Goal: Information Seeking & Learning: Learn about a topic

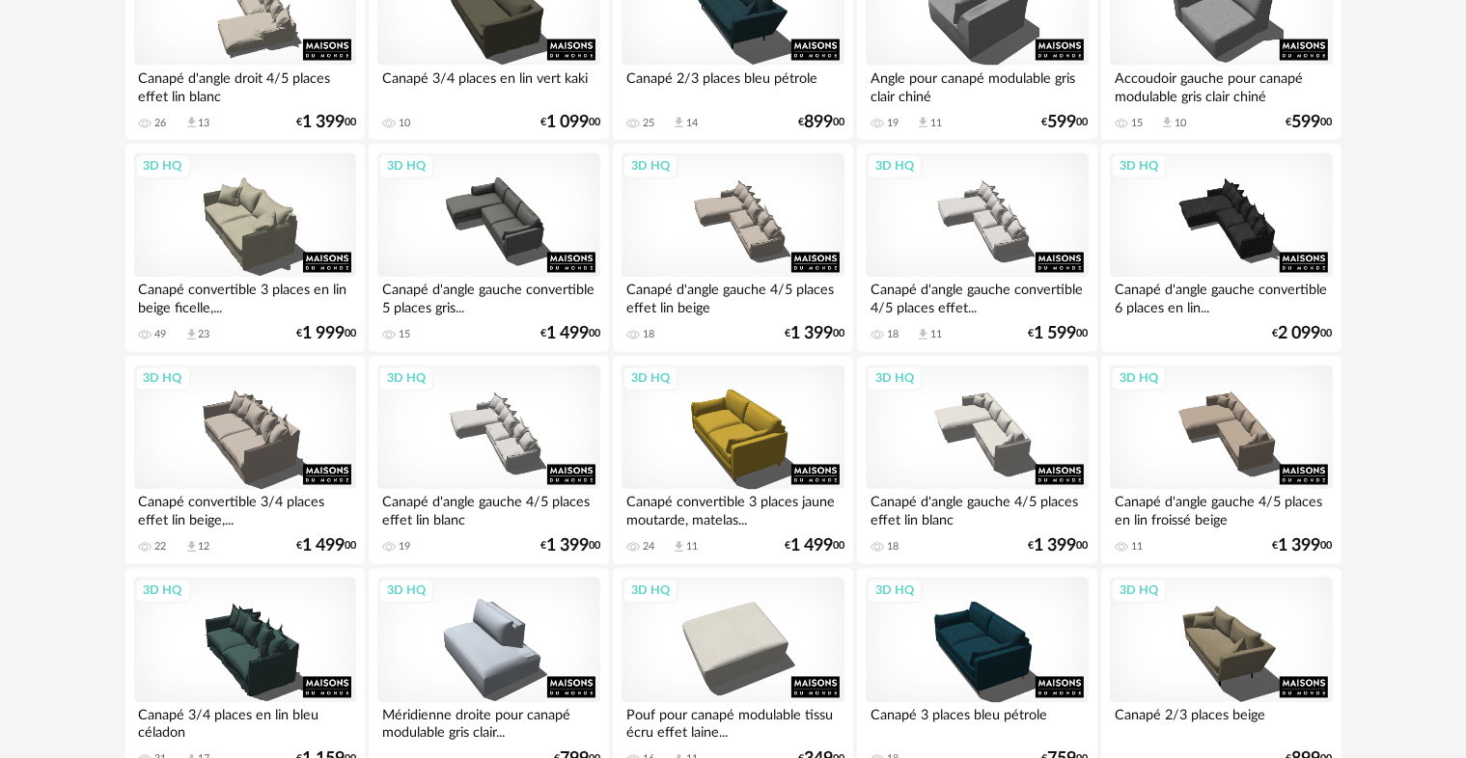
scroll to position [3531, 0]
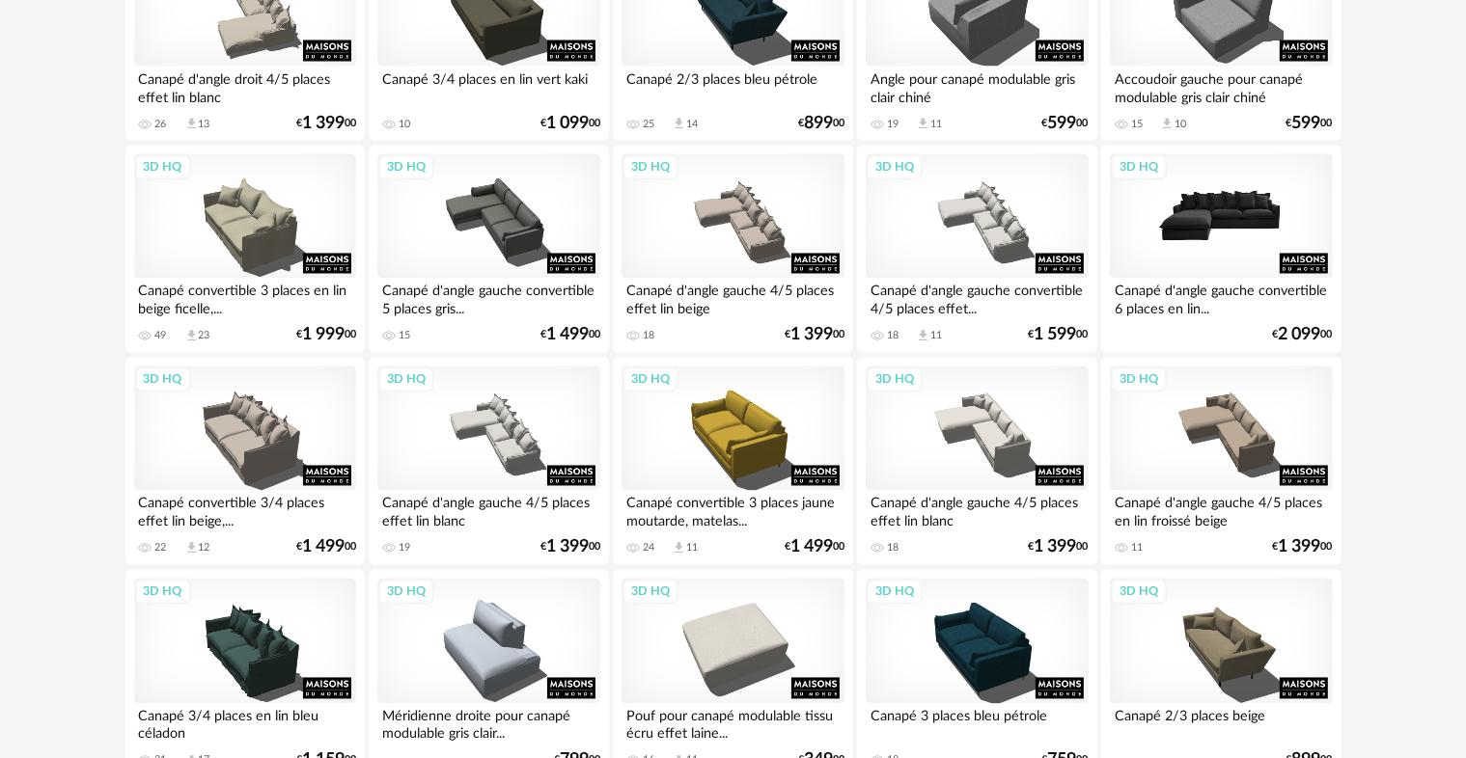
click at [1231, 224] on div "3D HQ" at bounding box center [1221, 216] width 222 height 125
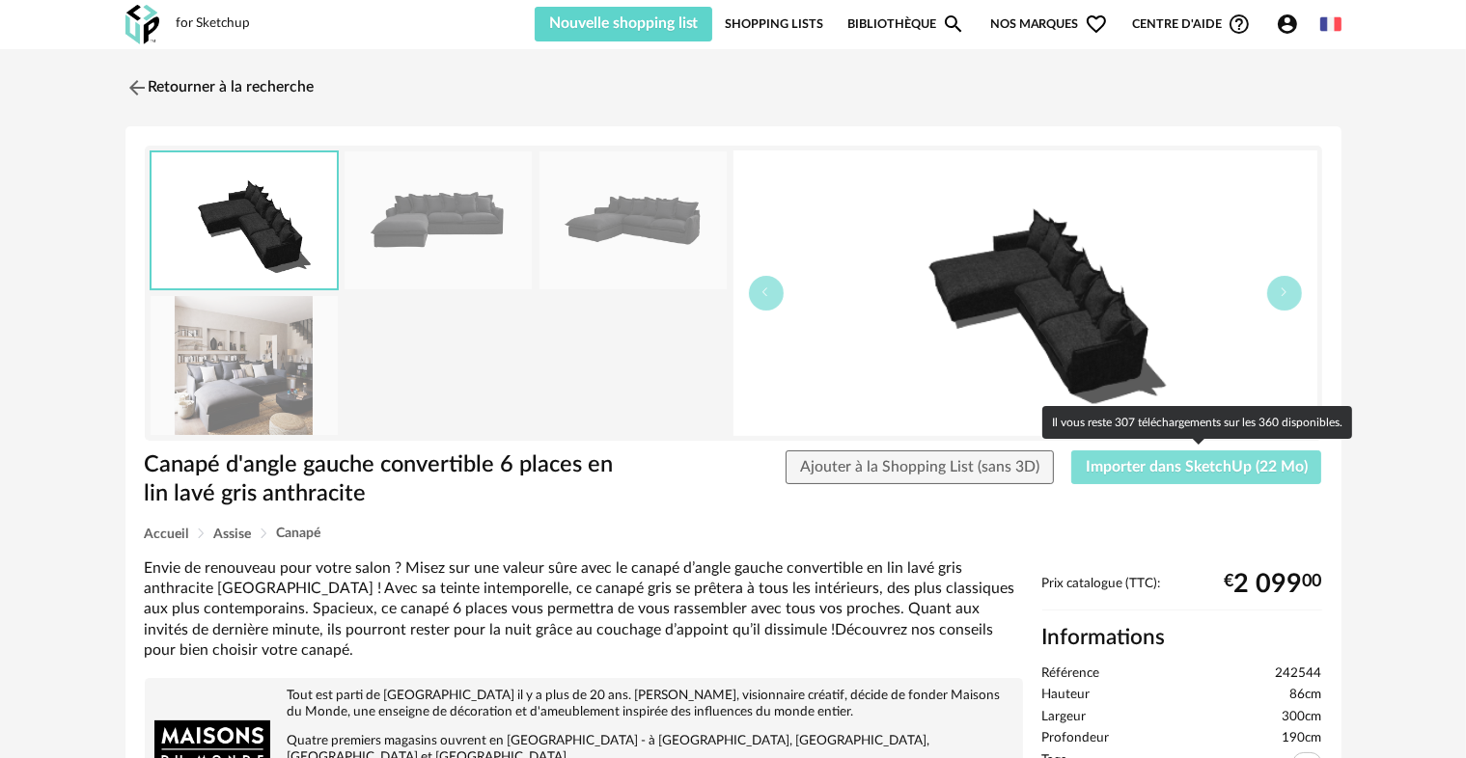
click at [1206, 468] on span "Importer dans SketchUp (22 Mo)" at bounding box center [1197, 466] width 222 height 15
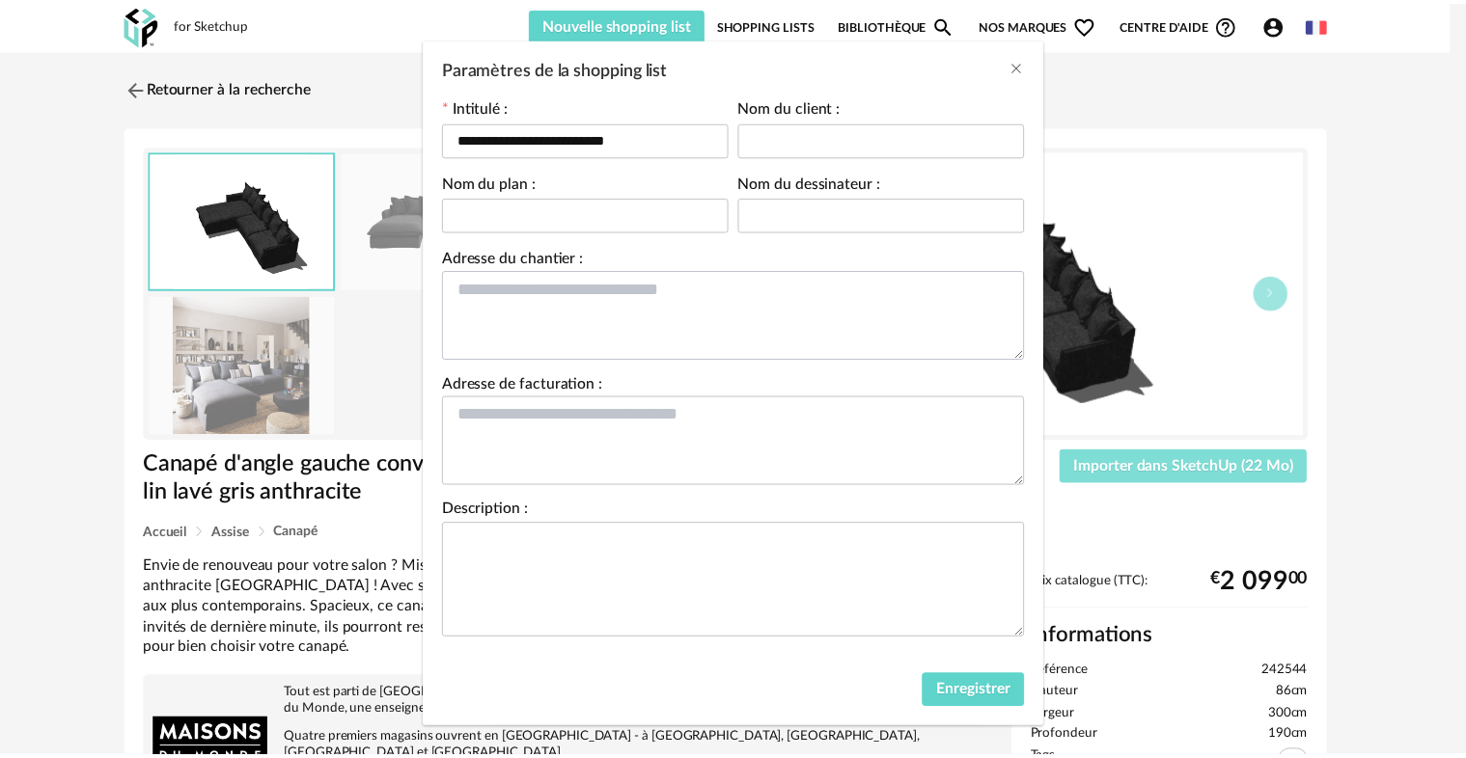
scroll to position [93, 0]
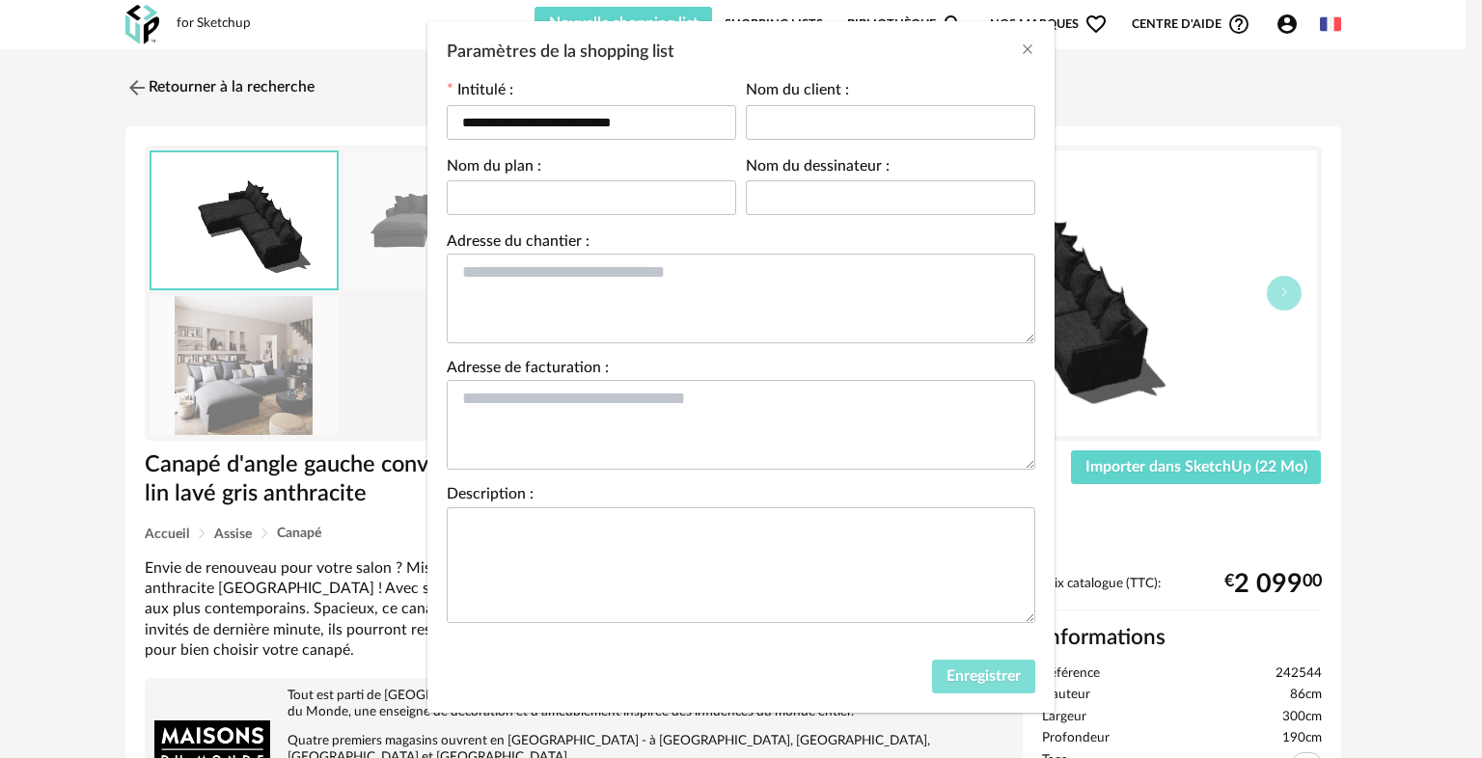
click at [963, 683] on button "Enregistrer" at bounding box center [983, 677] width 103 height 35
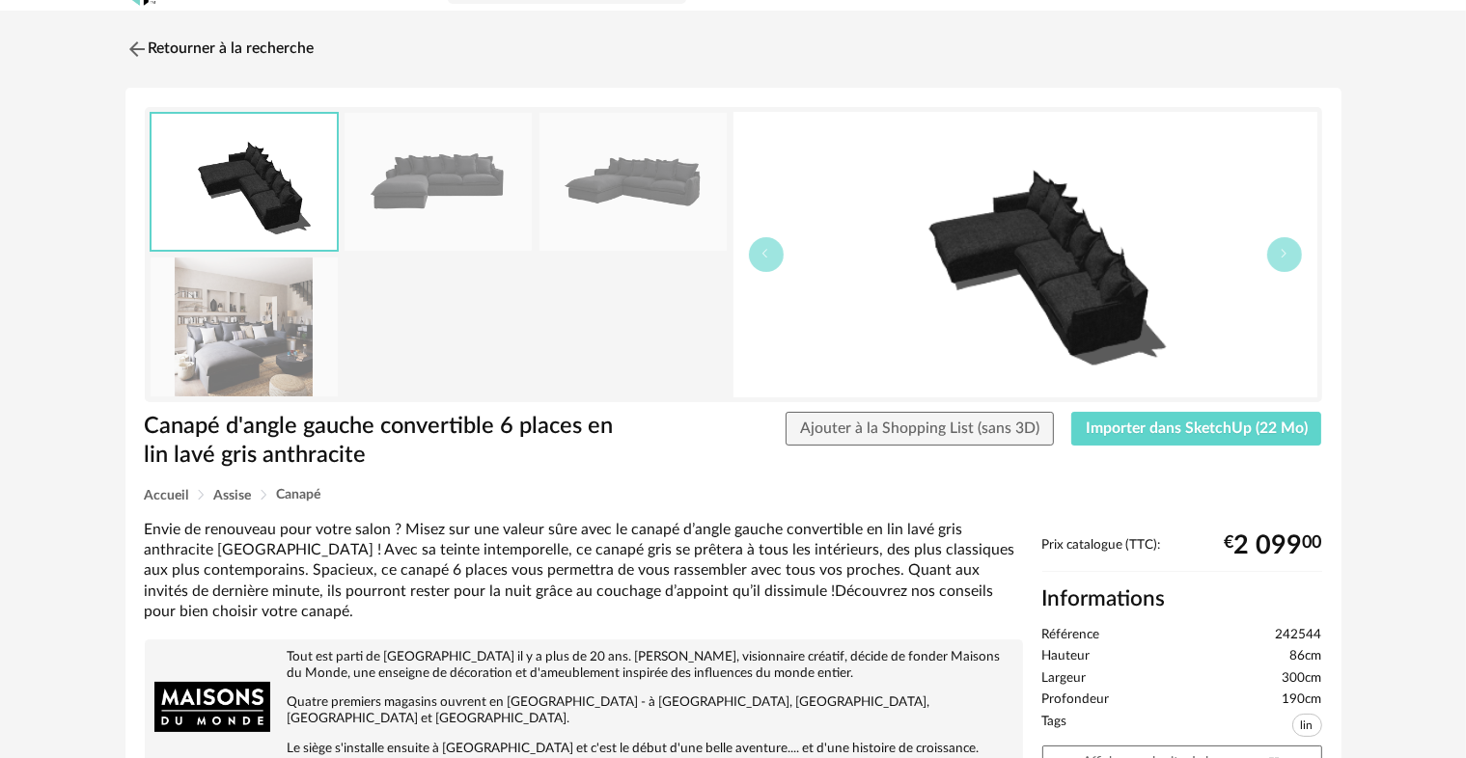
scroll to position [0, 0]
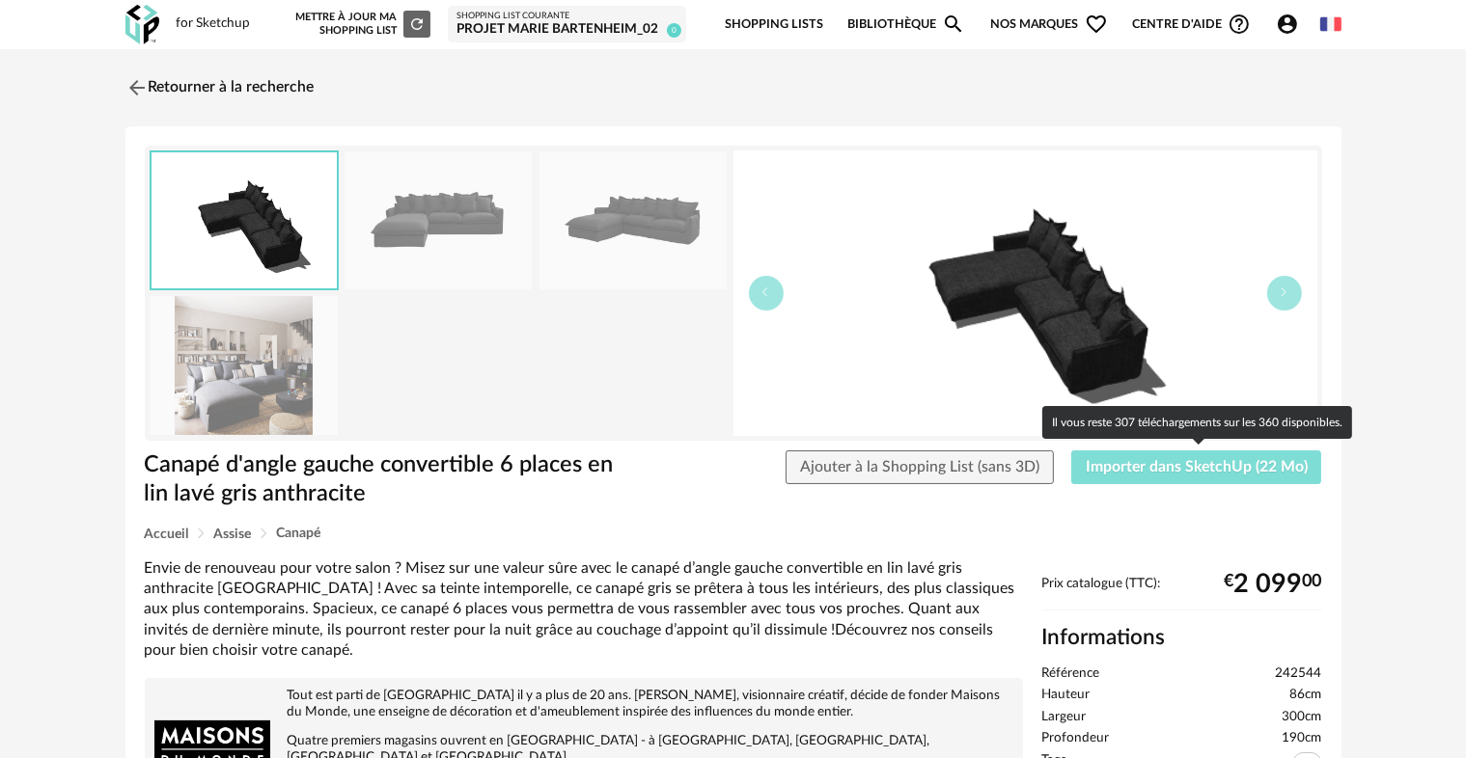
click at [1128, 474] on span "Importer dans SketchUp (22 Mo)" at bounding box center [1197, 466] width 222 height 15
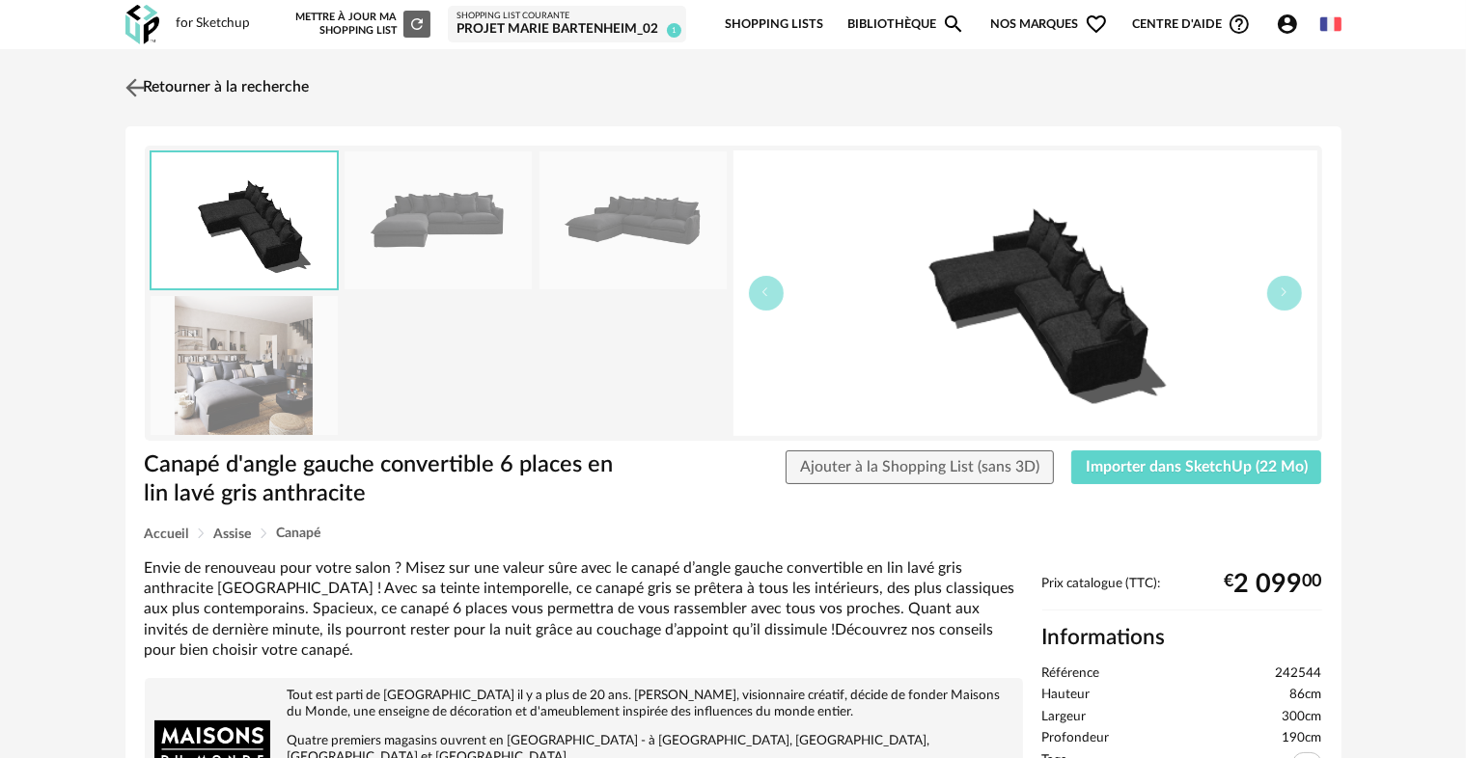
click at [156, 78] on link "Retourner à la recherche" at bounding box center [215, 88] width 189 height 42
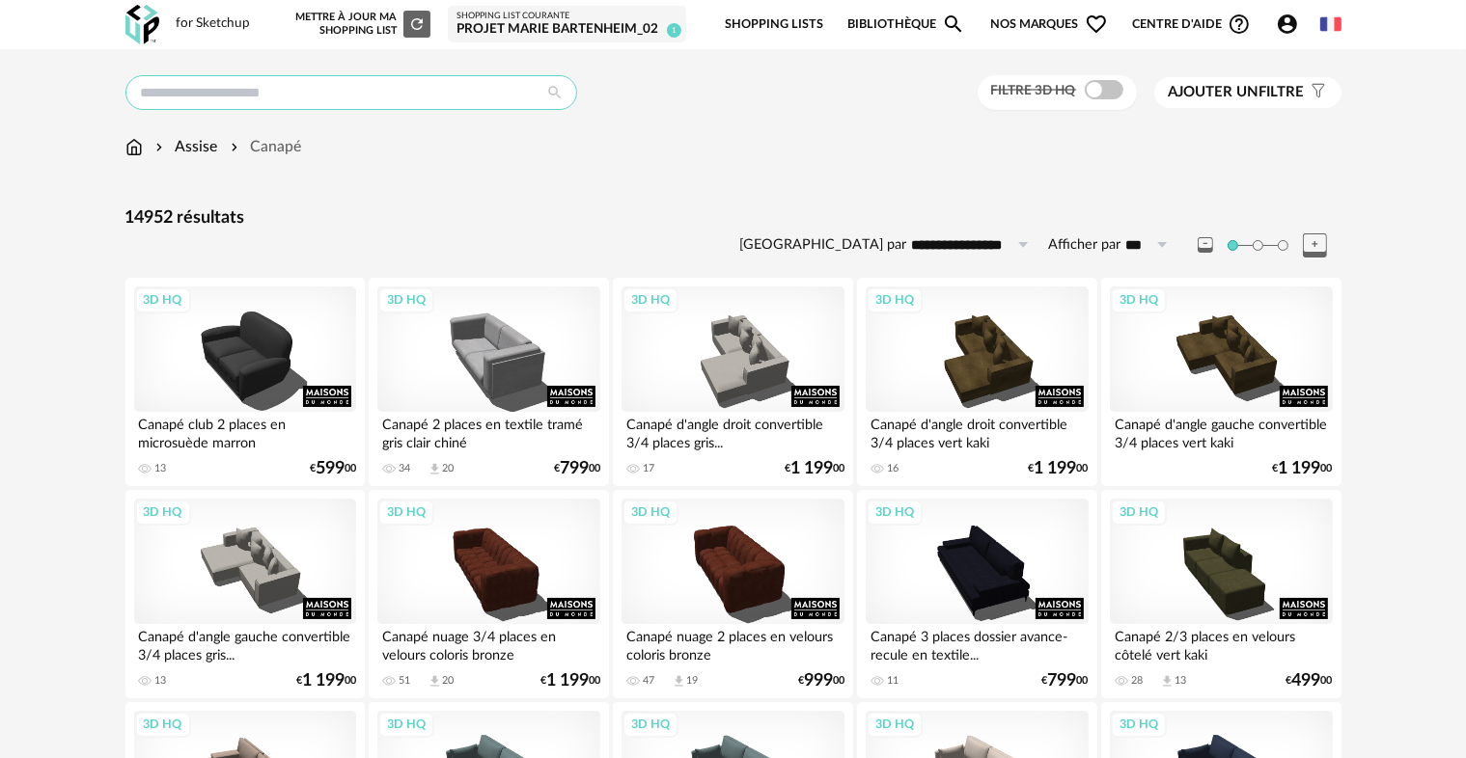
click at [305, 96] on input "text" at bounding box center [351, 92] width 452 height 35
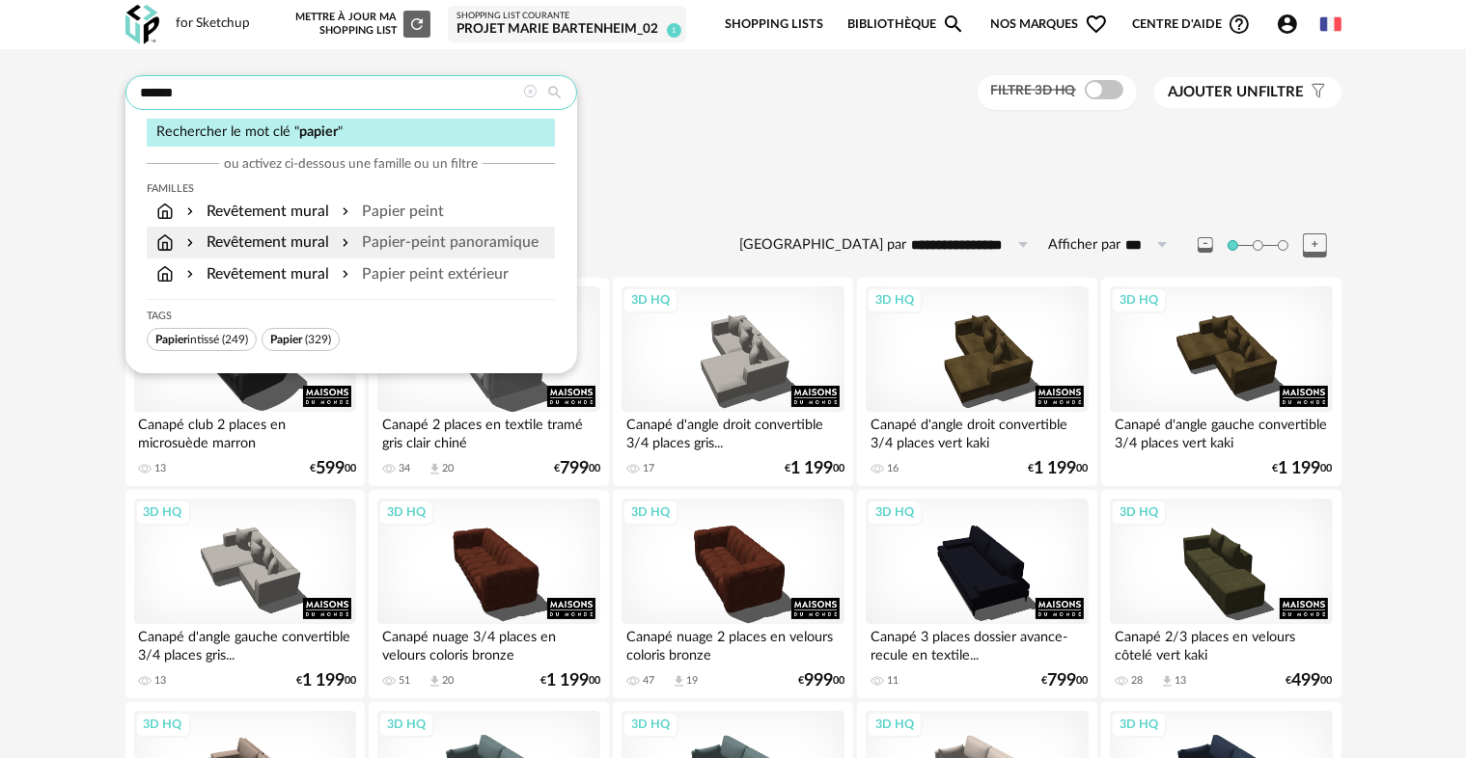
type input "******"
click at [416, 241] on div "Papier-peint panoramique" at bounding box center [438, 243] width 201 height 22
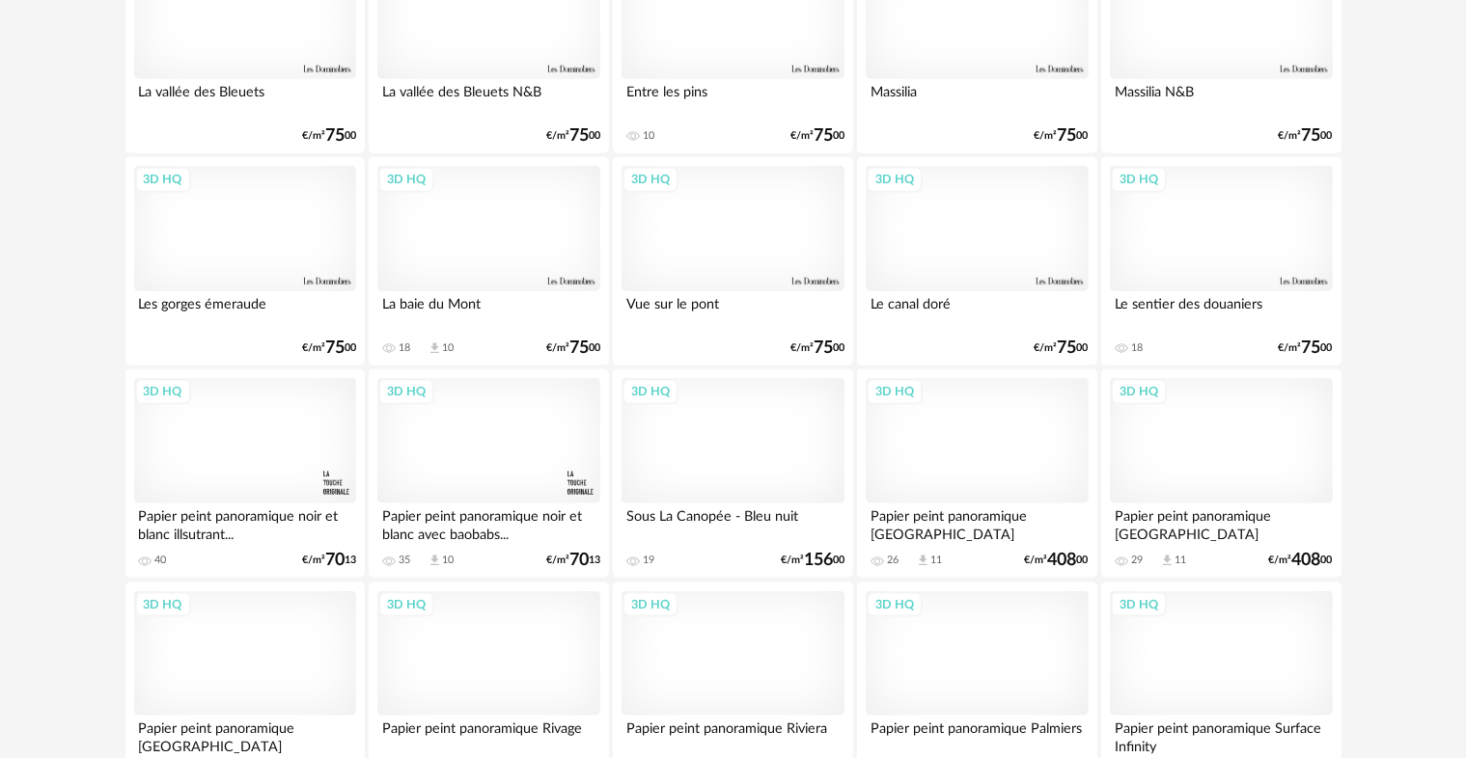
scroll to position [2458, 0]
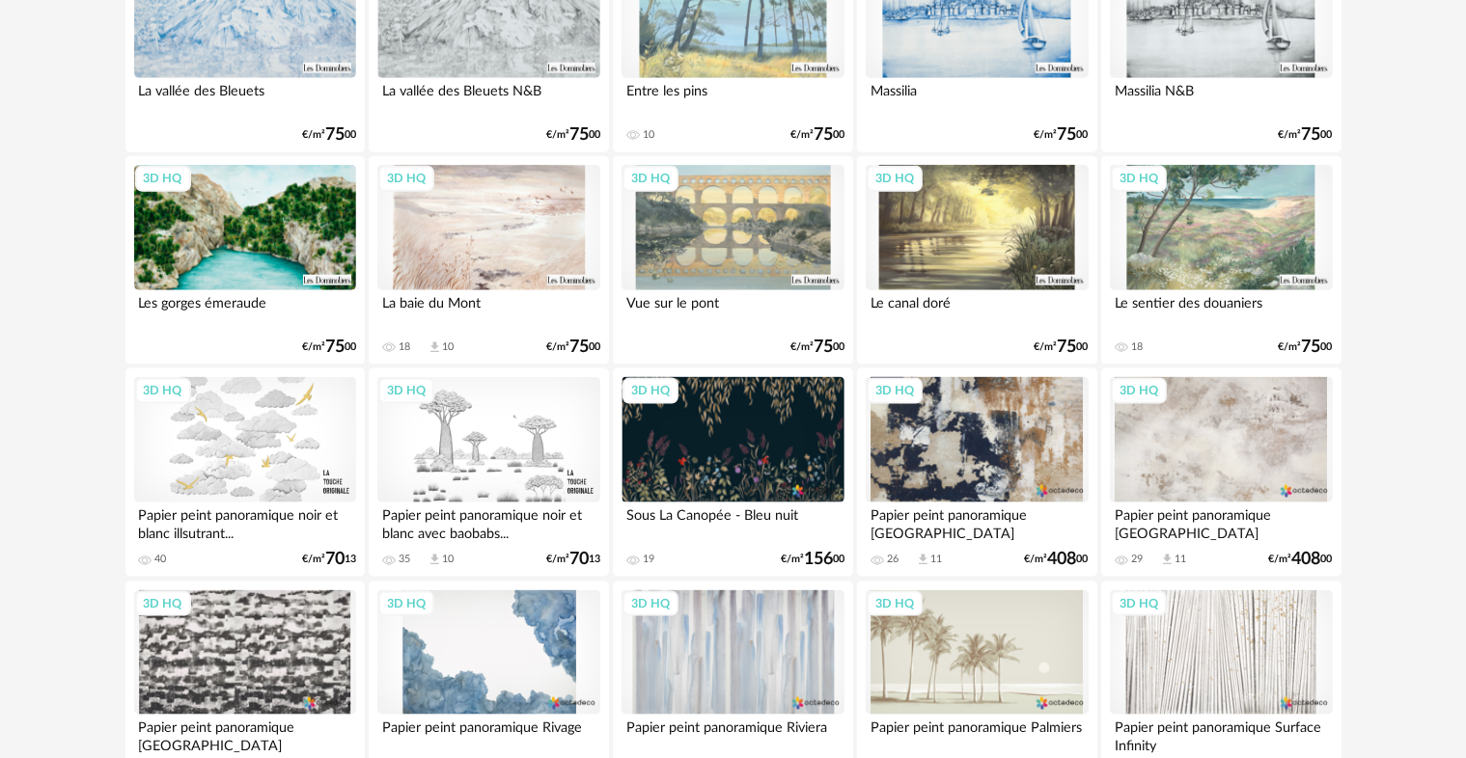
click at [734, 464] on div "3D HQ" at bounding box center [732, 439] width 222 height 125
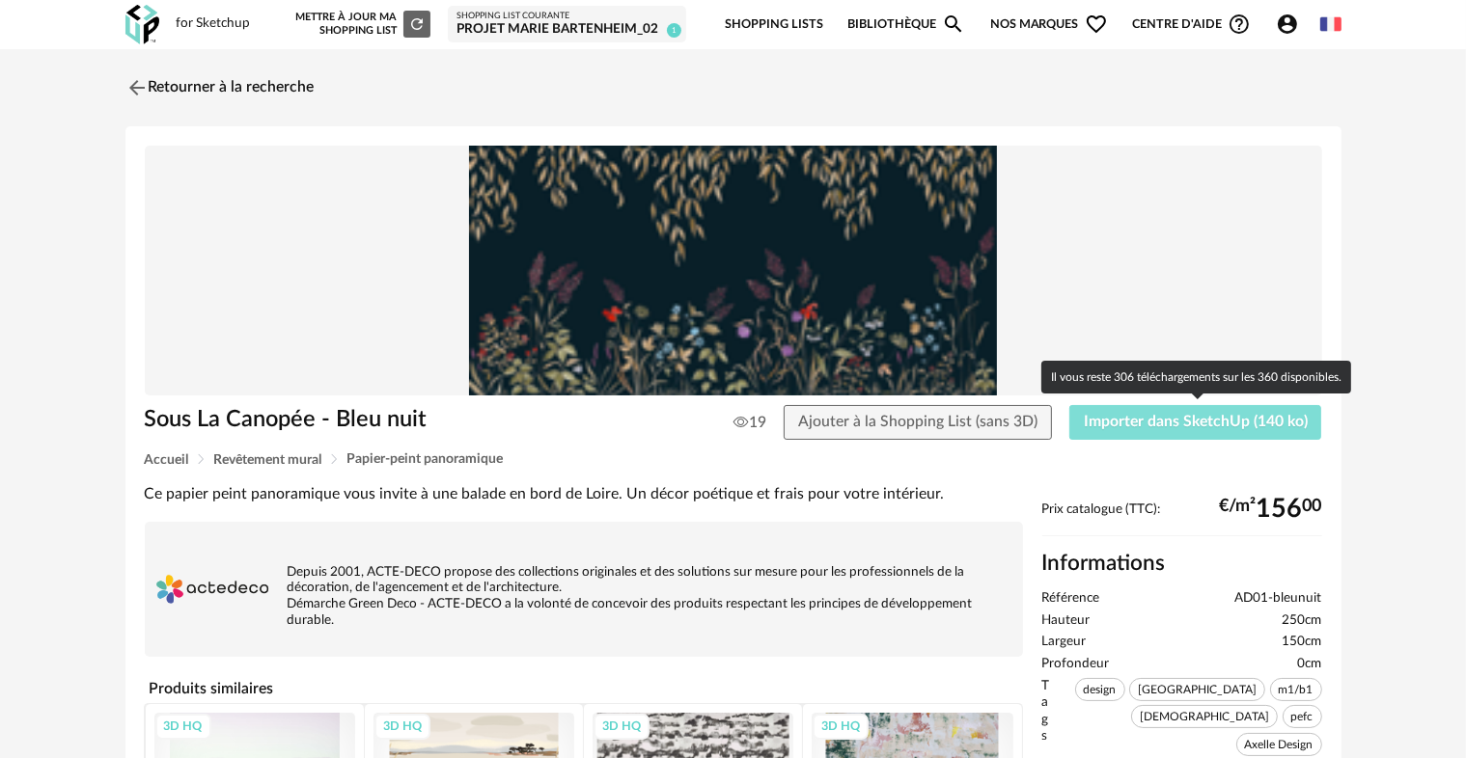
click at [1135, 422] on span "Importer dans SketchUp (140 ko)" at bounding box center [1196, 421] width 224 height 15
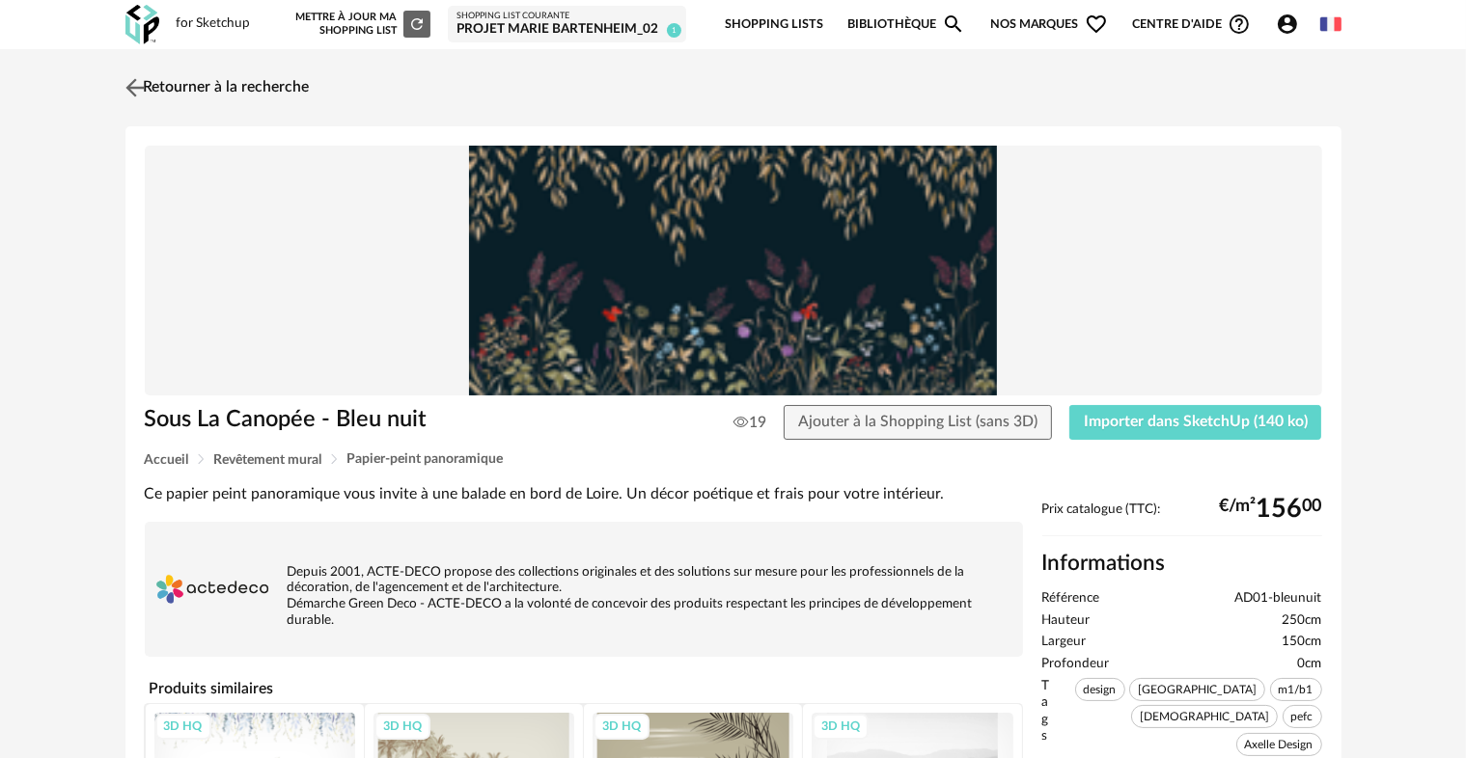
click at [138, 92] on img at bounding box center [135, 87] width 28 height 28
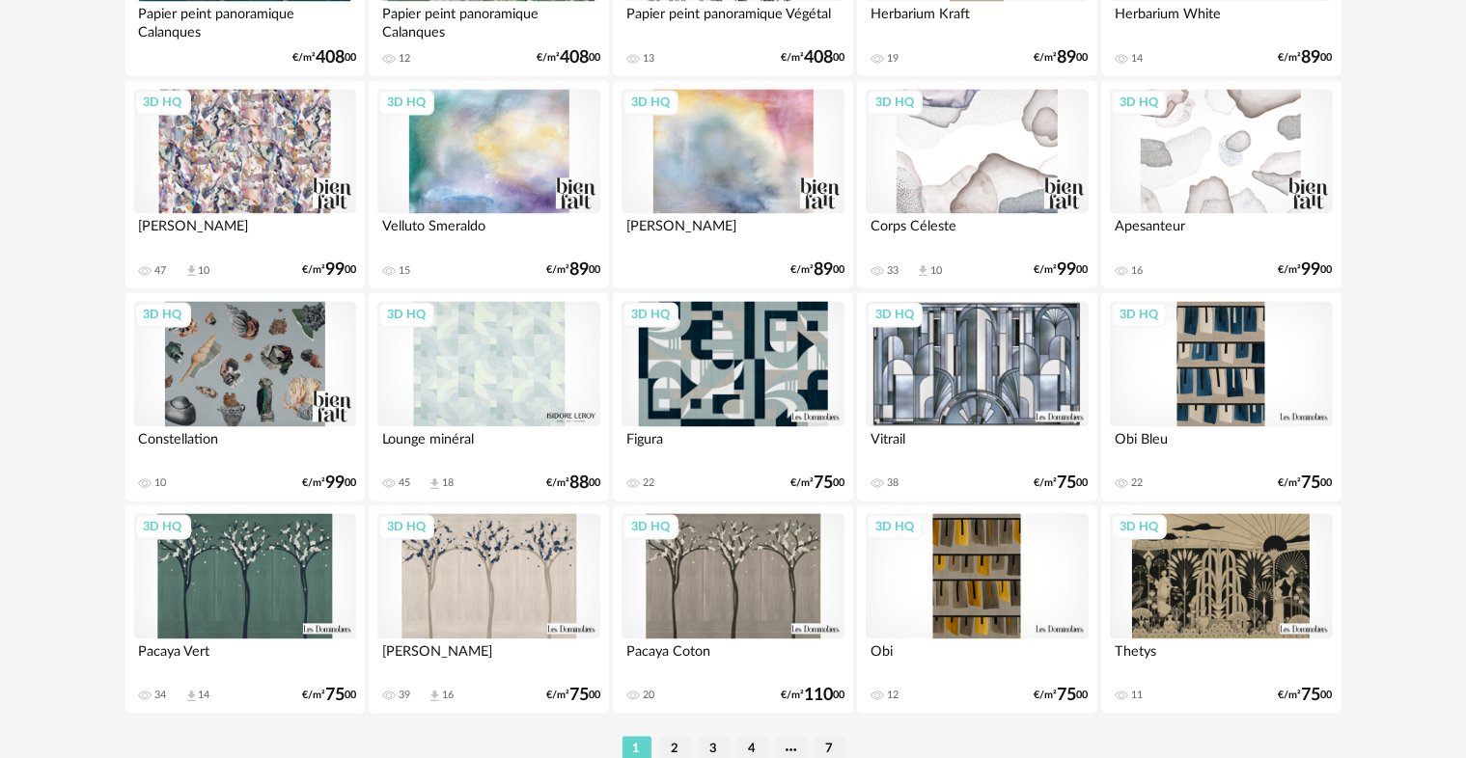
scroll to position [3893, 0]
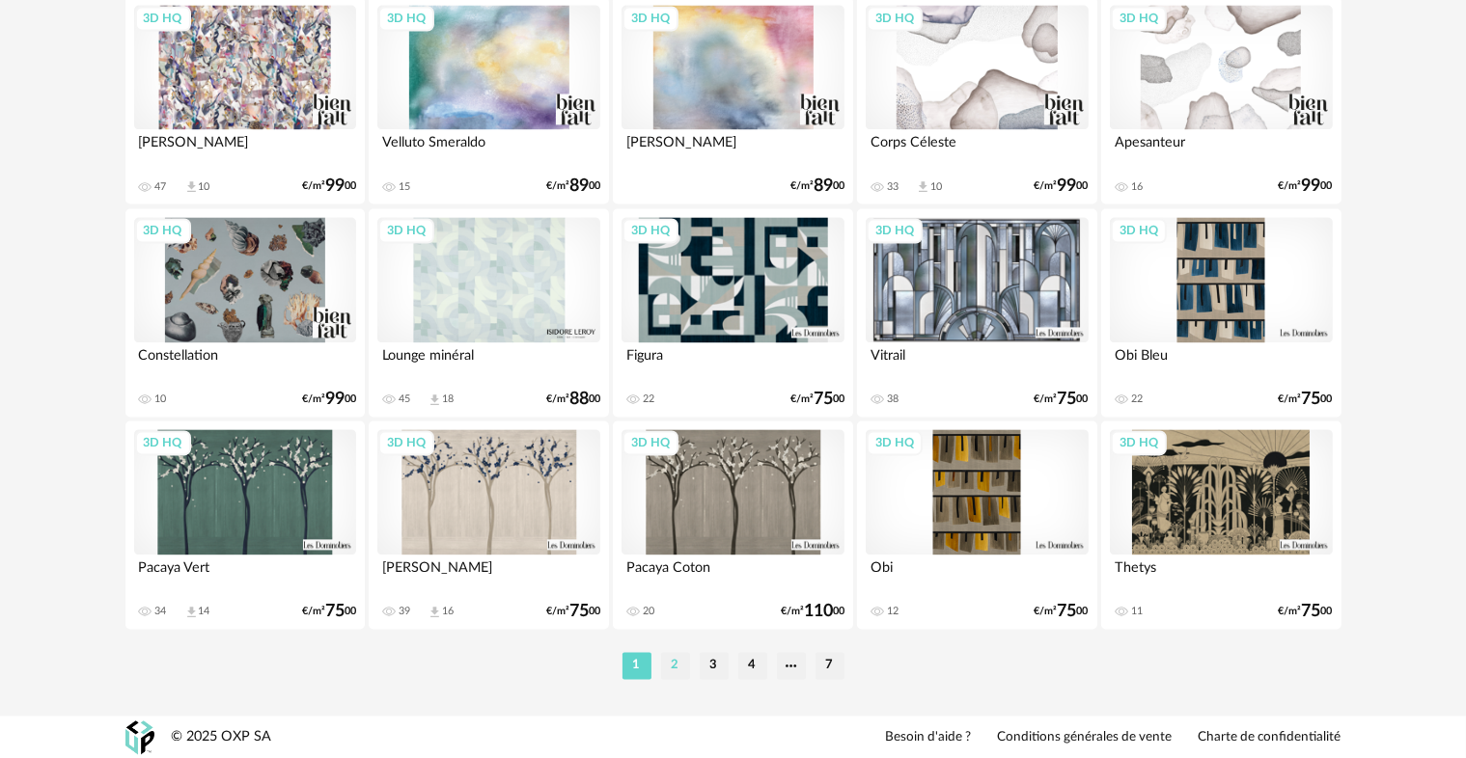
click at [672, 669] on li "2" at bounding box center [675, 665] width 29 height 27
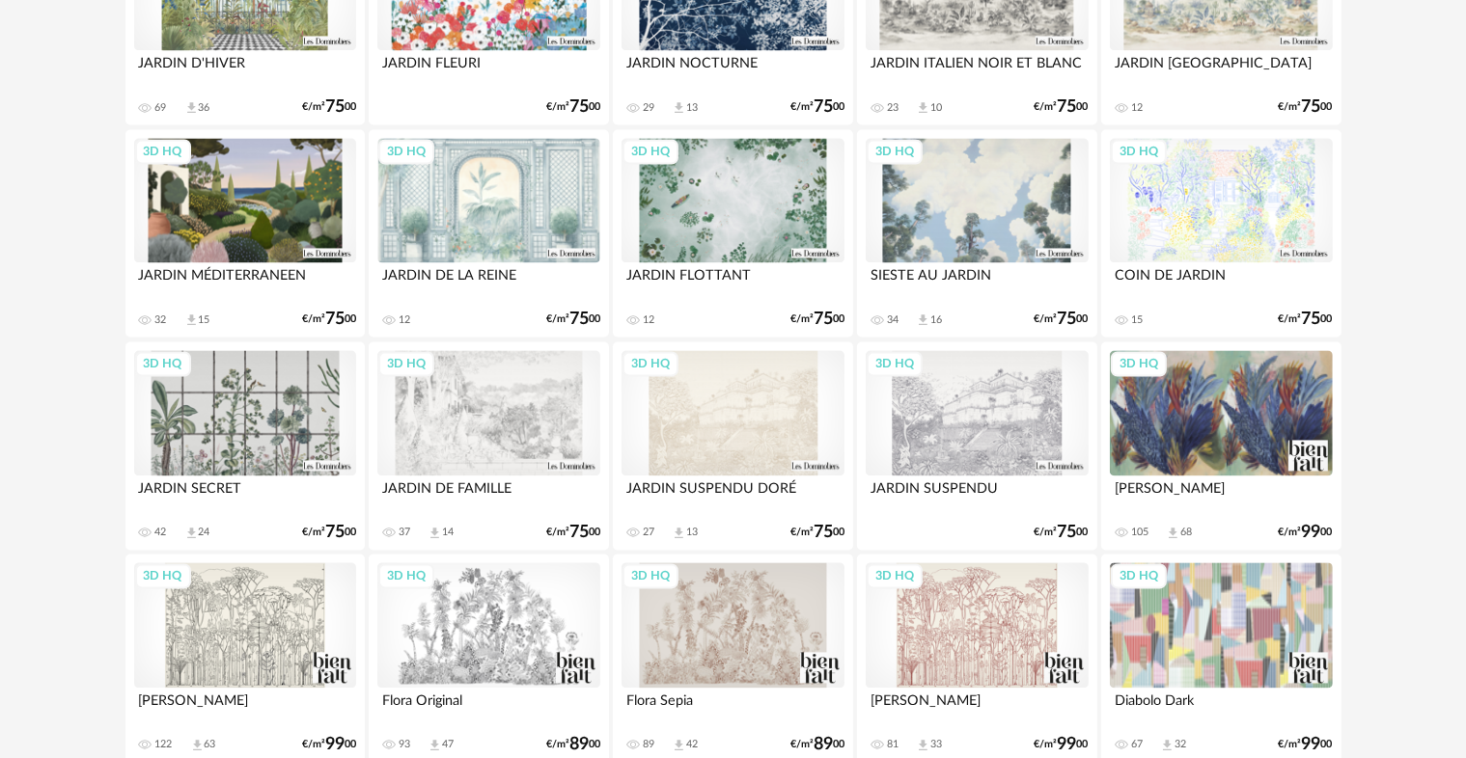
scroll to position [3893, 0]
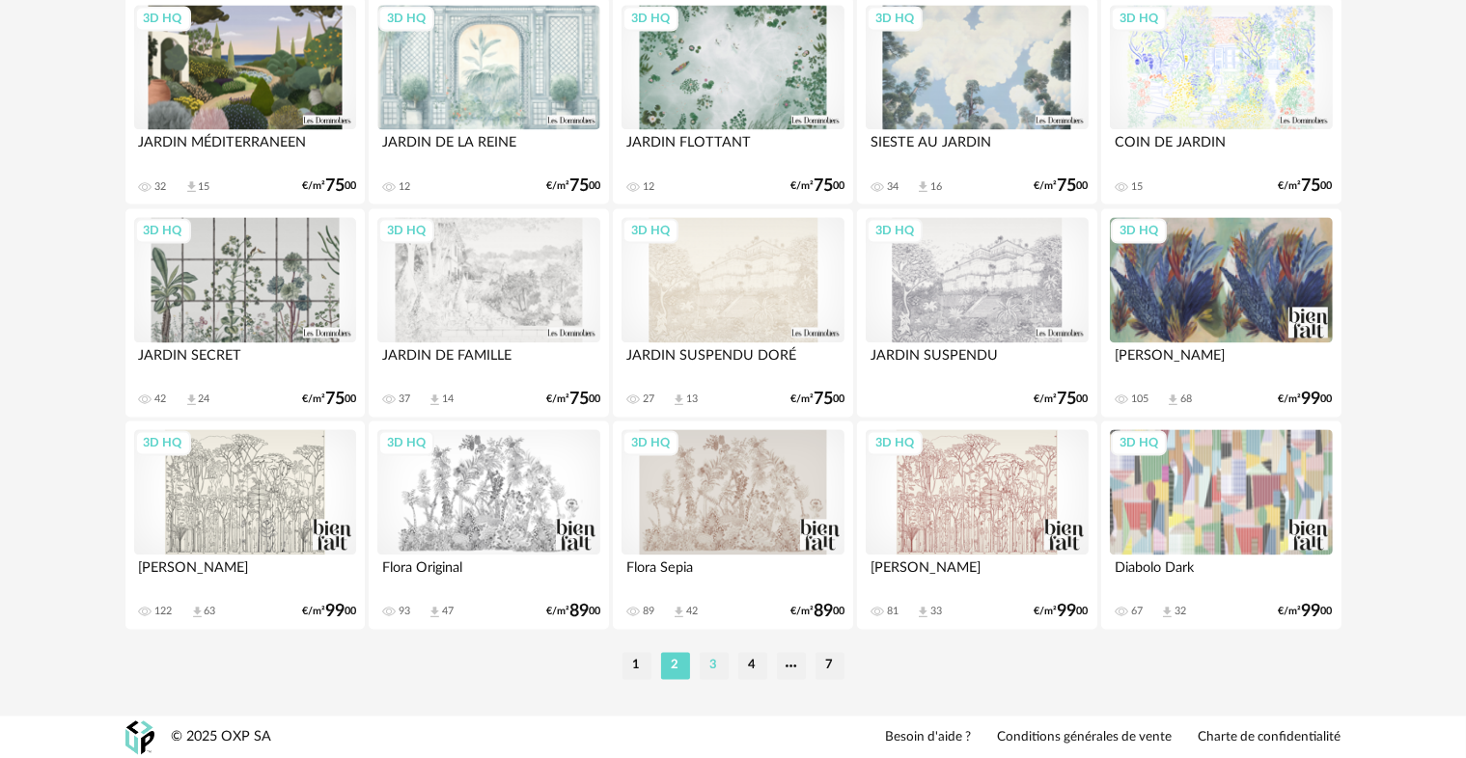
click at [716, 672] on li "3" at bounding box center [714, 665] width 29 height 27
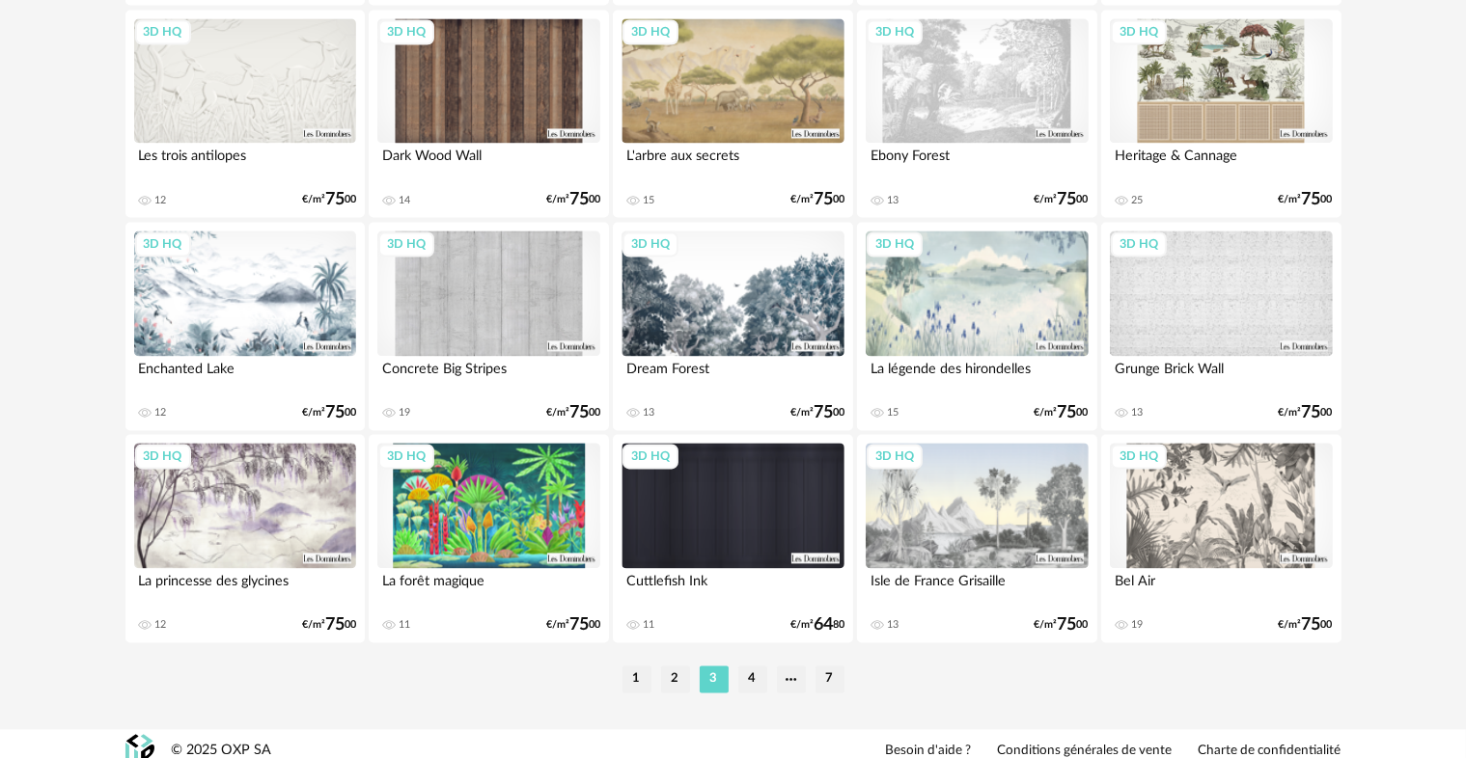
scroll to position [3883, 0]
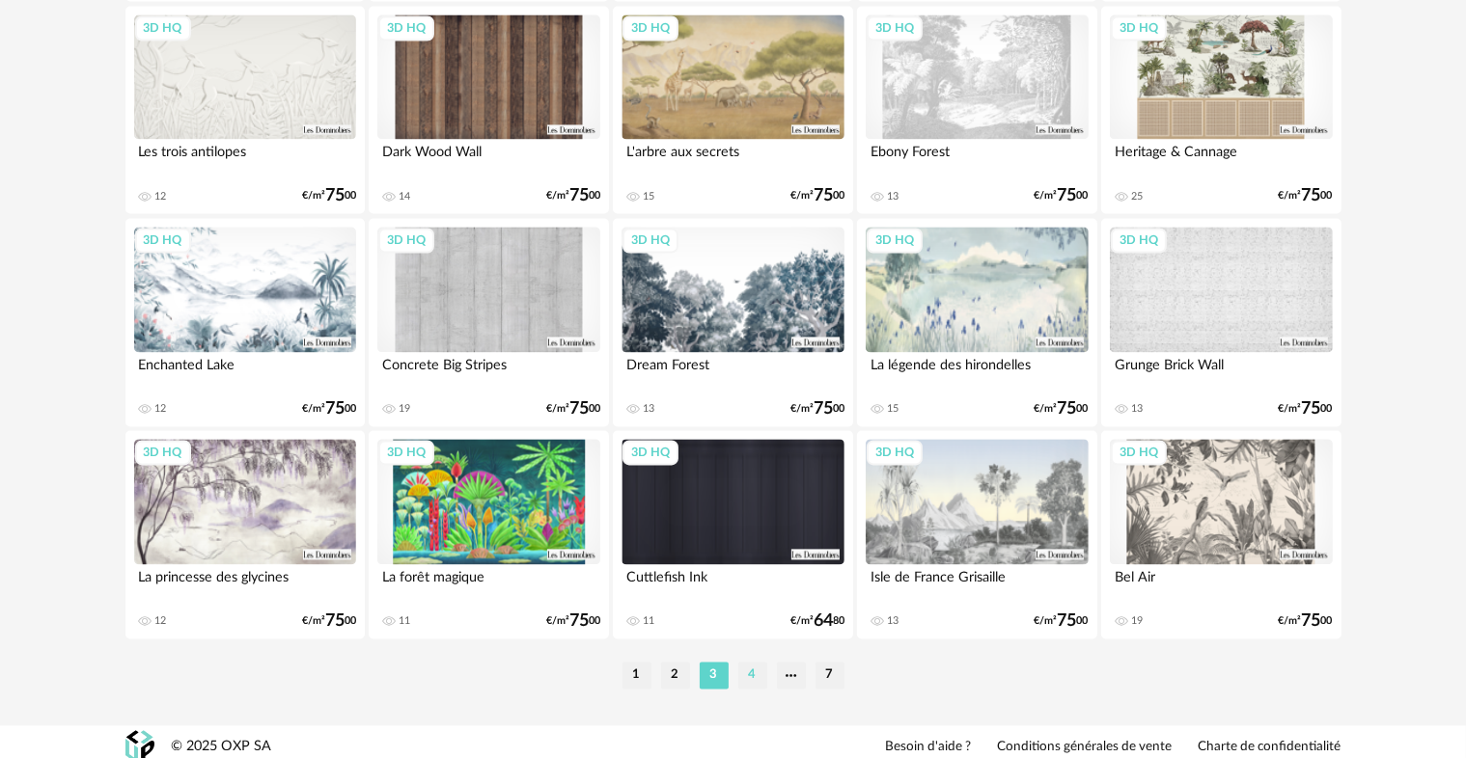
click at [747, 680] on li "4" at bounding box center [752, 675] width 29 height 27
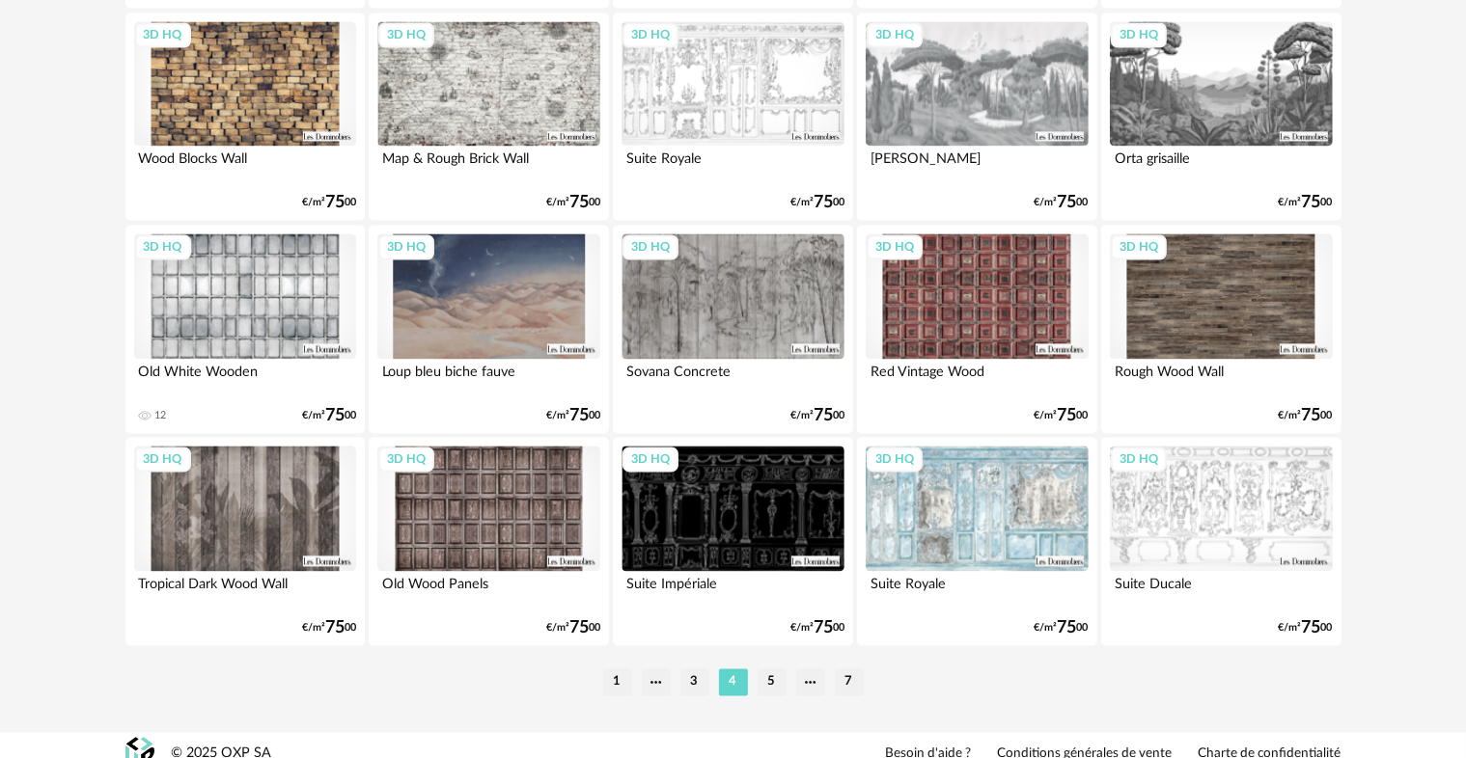
scroll to position [3893, 0]
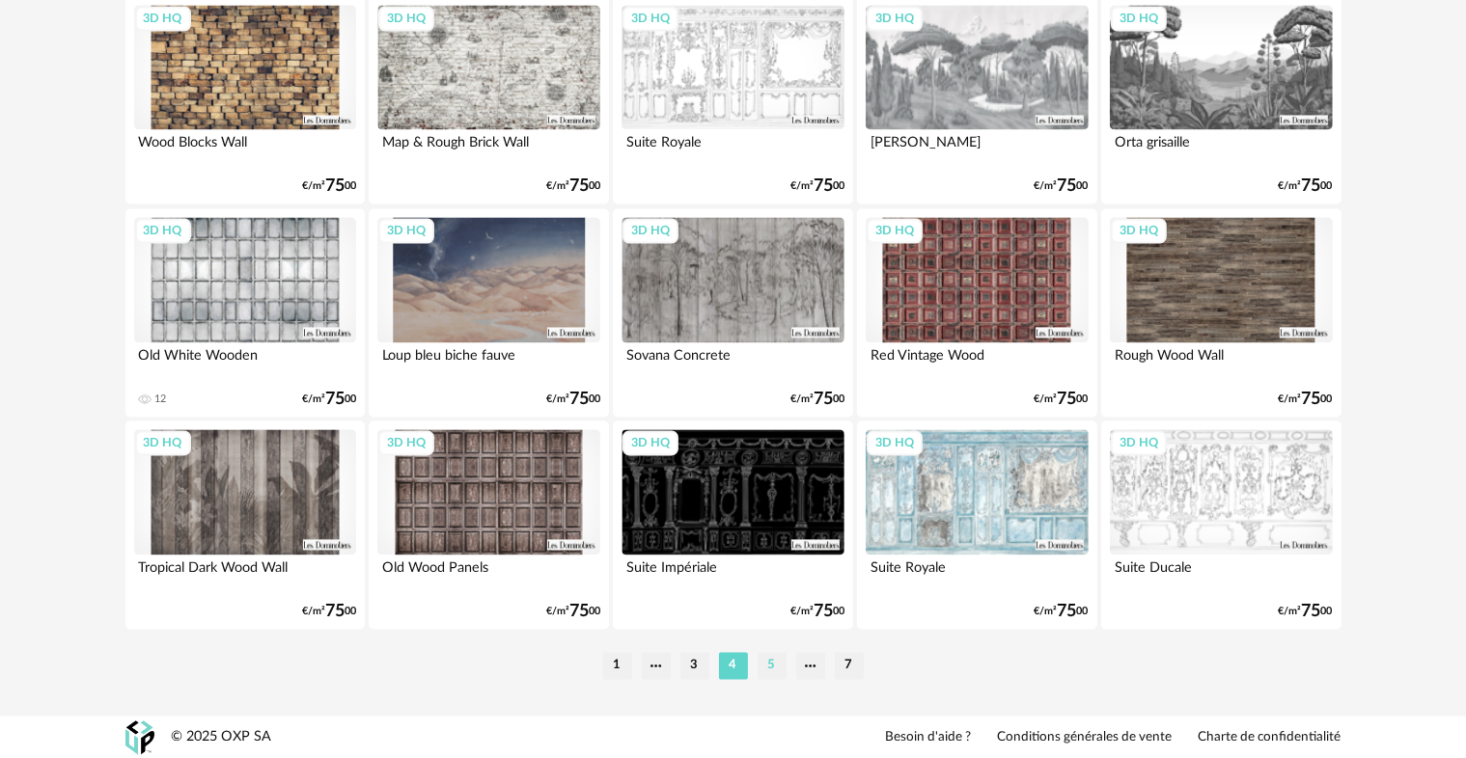
click at [773, 668] on li "5" at bounding box center [772, 665] width 29 height 27
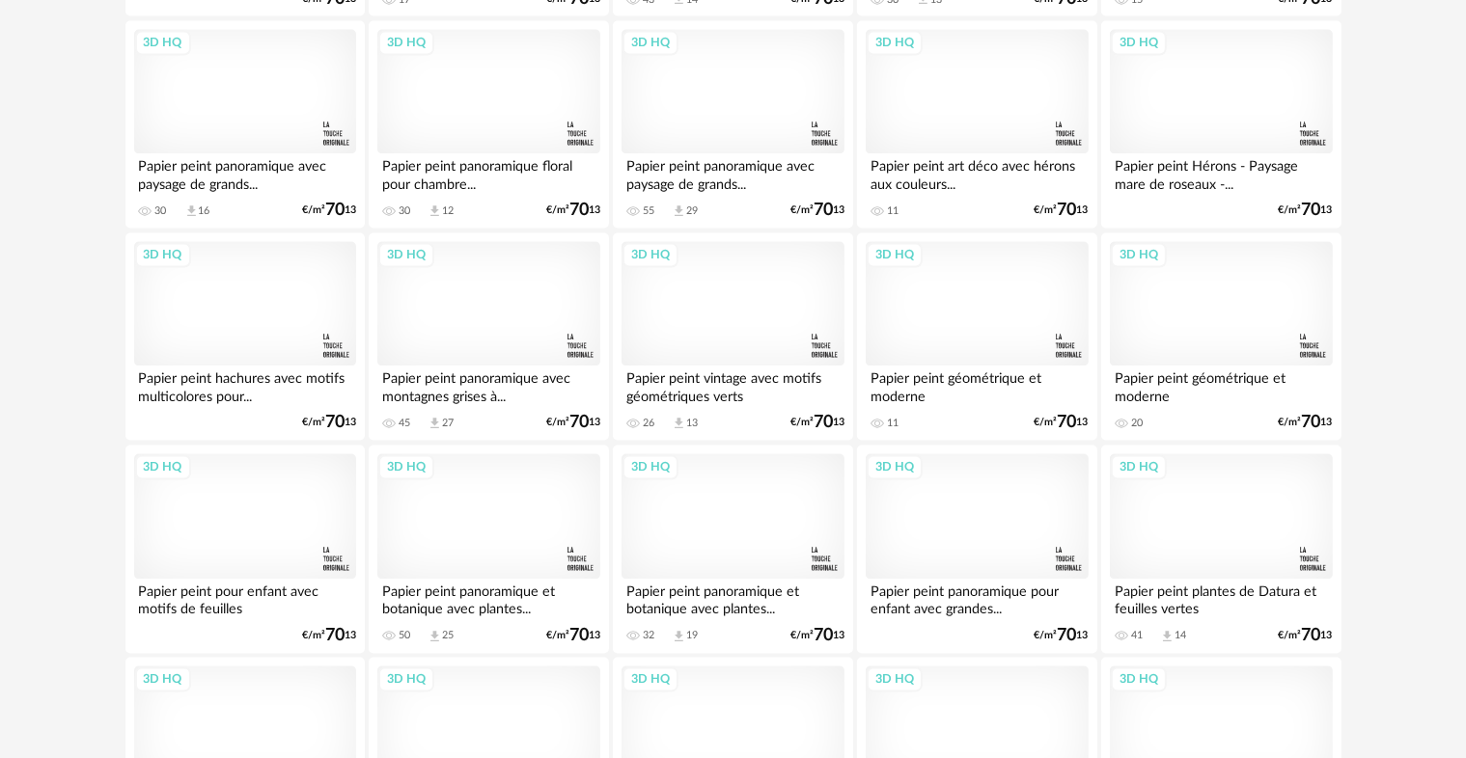
scroll to position [3893, 0]
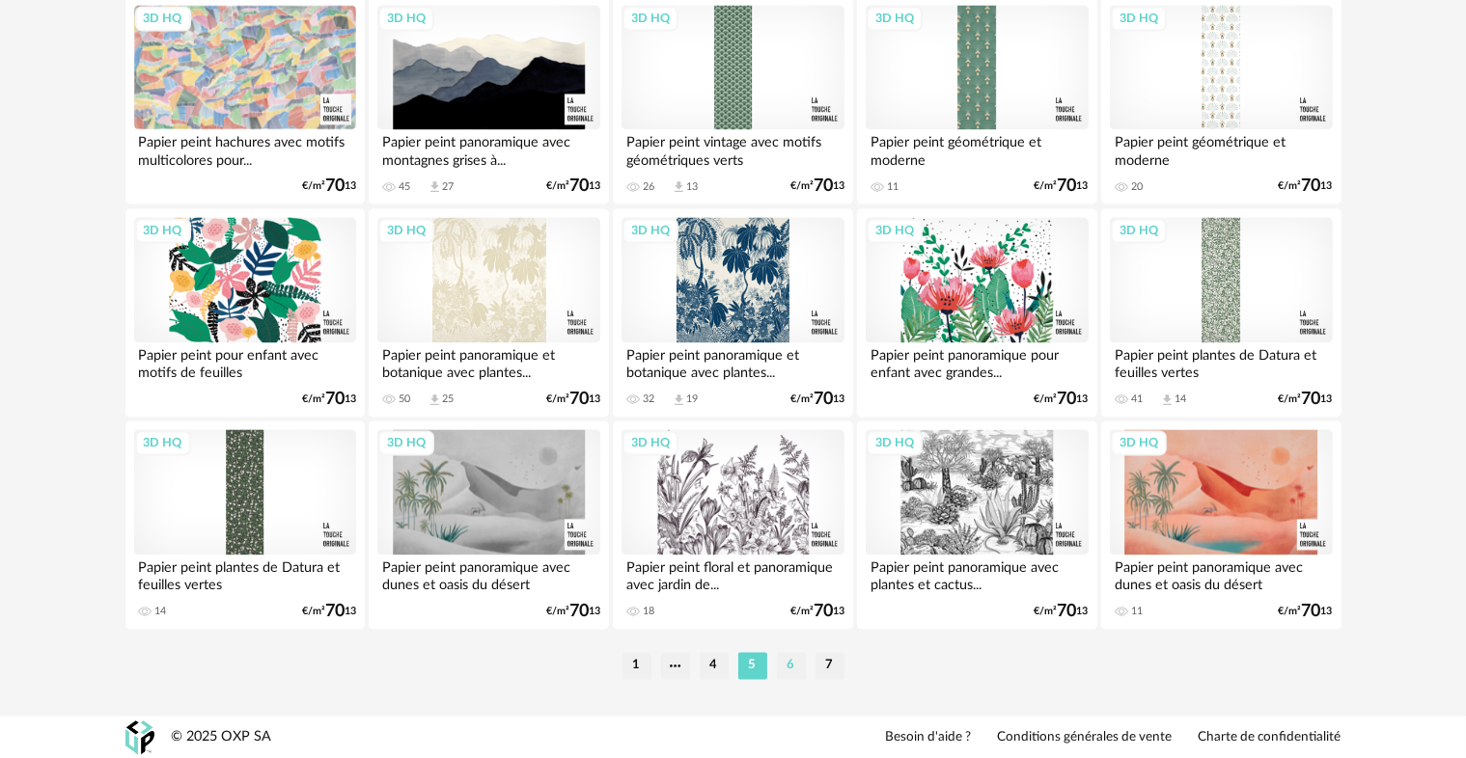
click at [787, 673] on li "6" at bounding box center [791, 665] width 29 height 27
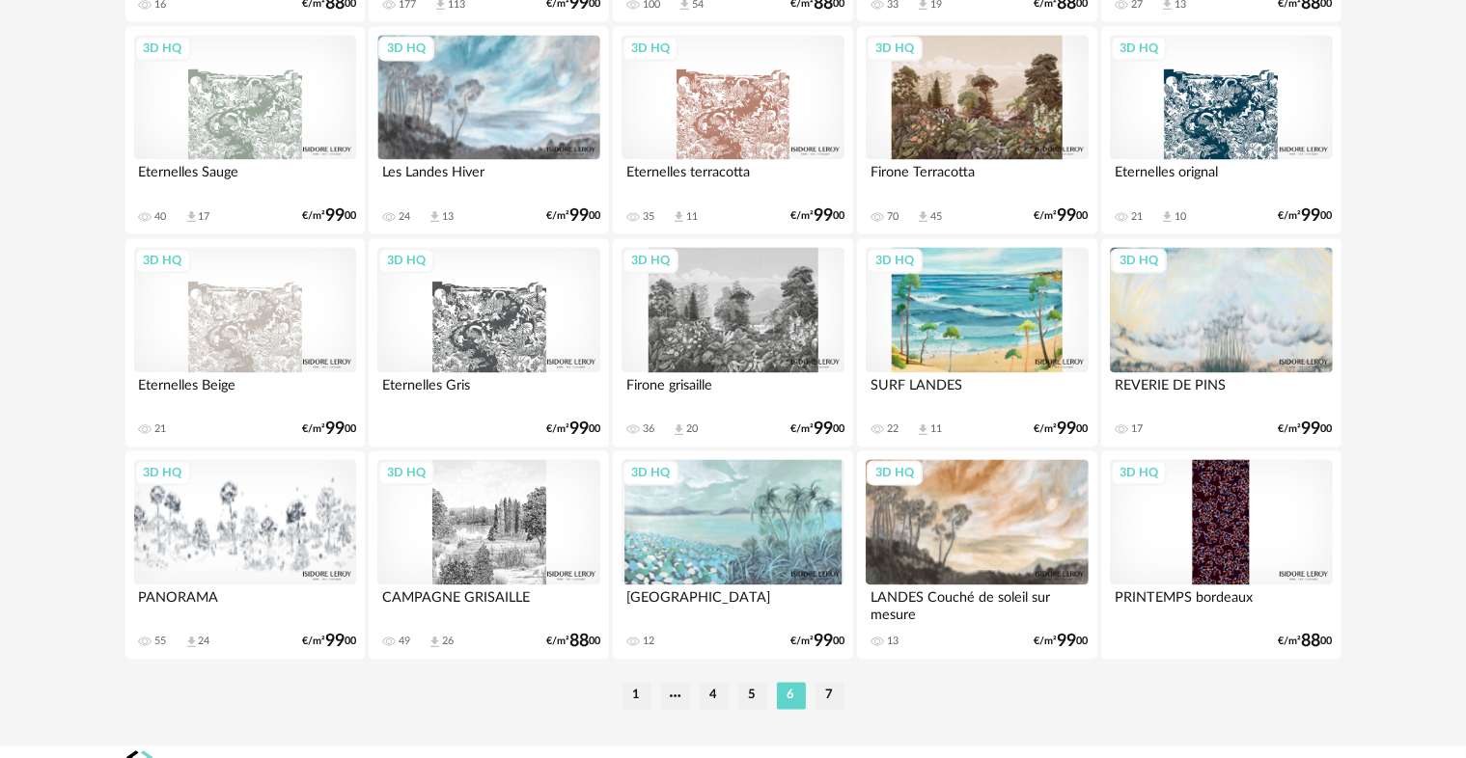
scroll to position [3893, 0]
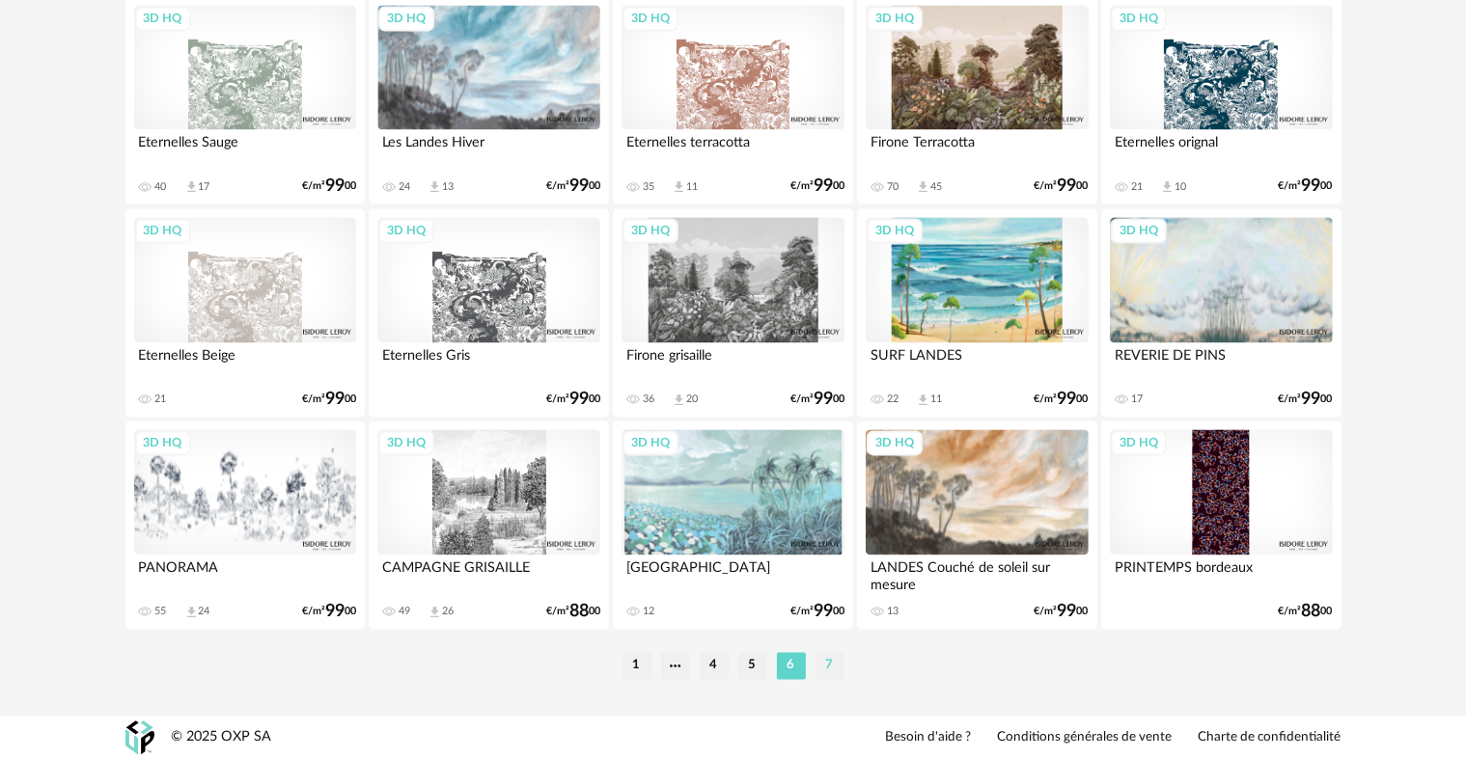
click at [822, 672] on li "7" at bounding box center [829, 665] width 29 height 27
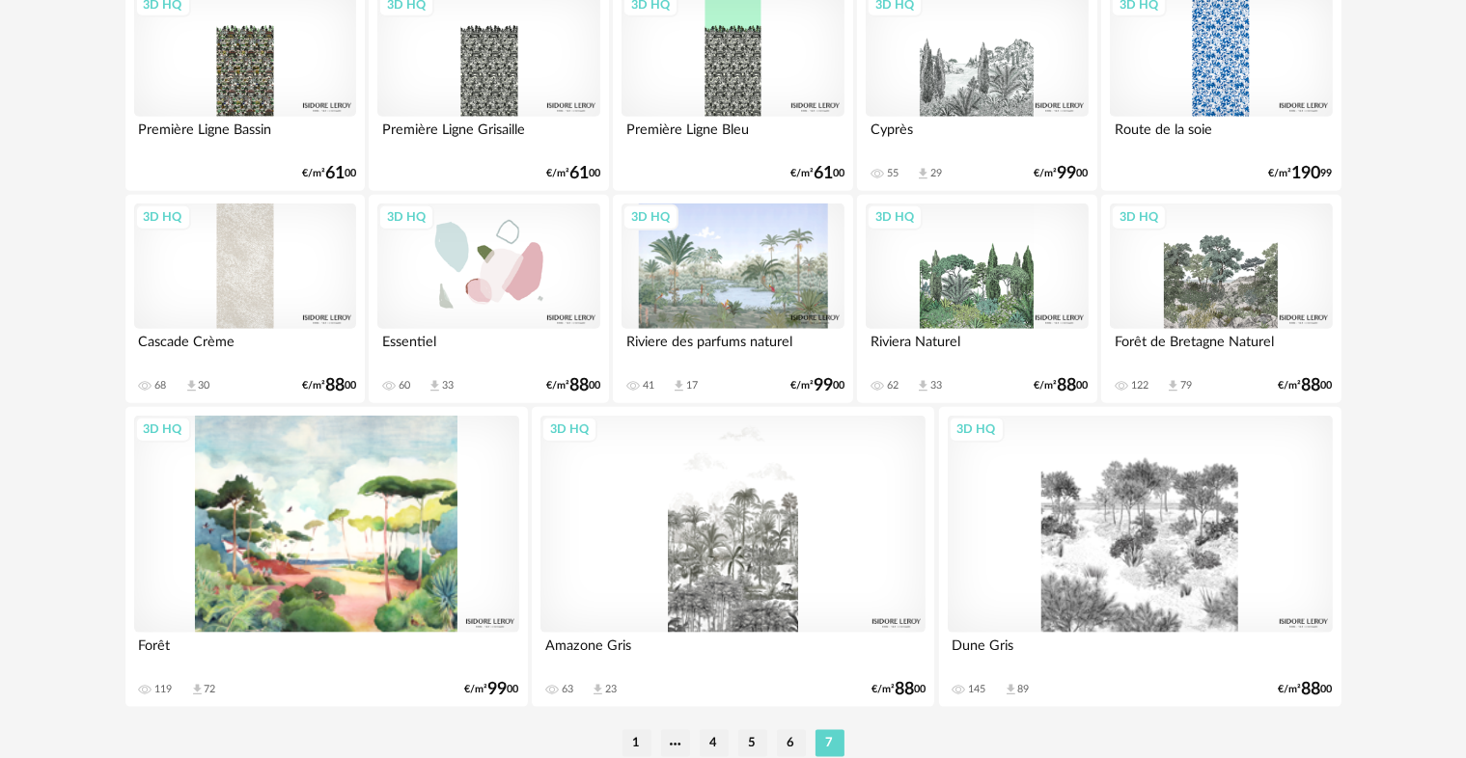
scroll to position [2208, 0]
click at [981, 303] on div "3D HQ" at bounding box center [977, 265] width 222 height 125
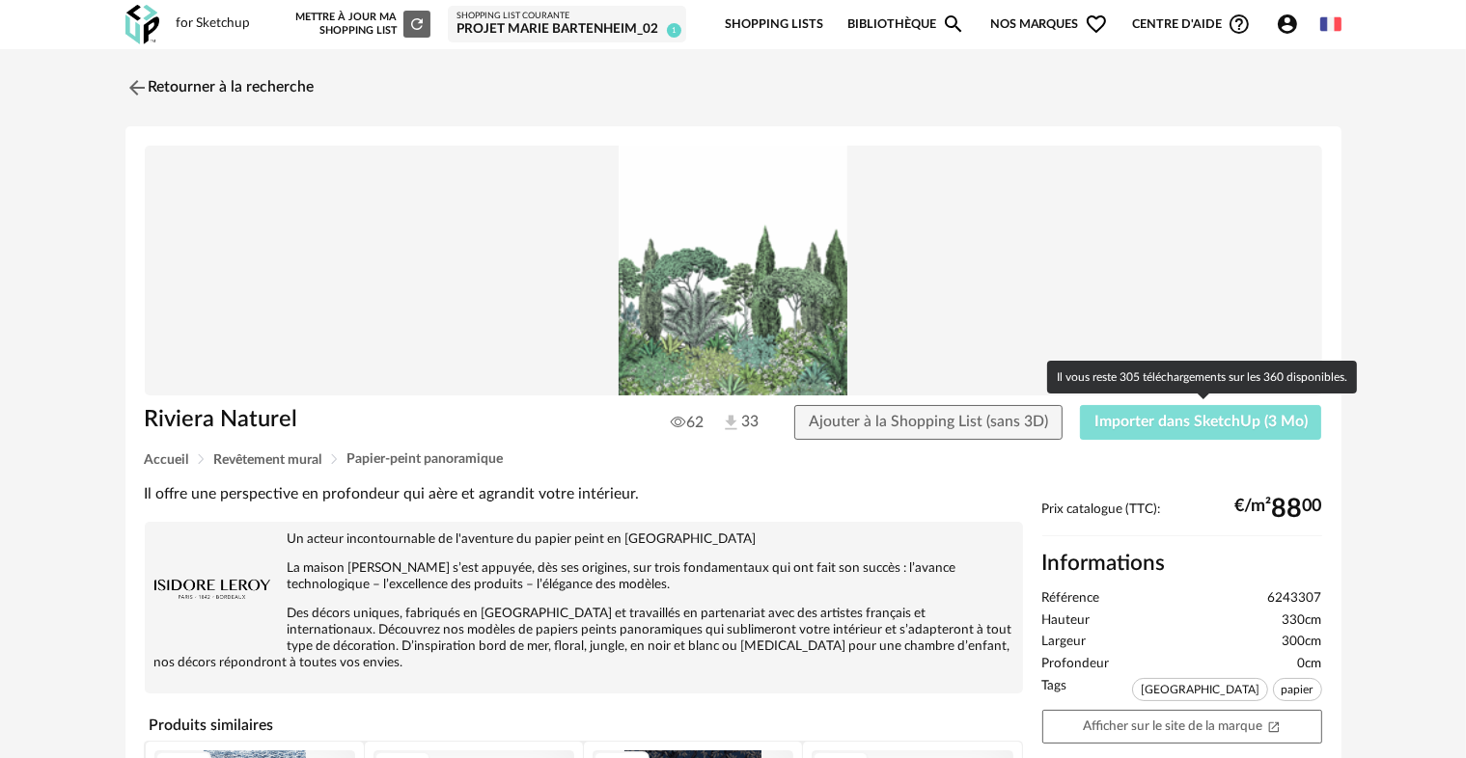
click at [1162, 427] on span "Importer dans SketchUp (3 Mo)" at bounding box center [1200, 421] width 213 height 15
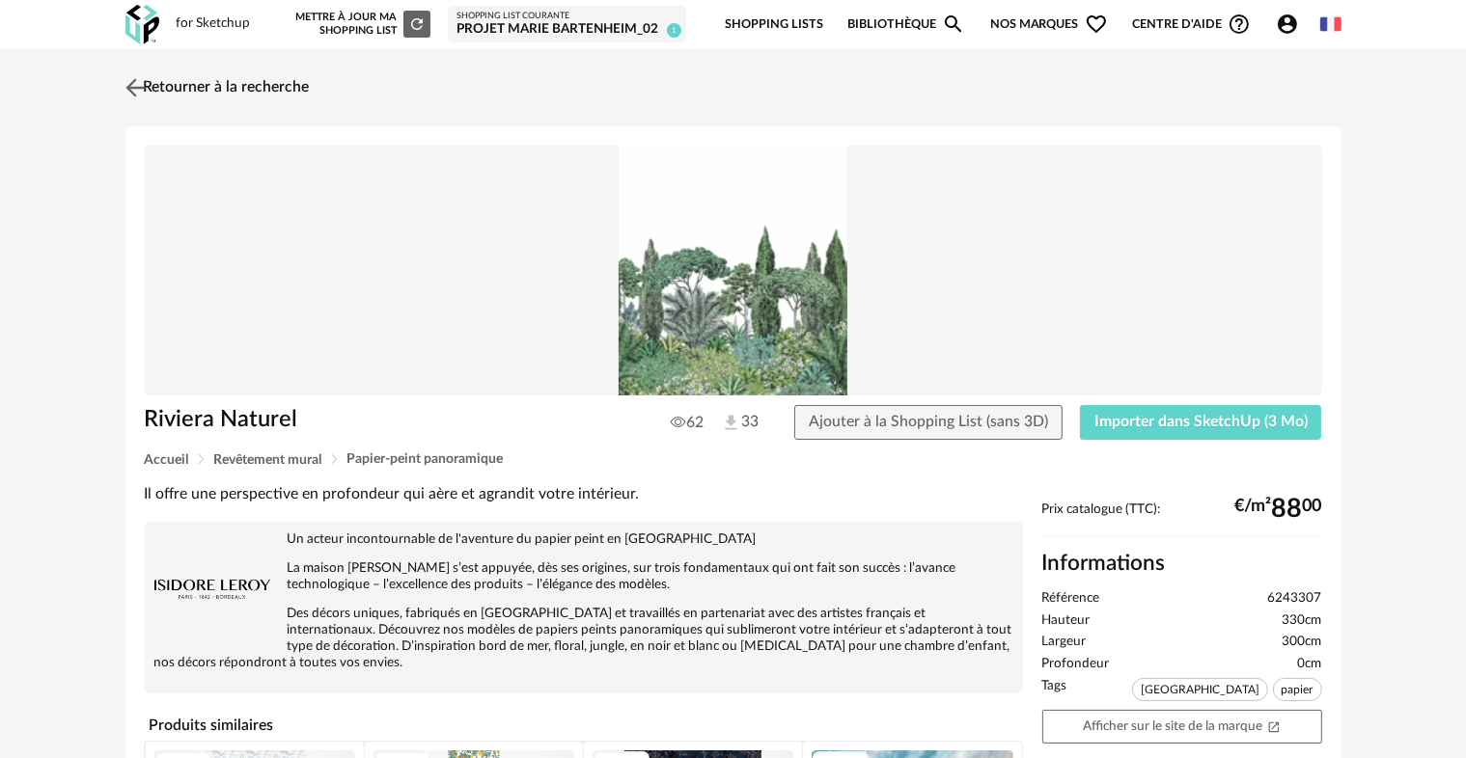
click at [130, 92] on img at bounding box center [135, 87] width 28 height 28
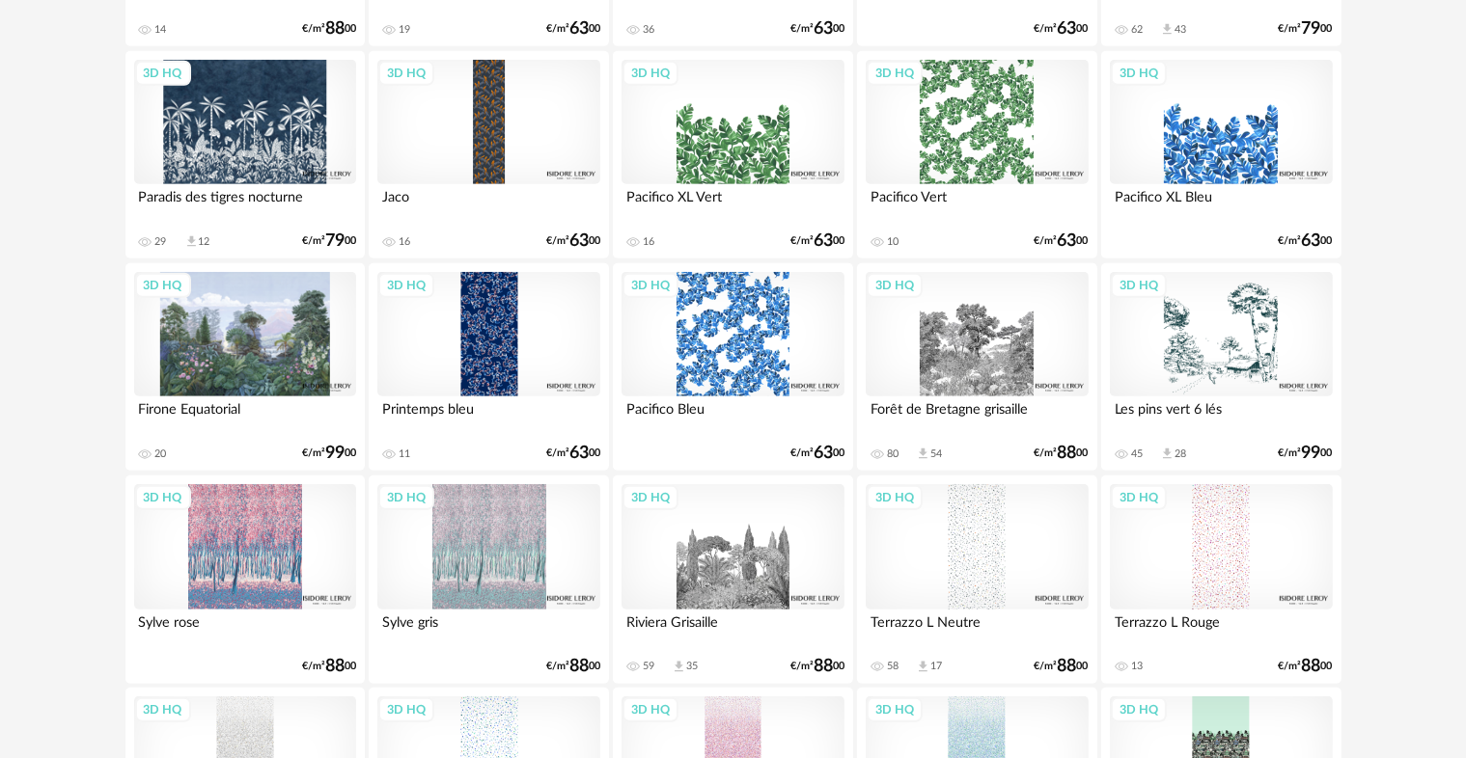
scroll to position [2207, 0]
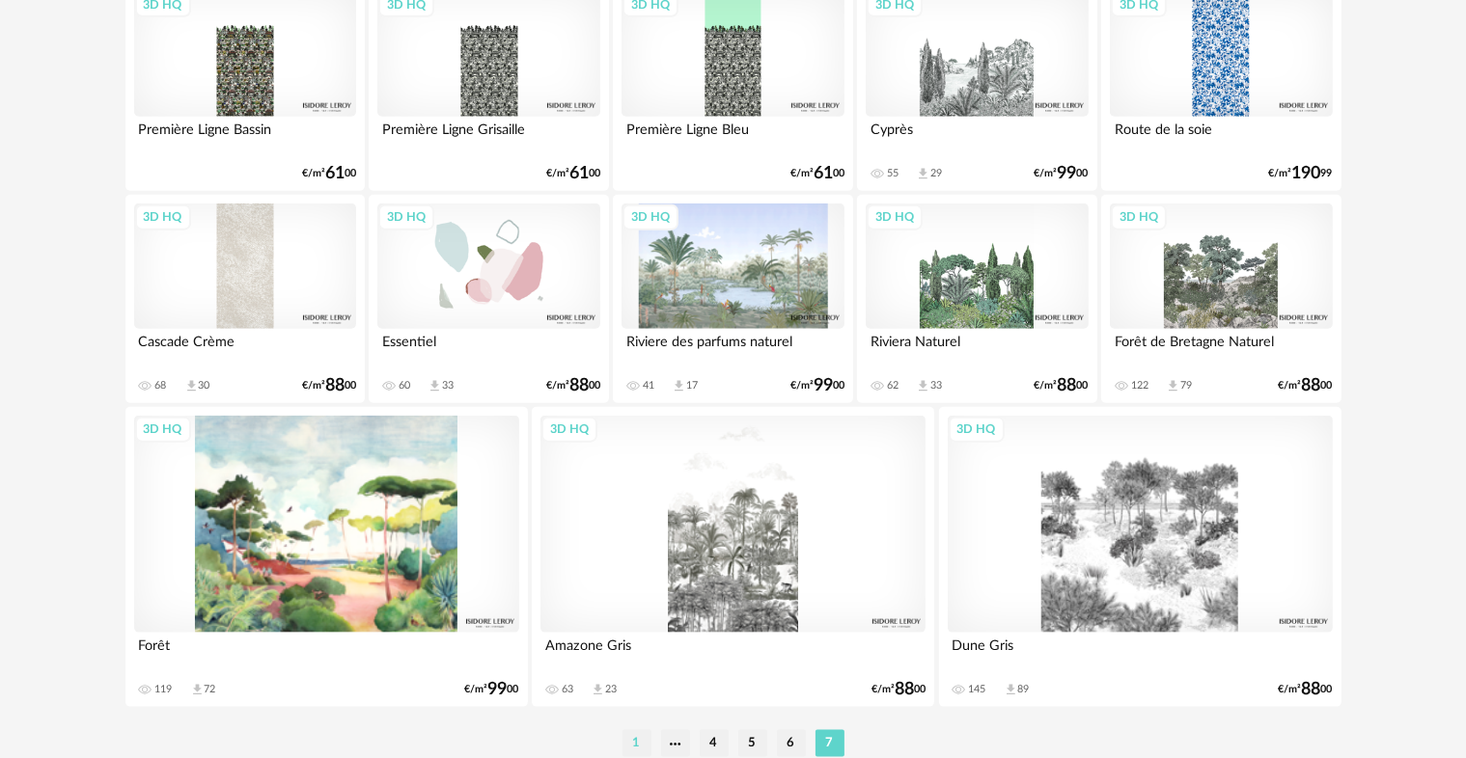
click at [645, 750] on li "1" at bounding box center [636, 744] width 29 height 27
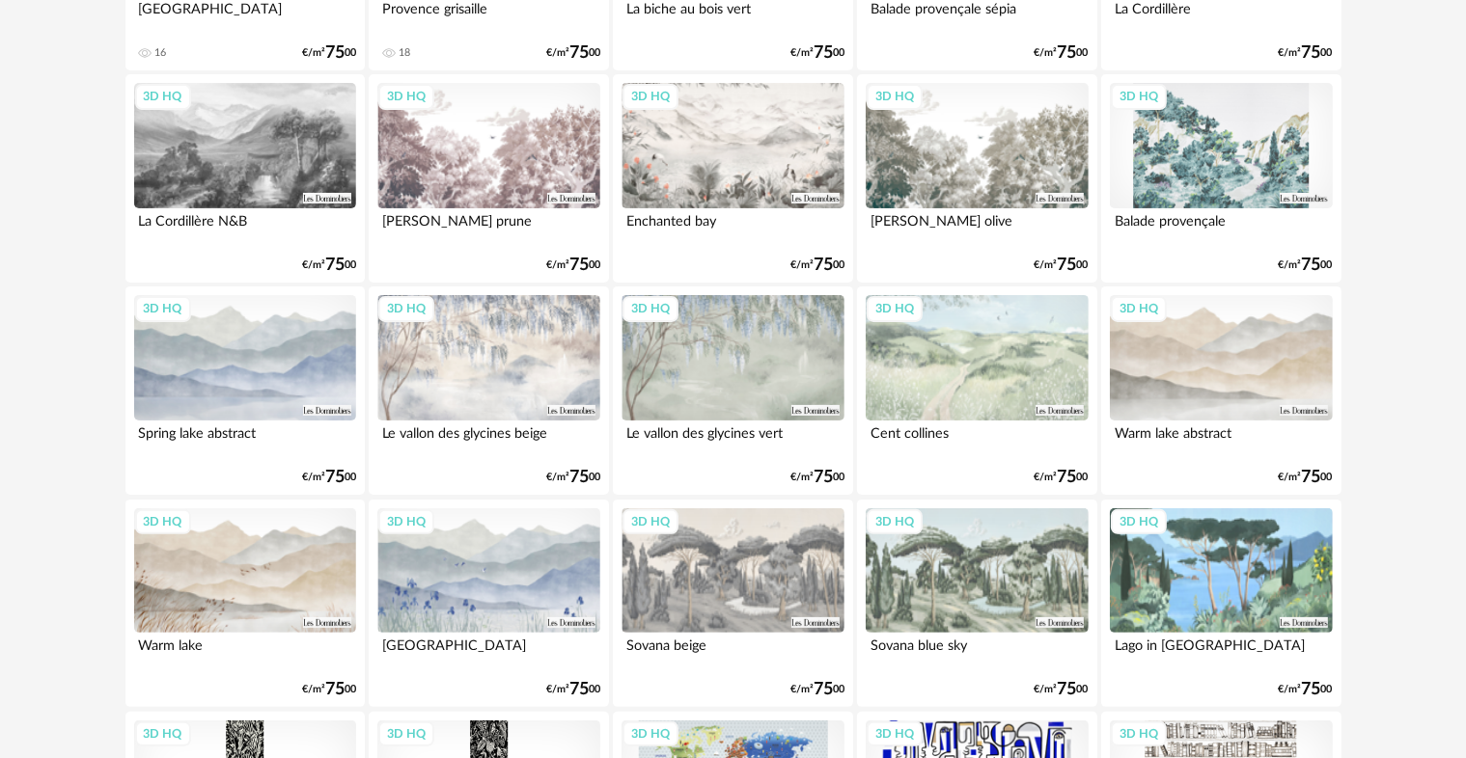
scroll to position [417, 0]
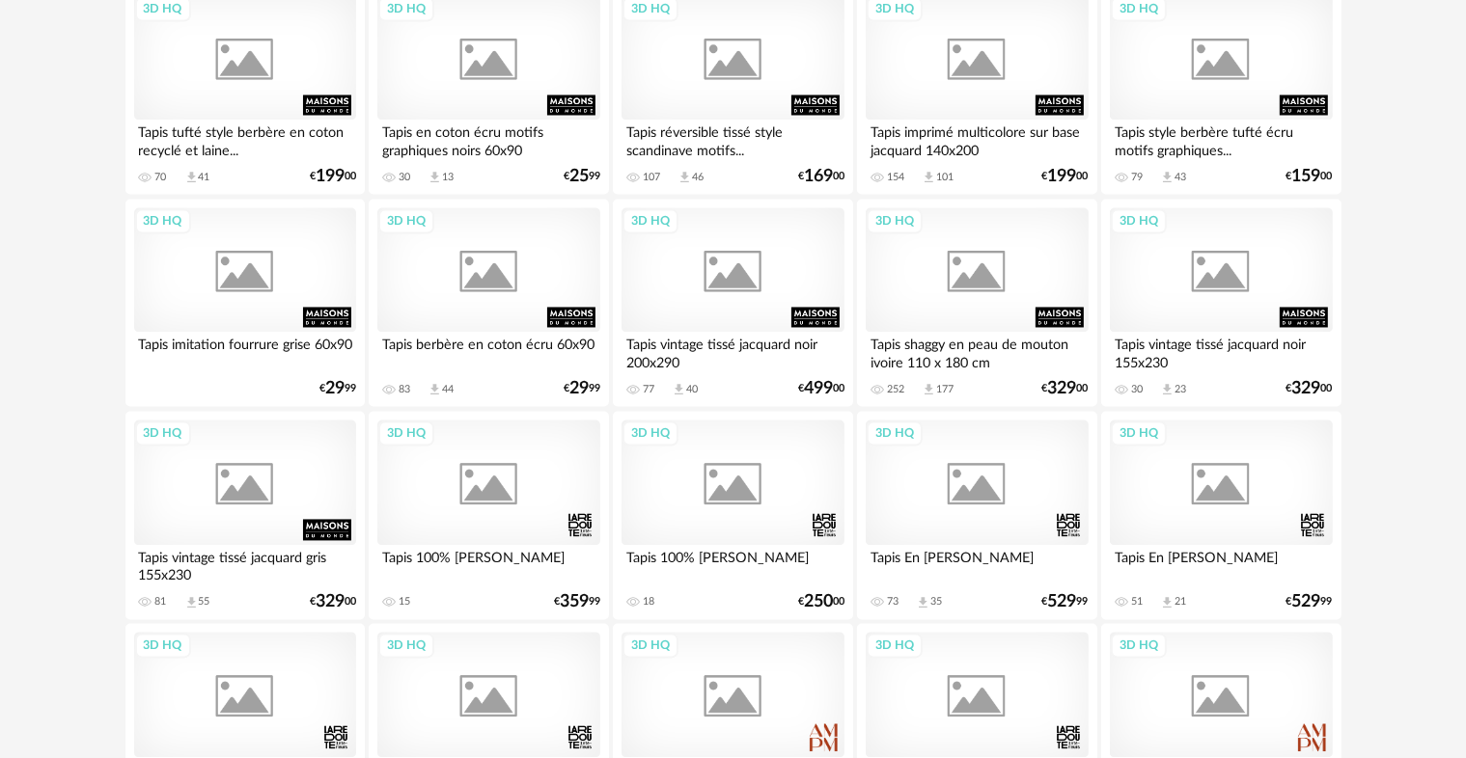
scroll to position [3893, 0]
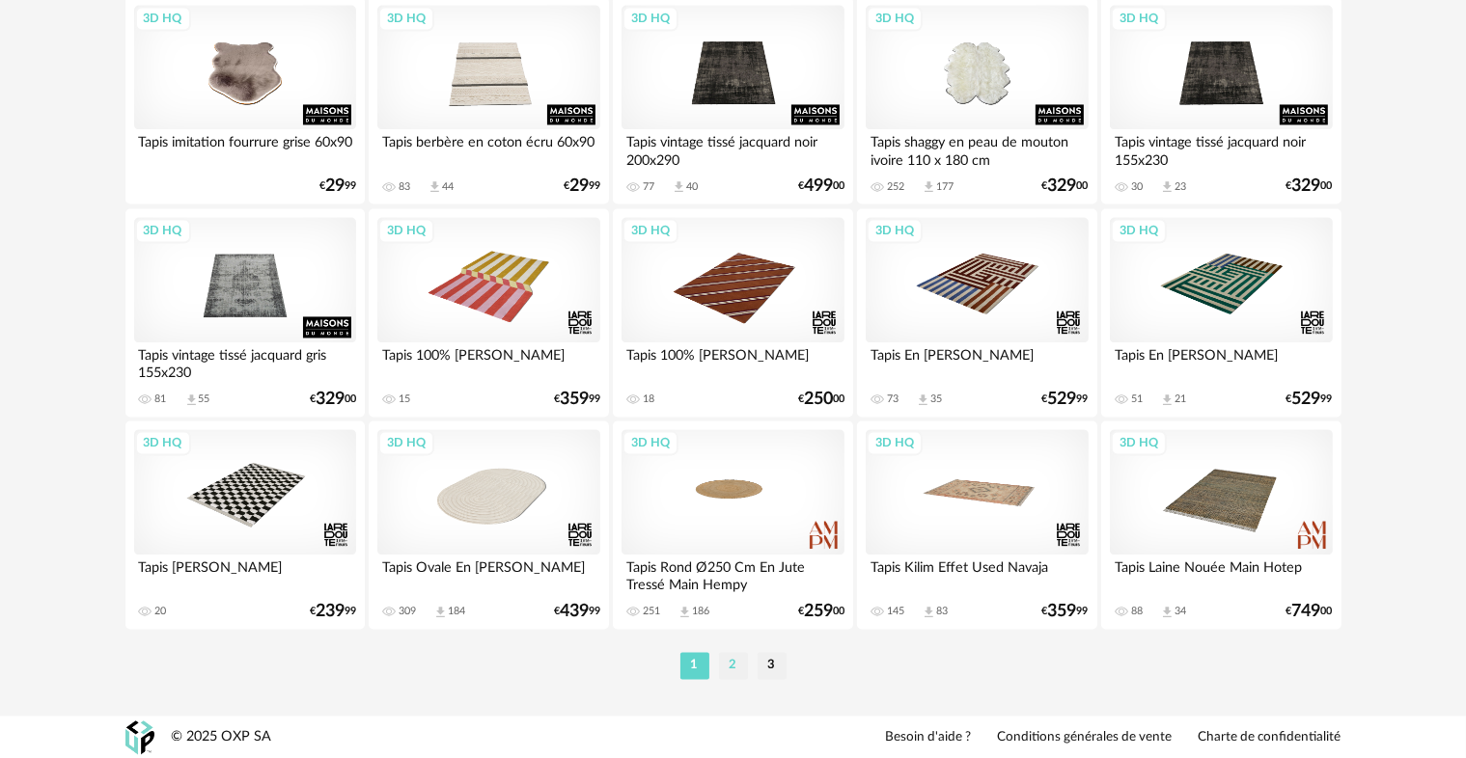
click at [733, 672] on li "2" at bounding box center [733, 665] width 29 height 27
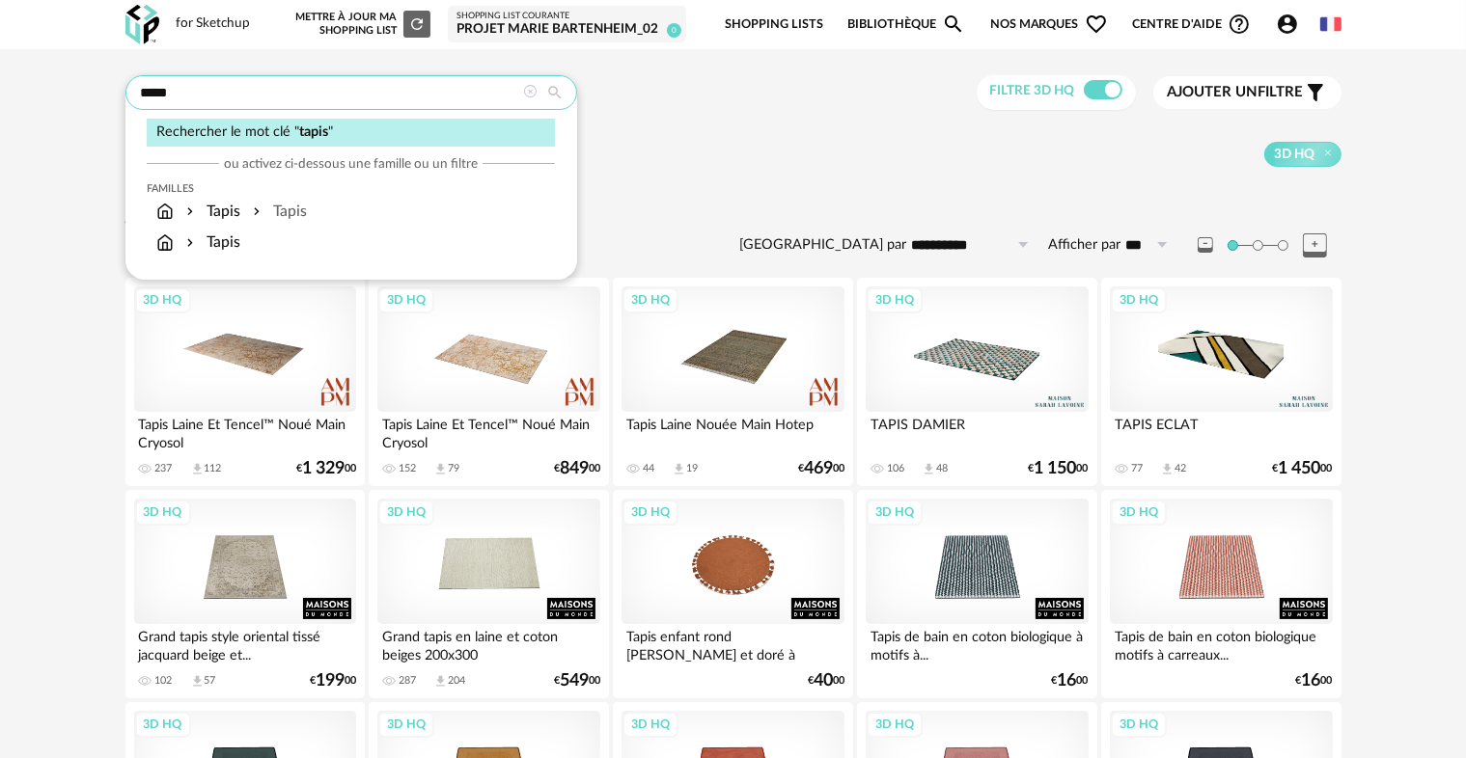
drag, startPoint x: 196, startPoint y: 97, endPoint x: 120, endPoint y: 97, distance: 76.2
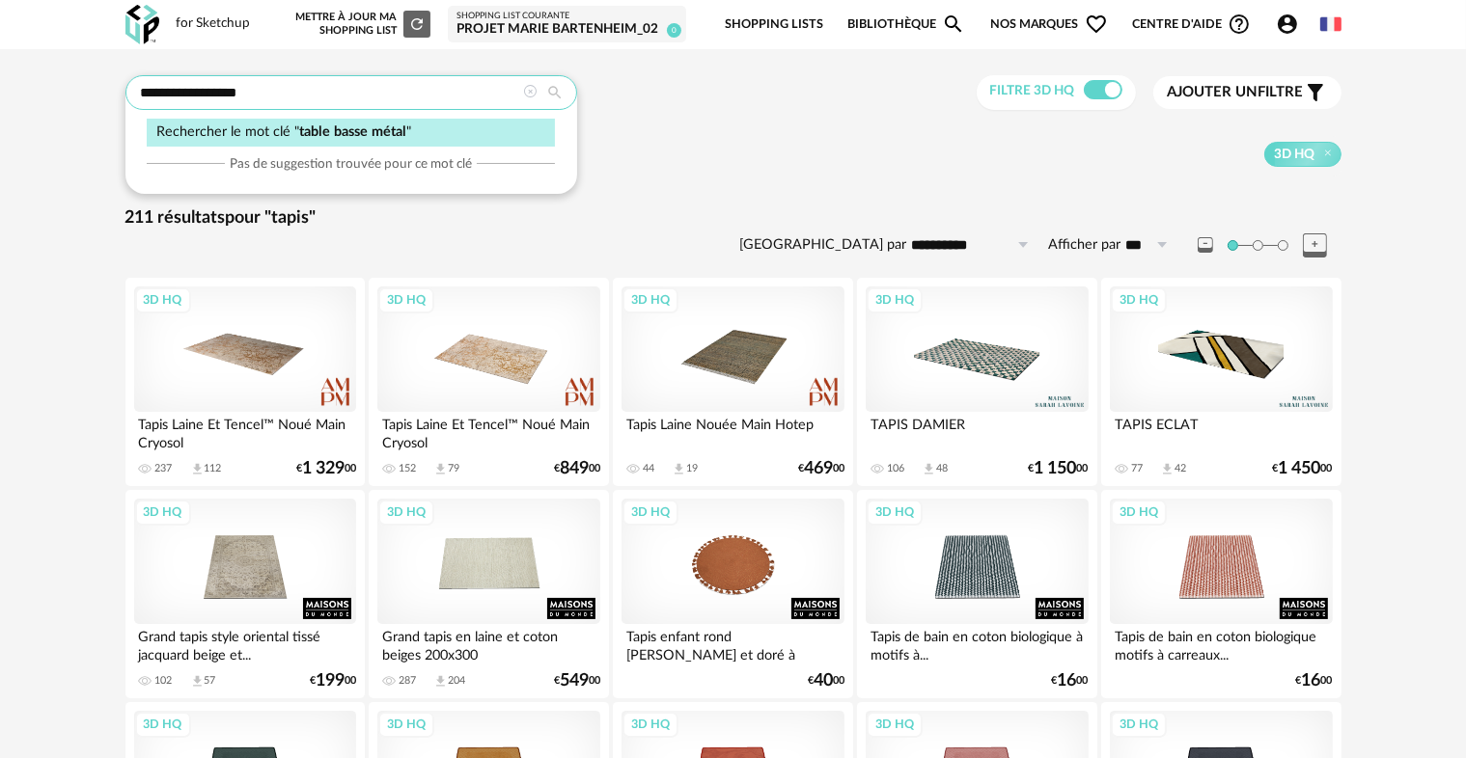
type input "**********"
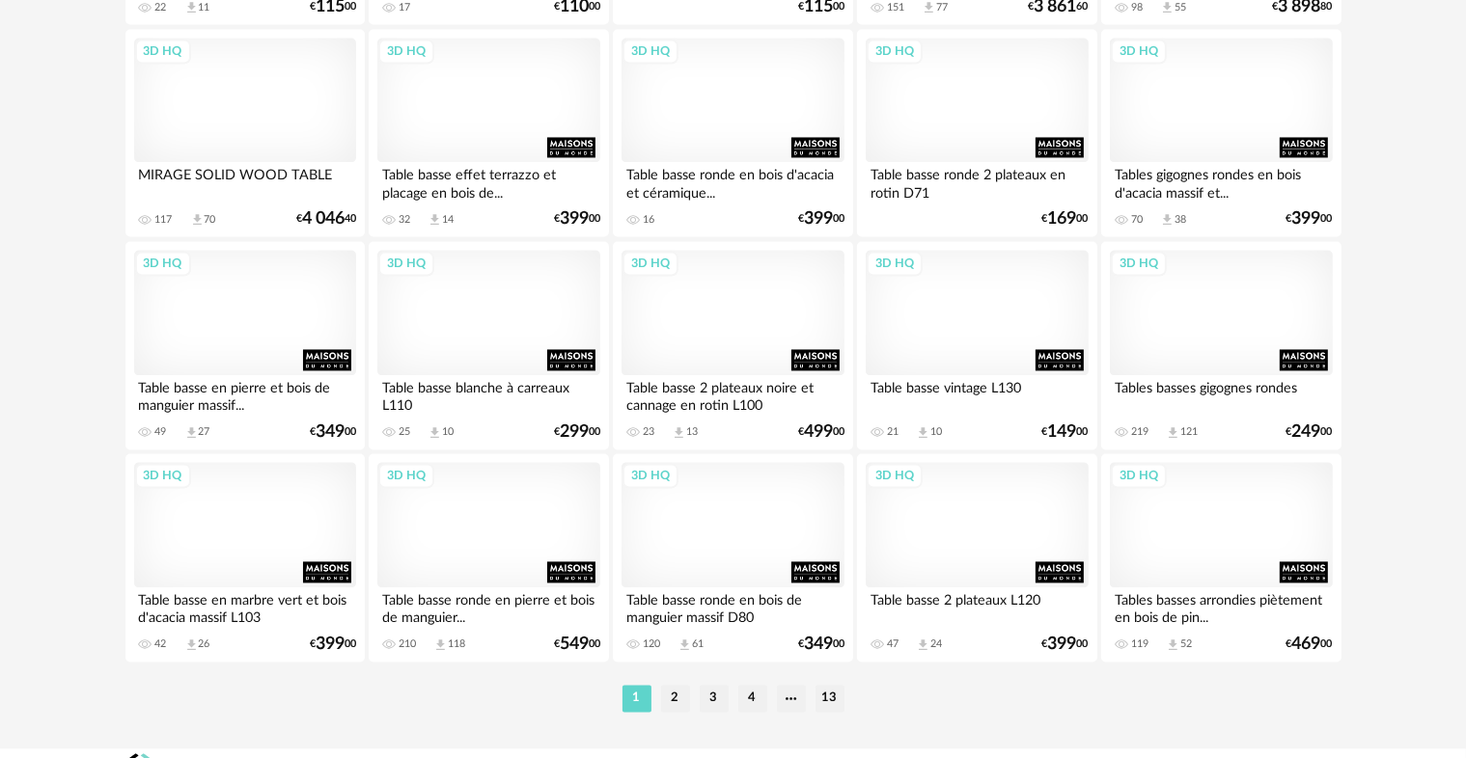
scroll to position [3859, 0]
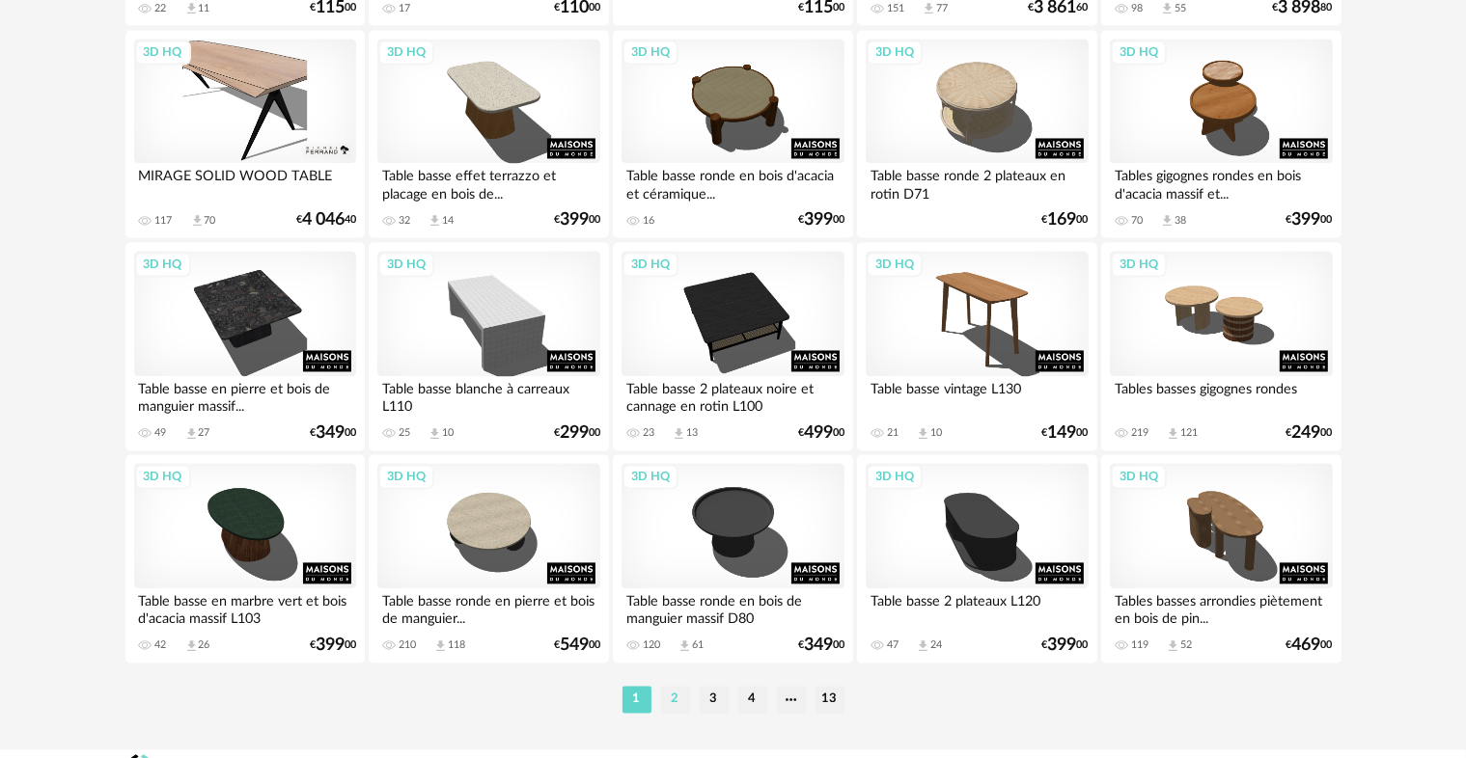
click at [676, 709] on li "2" at bounding box center [675, 699] width 29 height 27
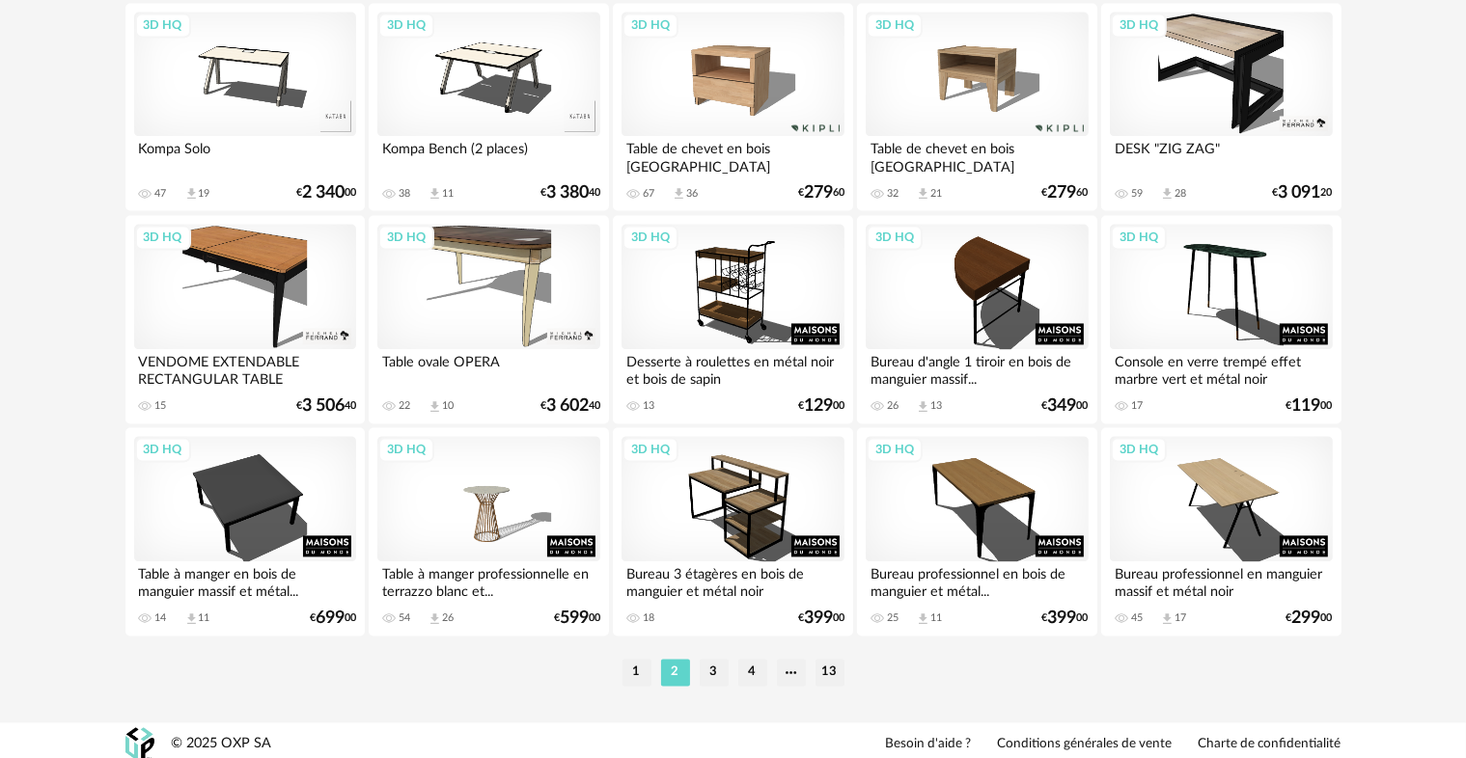
scroll to position [3893, 0]
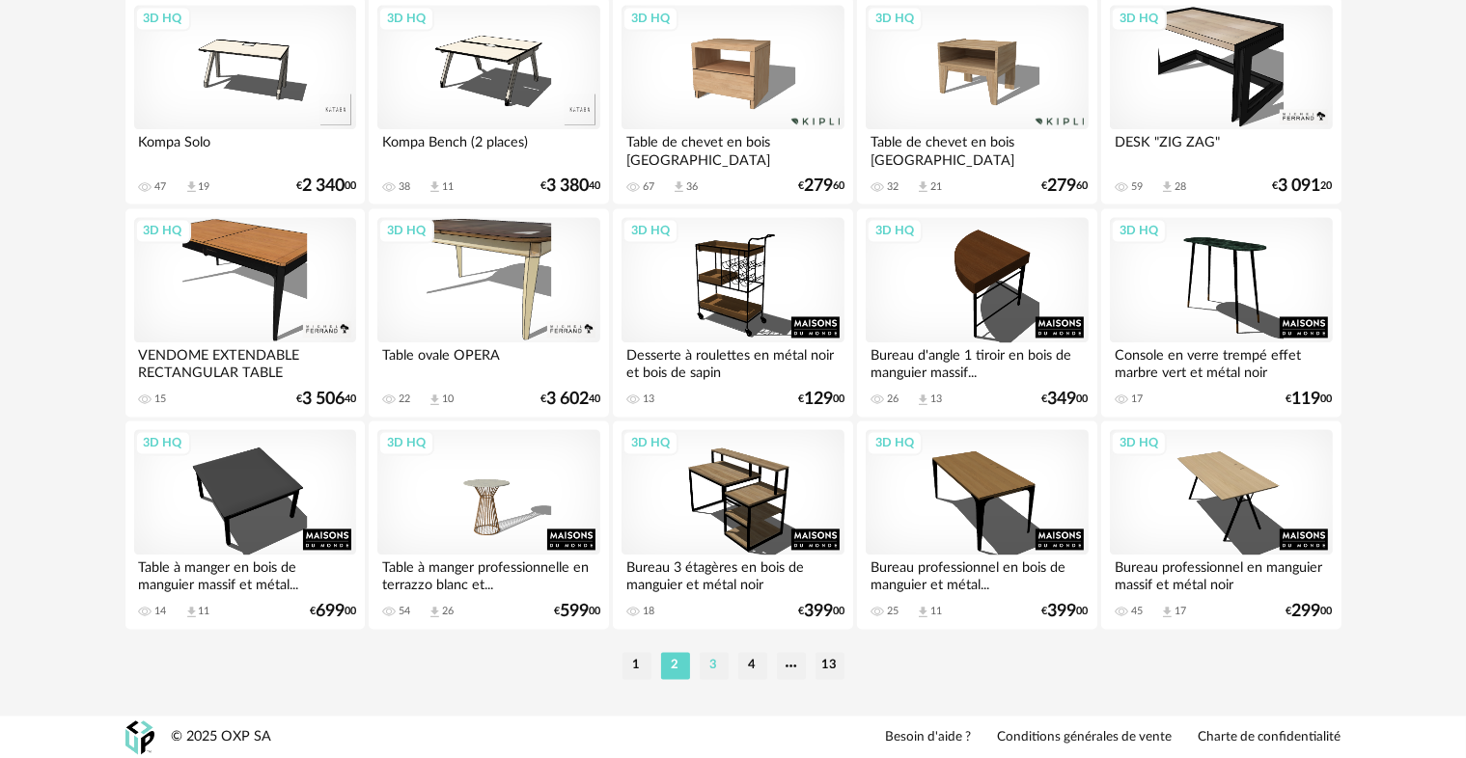
click at [704, 664] on li "3" at bounding box center [714, 665] width 29 height 27
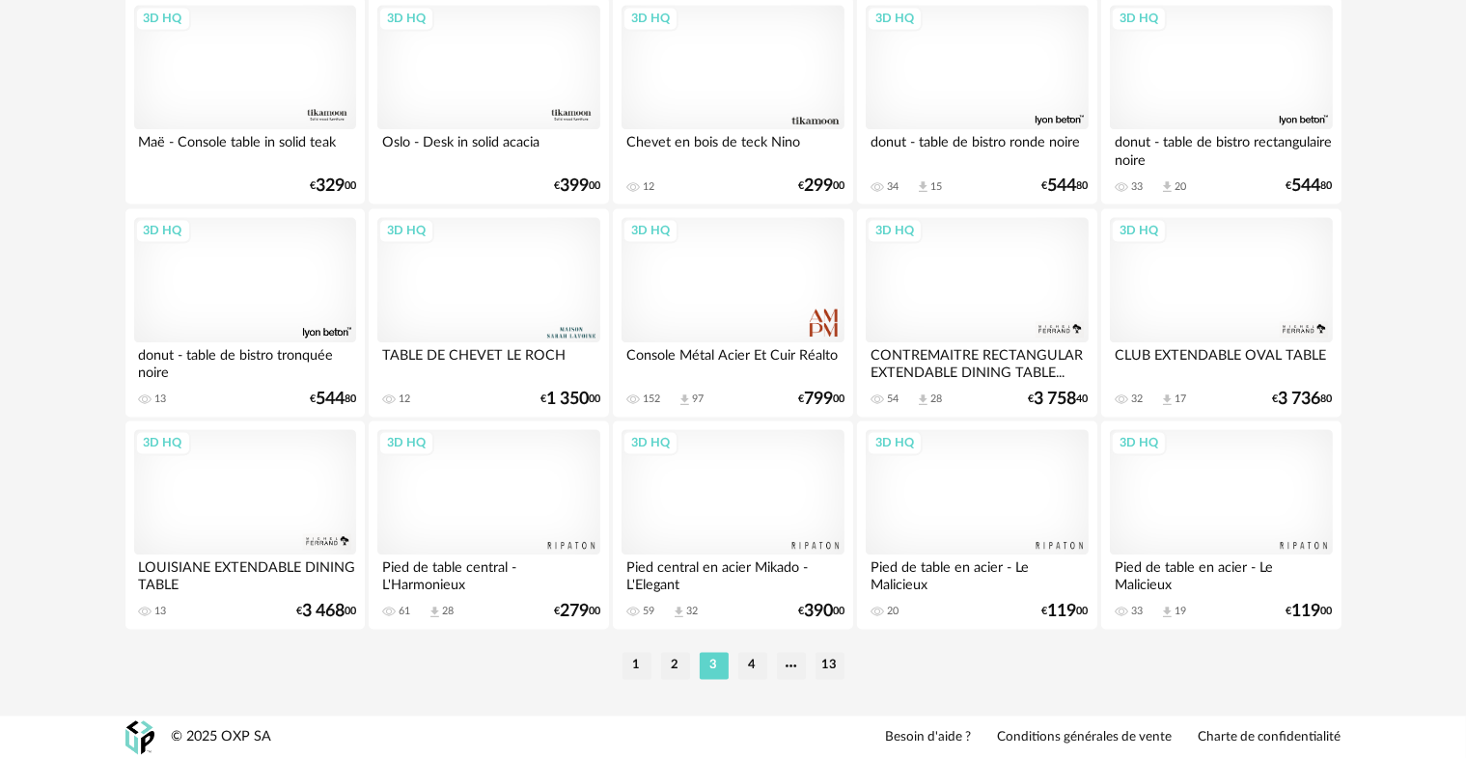
scroll to position [3890, 0]
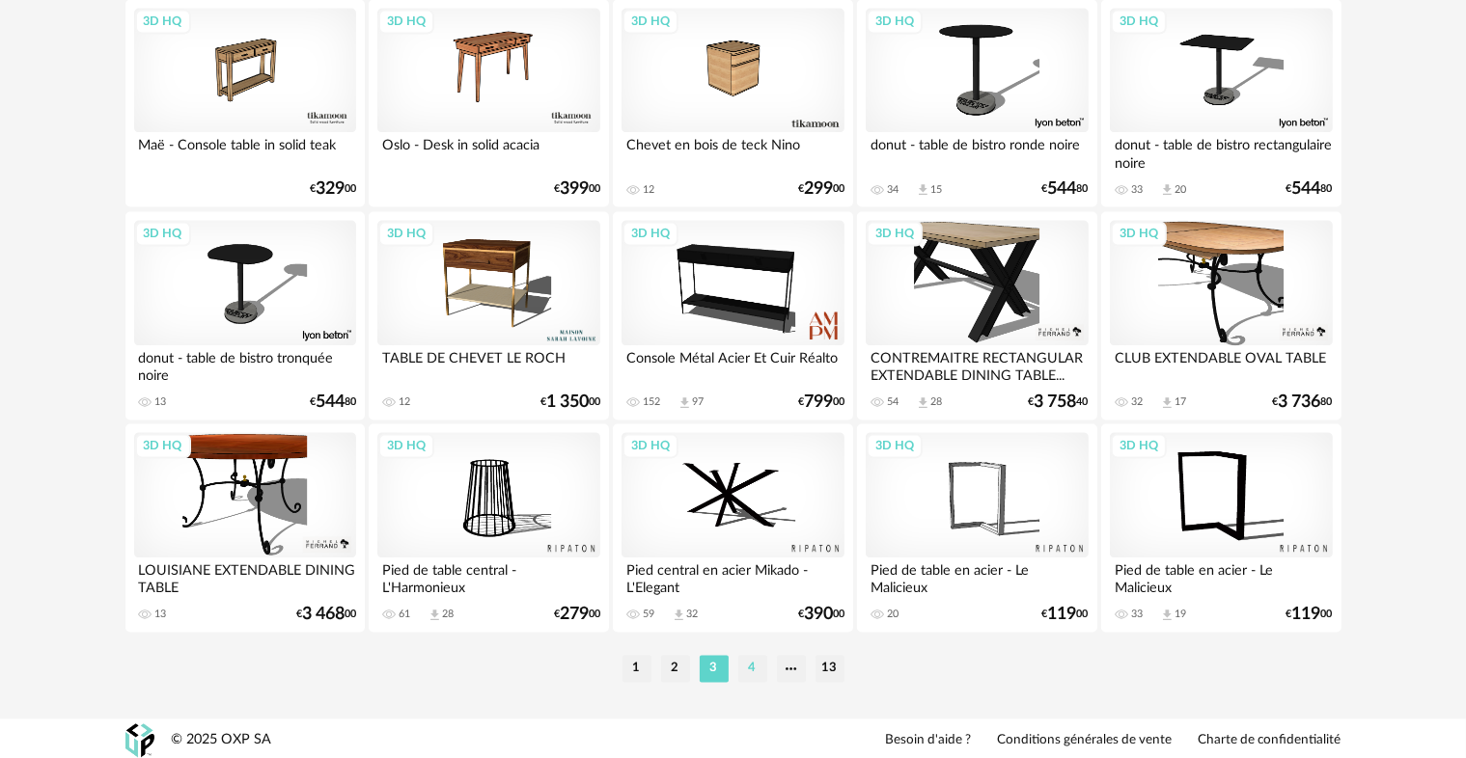
click at [757, 668] on li "4" at bounding box center [752, 668] width 29 height 27
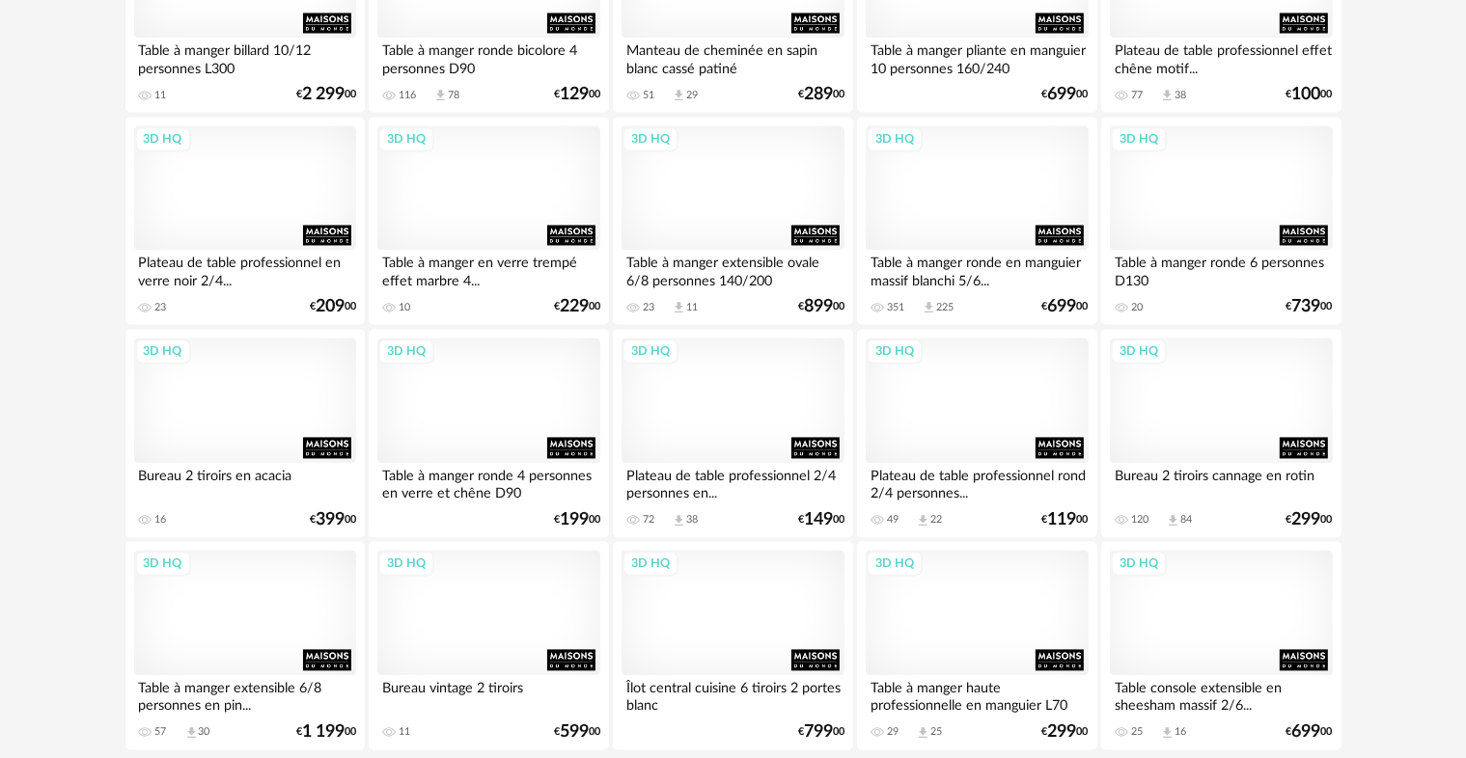
scroll to position [3893, 0]
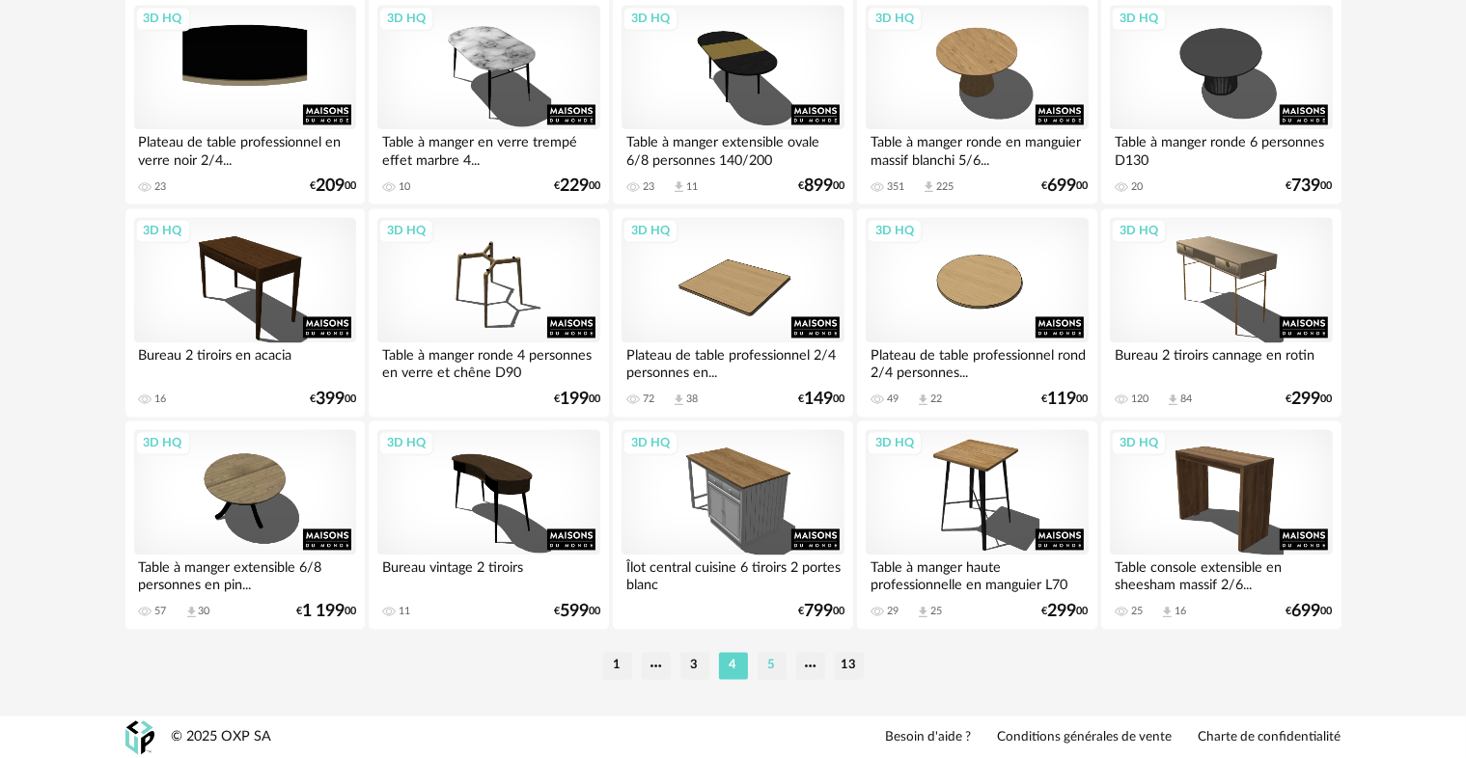
click at [768, 668] on li "5" at bounding box center [772, 665] width 29 height 27
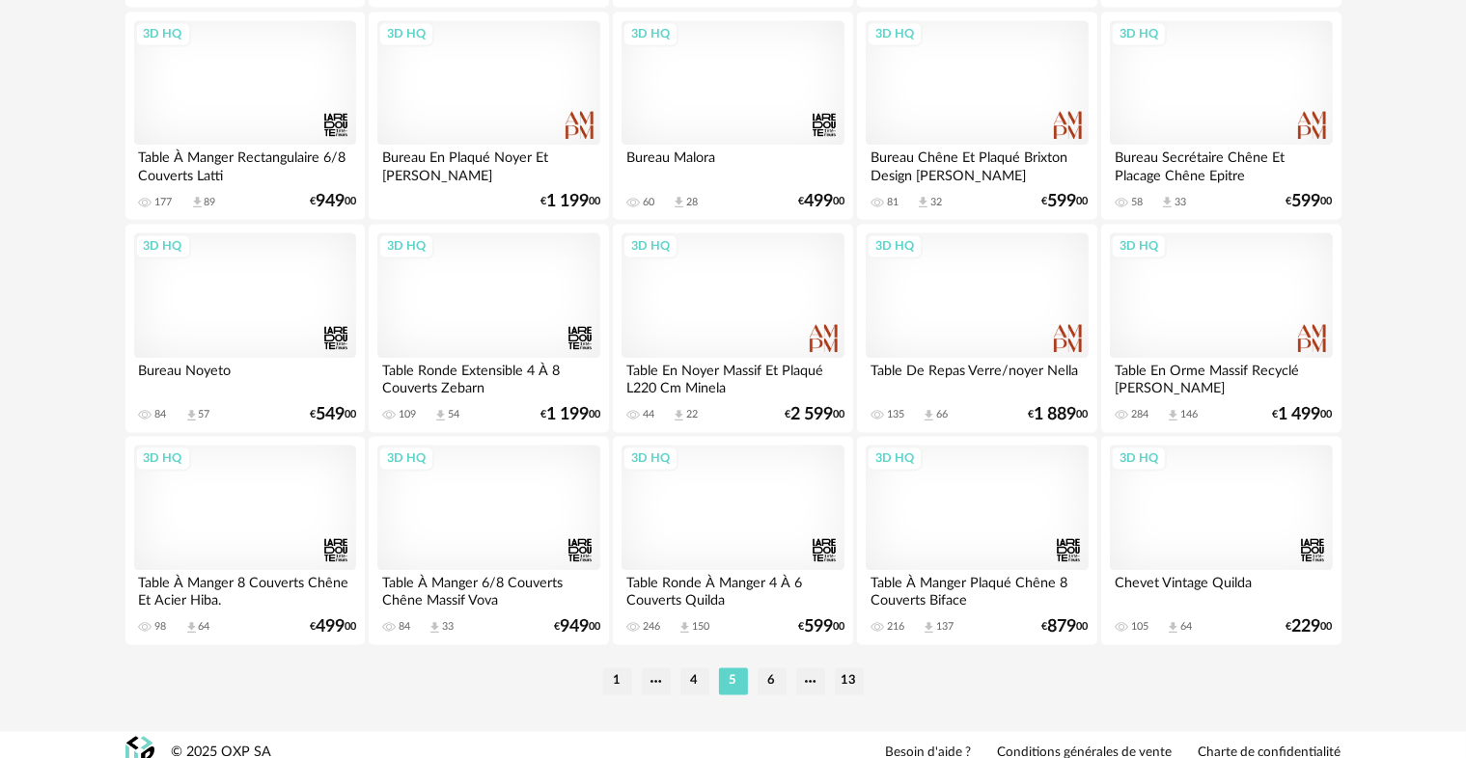
scroll to position [3893, 0]
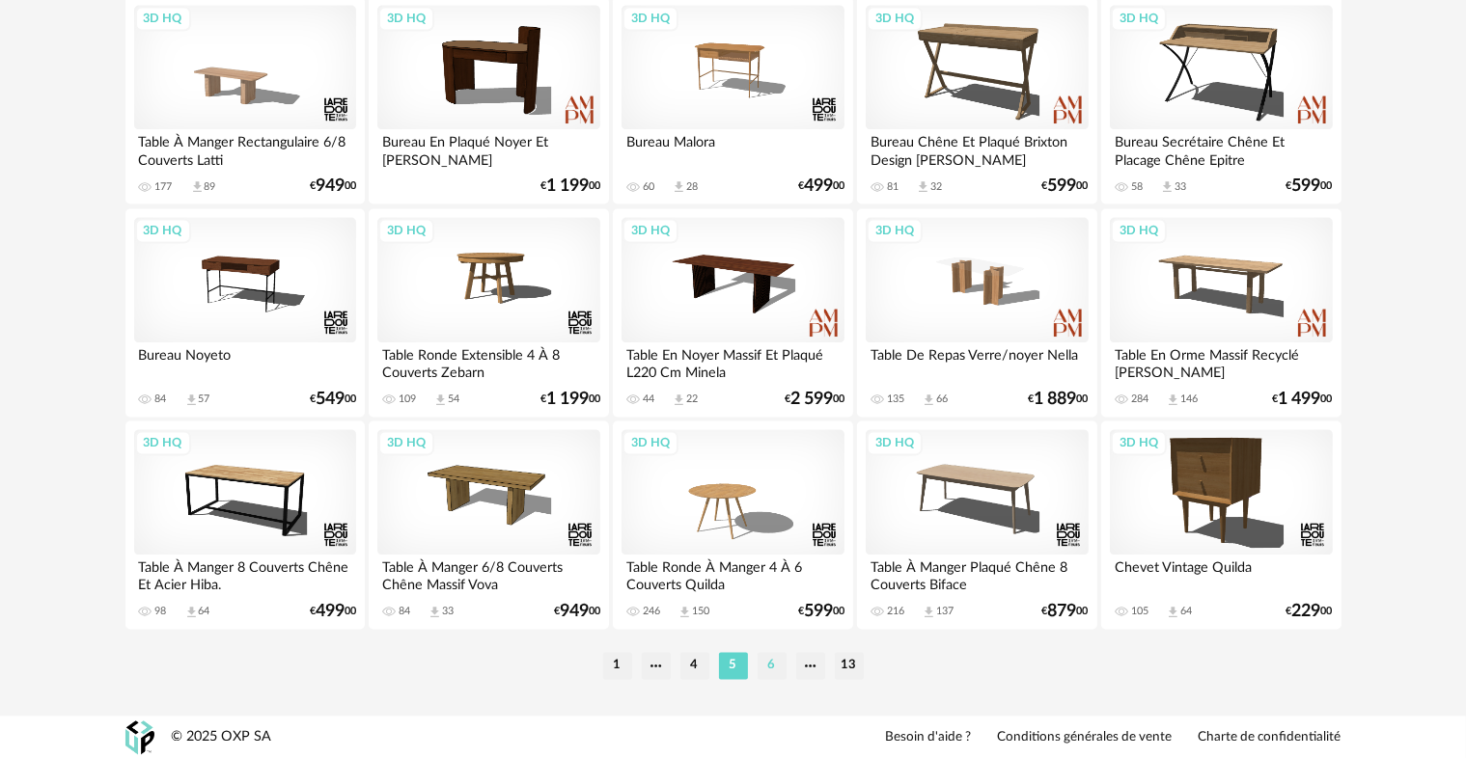
click at [782, 677] on li "6" at bounding box center [772, 665] width 29 height 27
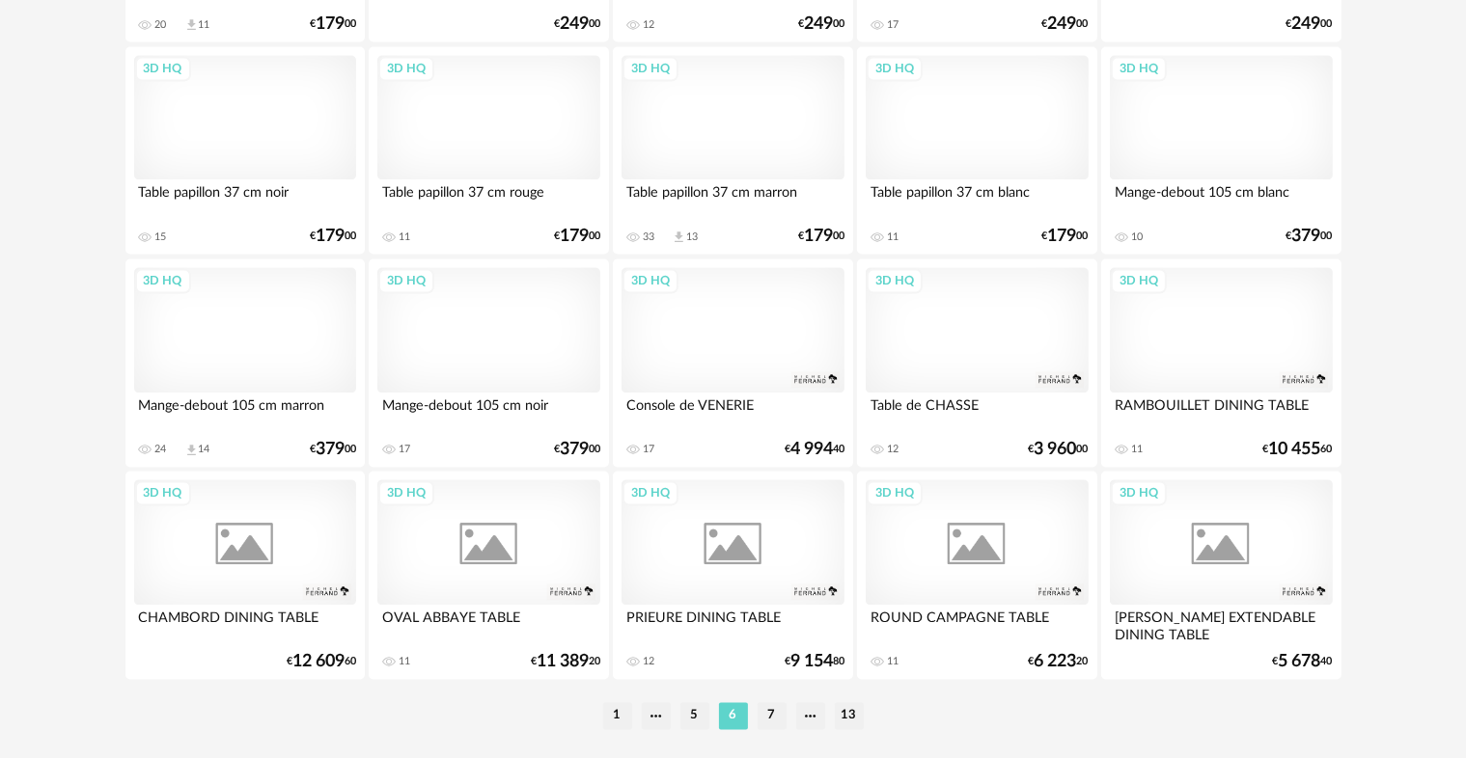
scroll to position [3893, 0]
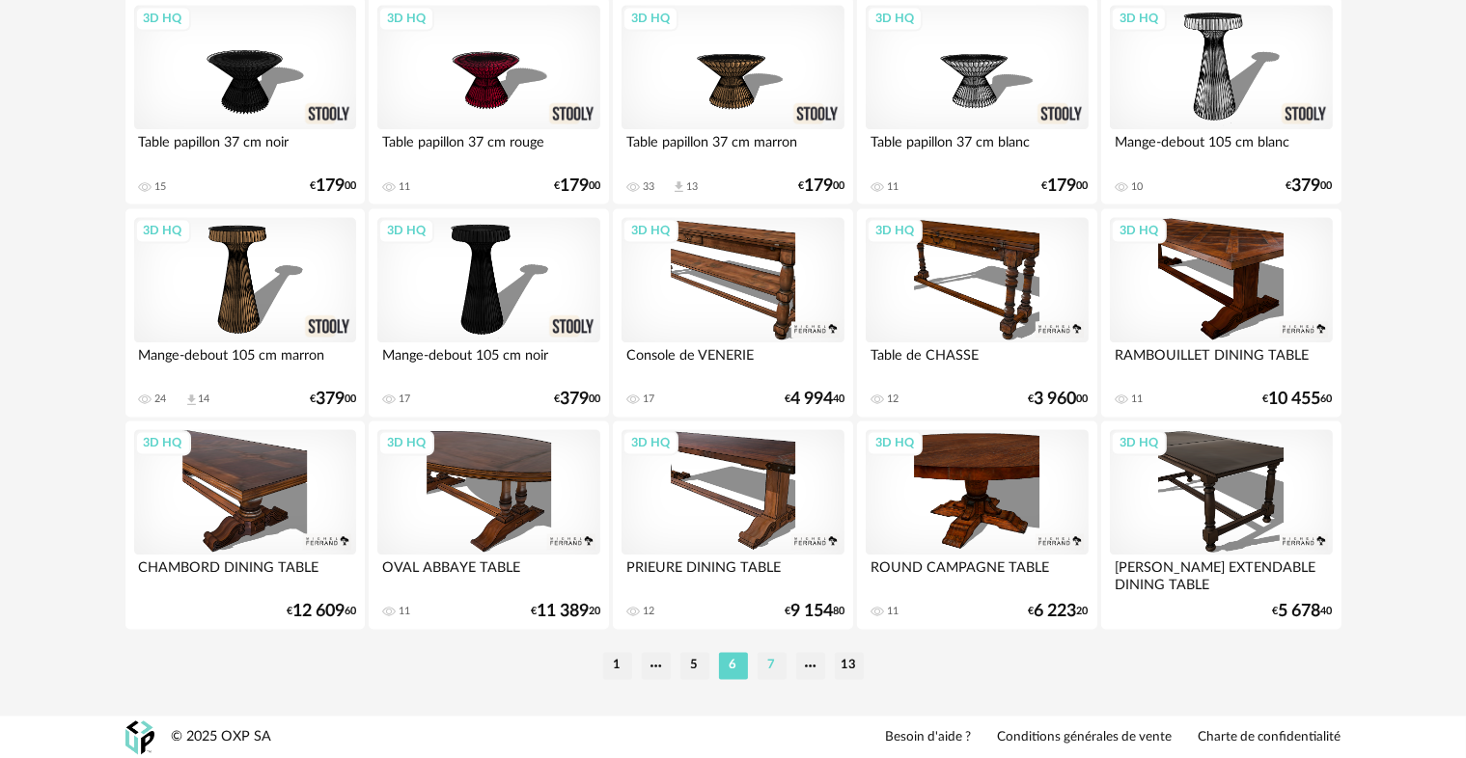
click at [776, 676] on li "7" at bounding box center [772, 665] width 29 height 27
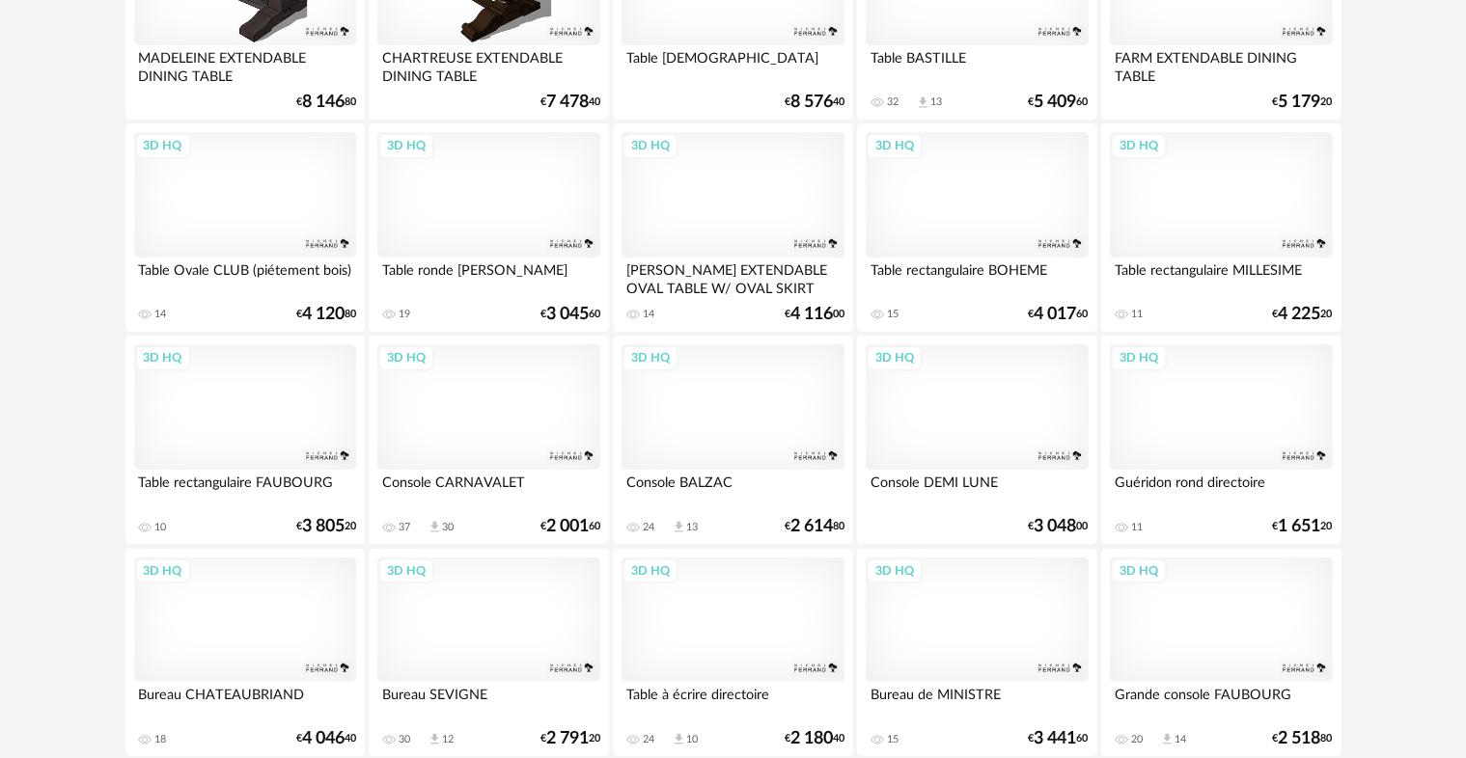
scroll to position [354, 0]
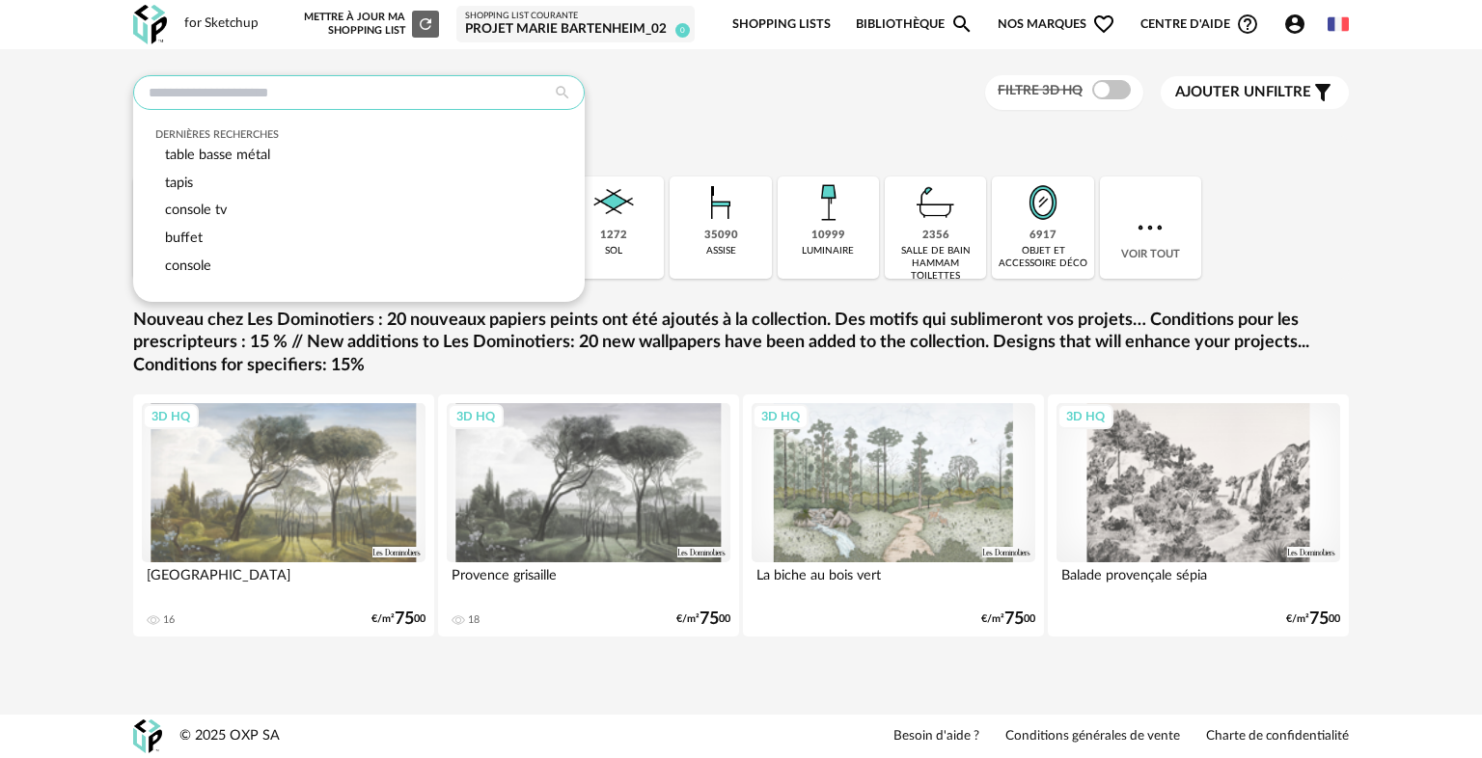
click at [286, 100] on input "text" at bounding box center [359, 92] width 452 height 35
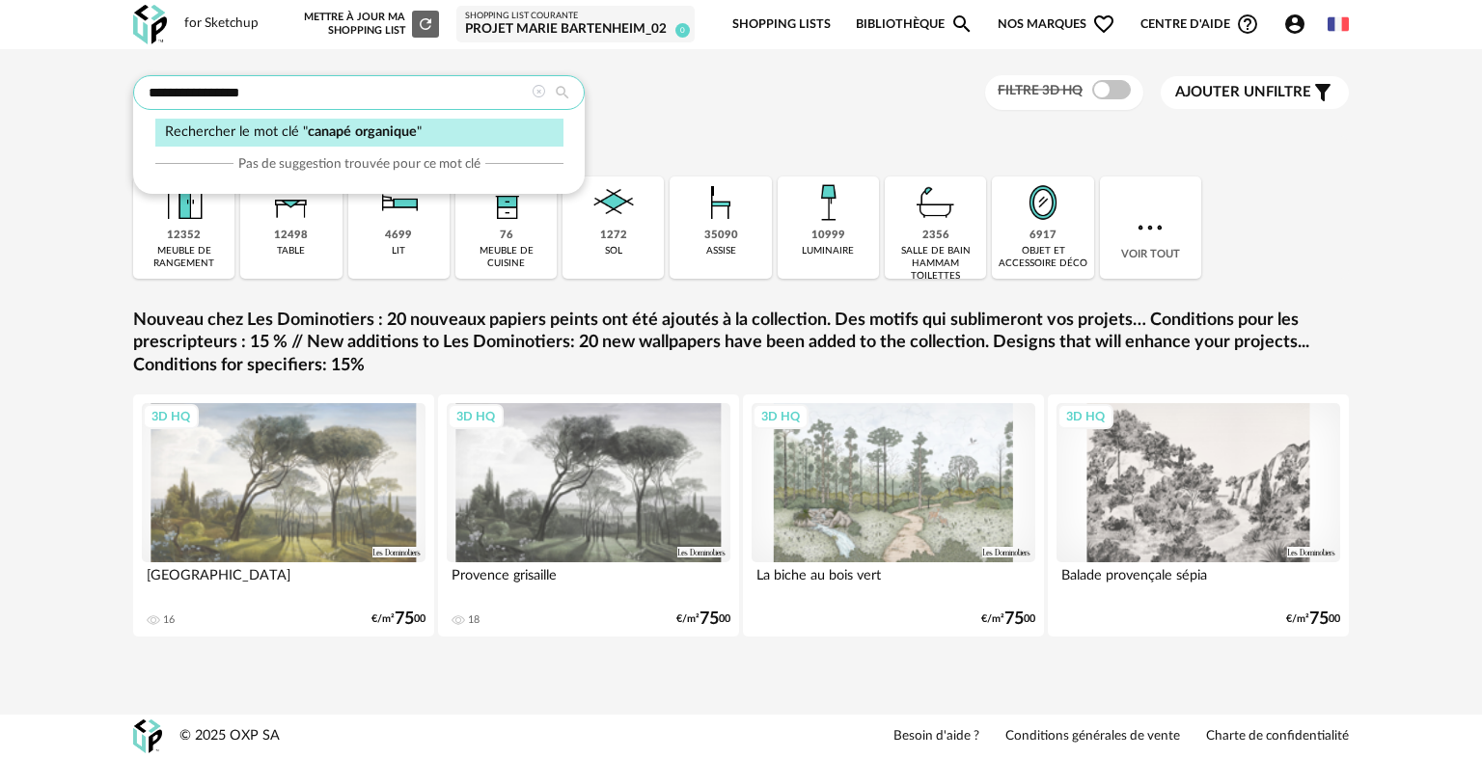
type input "**********"
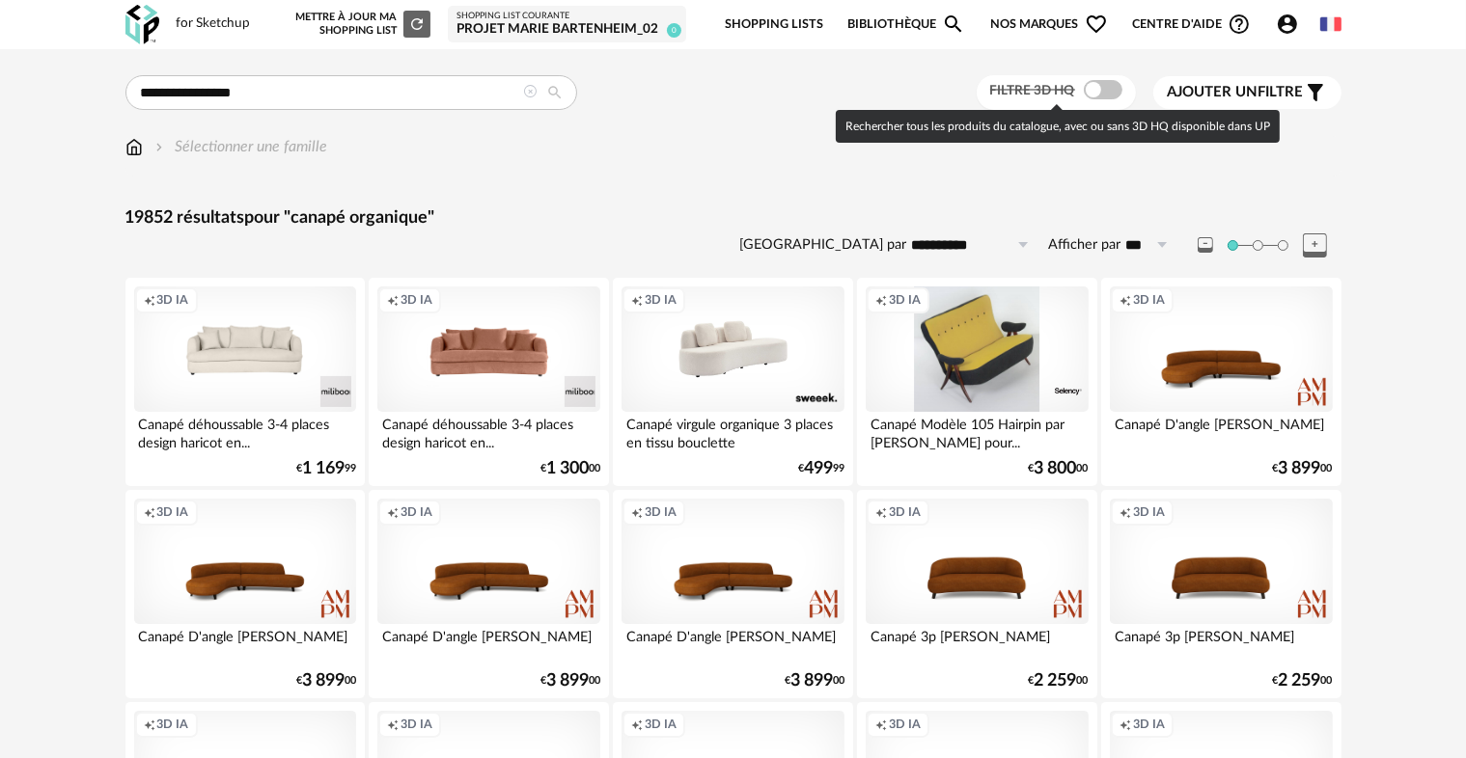
click at [1089, 93] on span at bounding box center [1103, 89] width 39 height 19
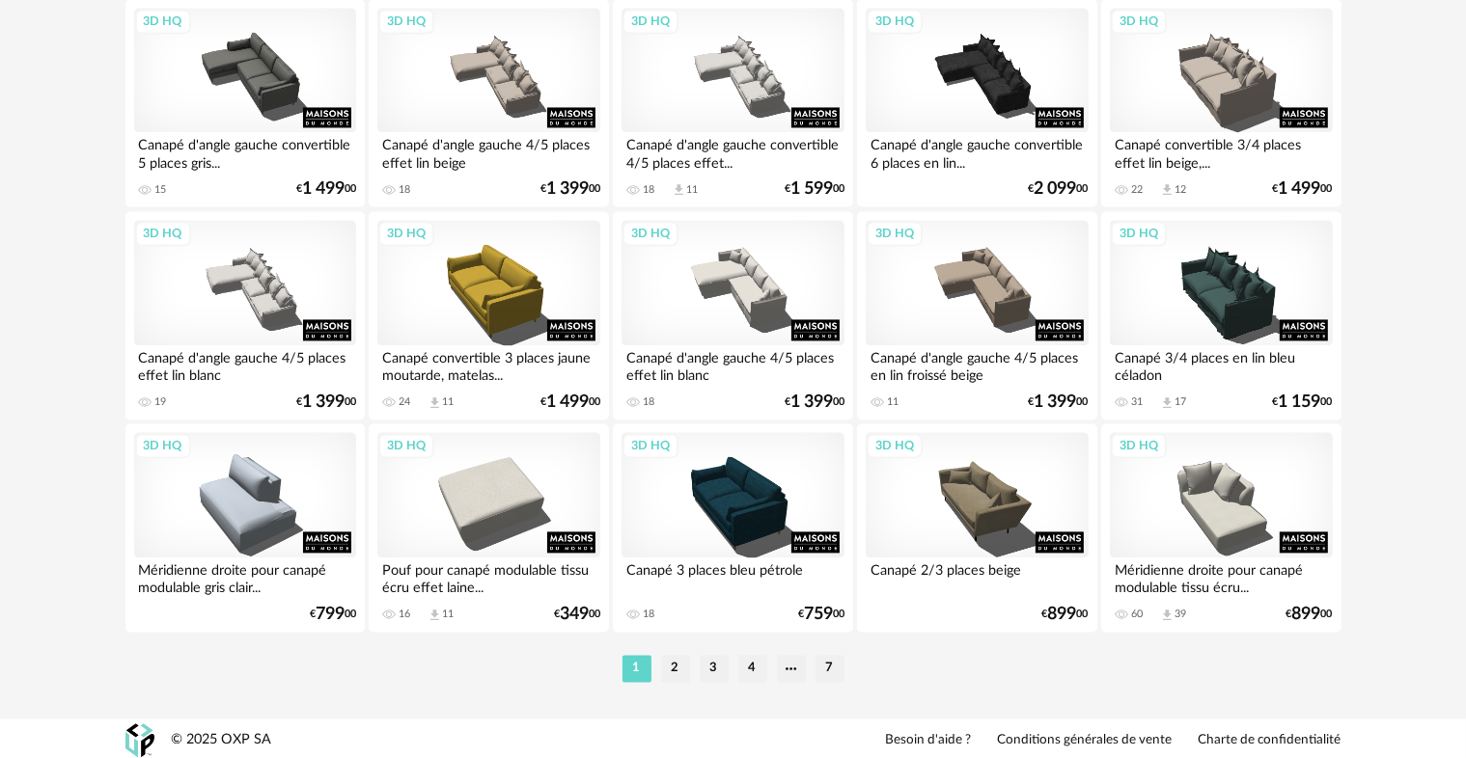
scroll to position [3893, 0]
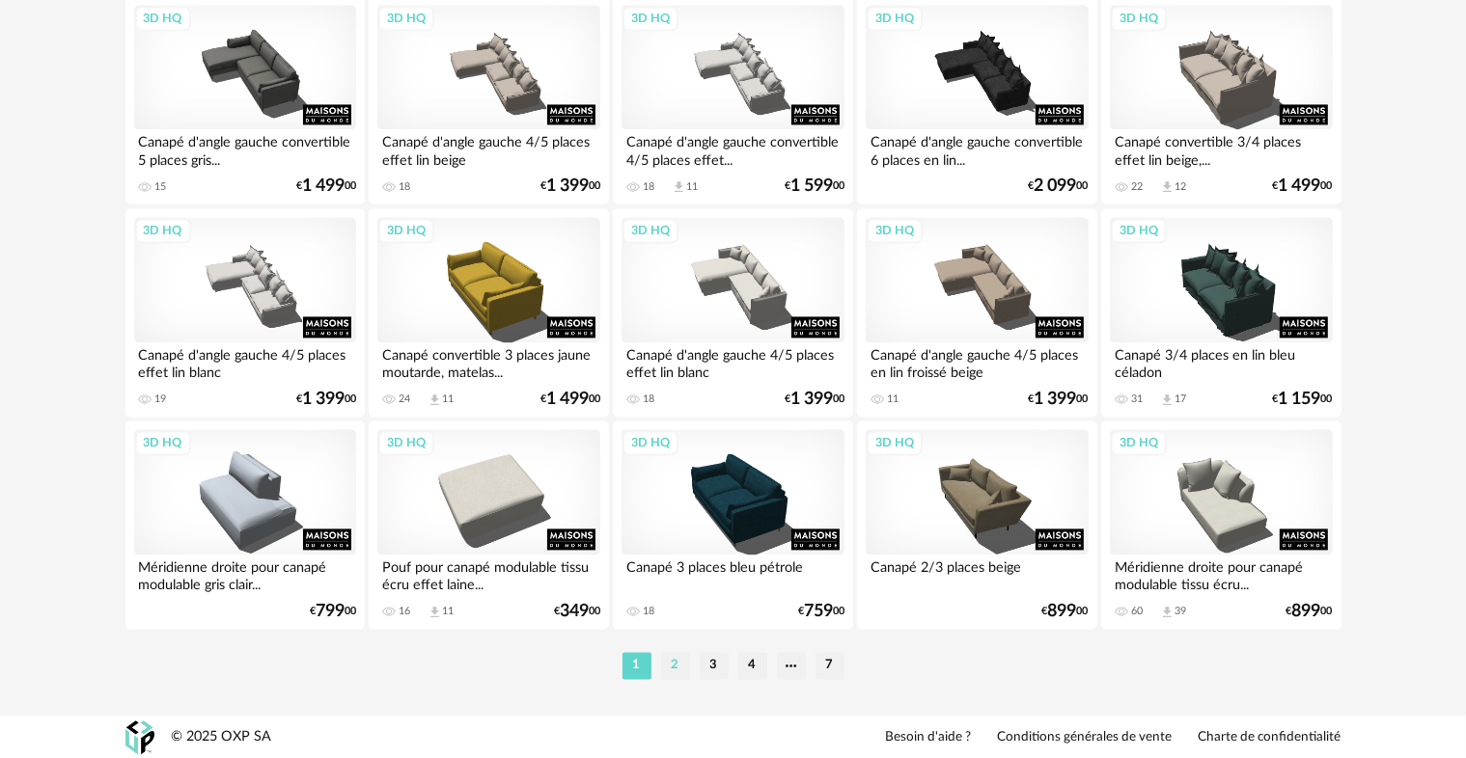
click at [676, 663] on li "2" at bounding box center [675, 665] width 29 height 27
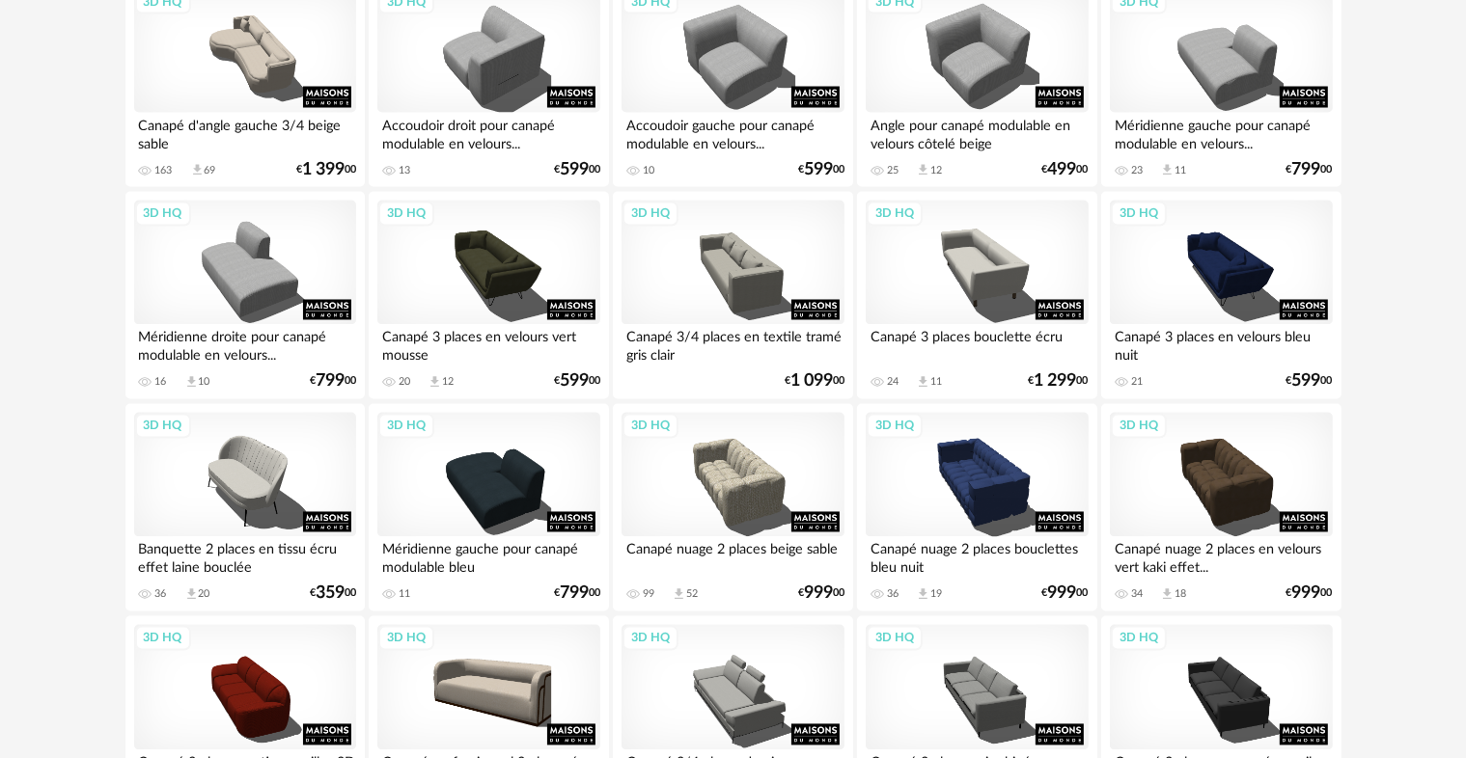
scroll to position [3486, 0]
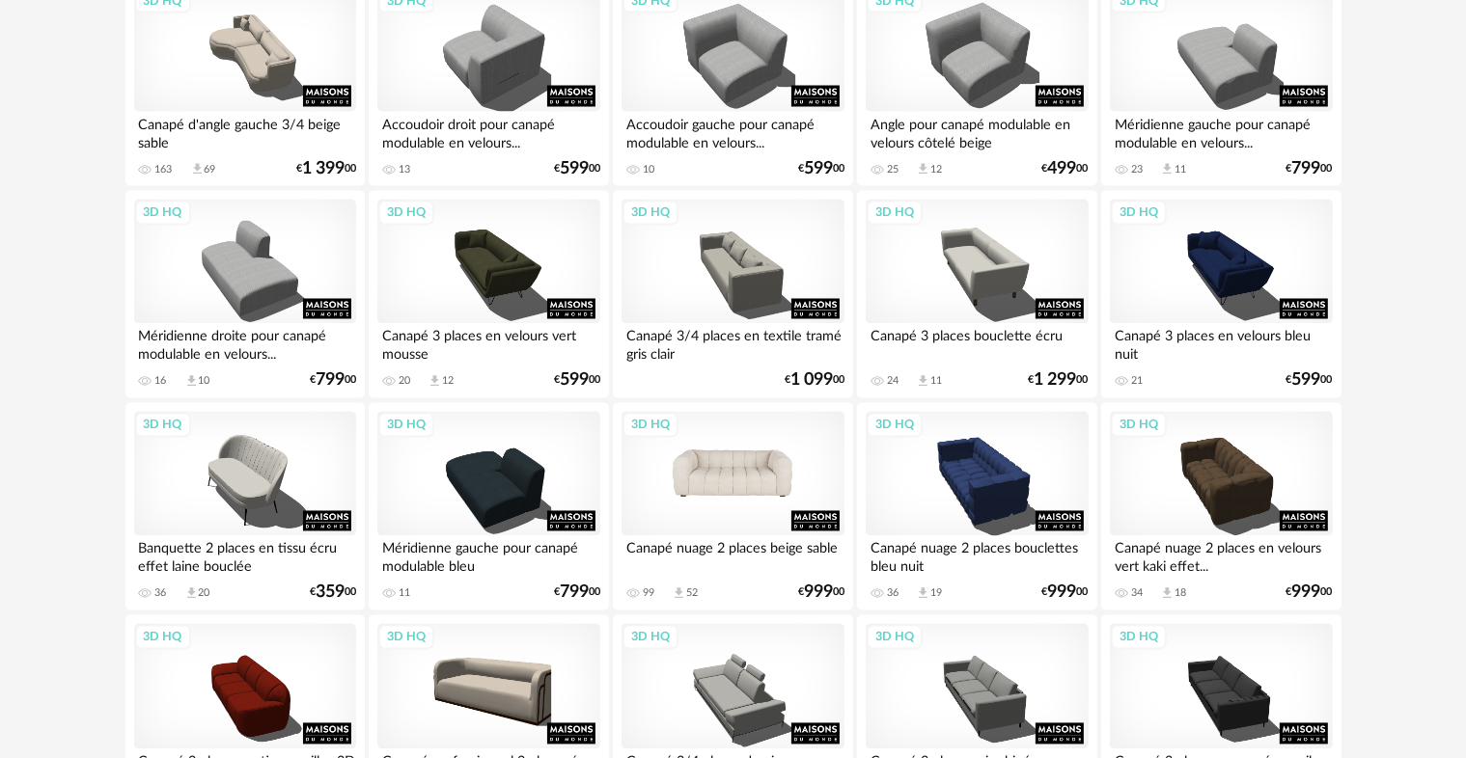
click at [764, 483] on div "3D HQ" at bounding box center [732, 474] width 222 height 125
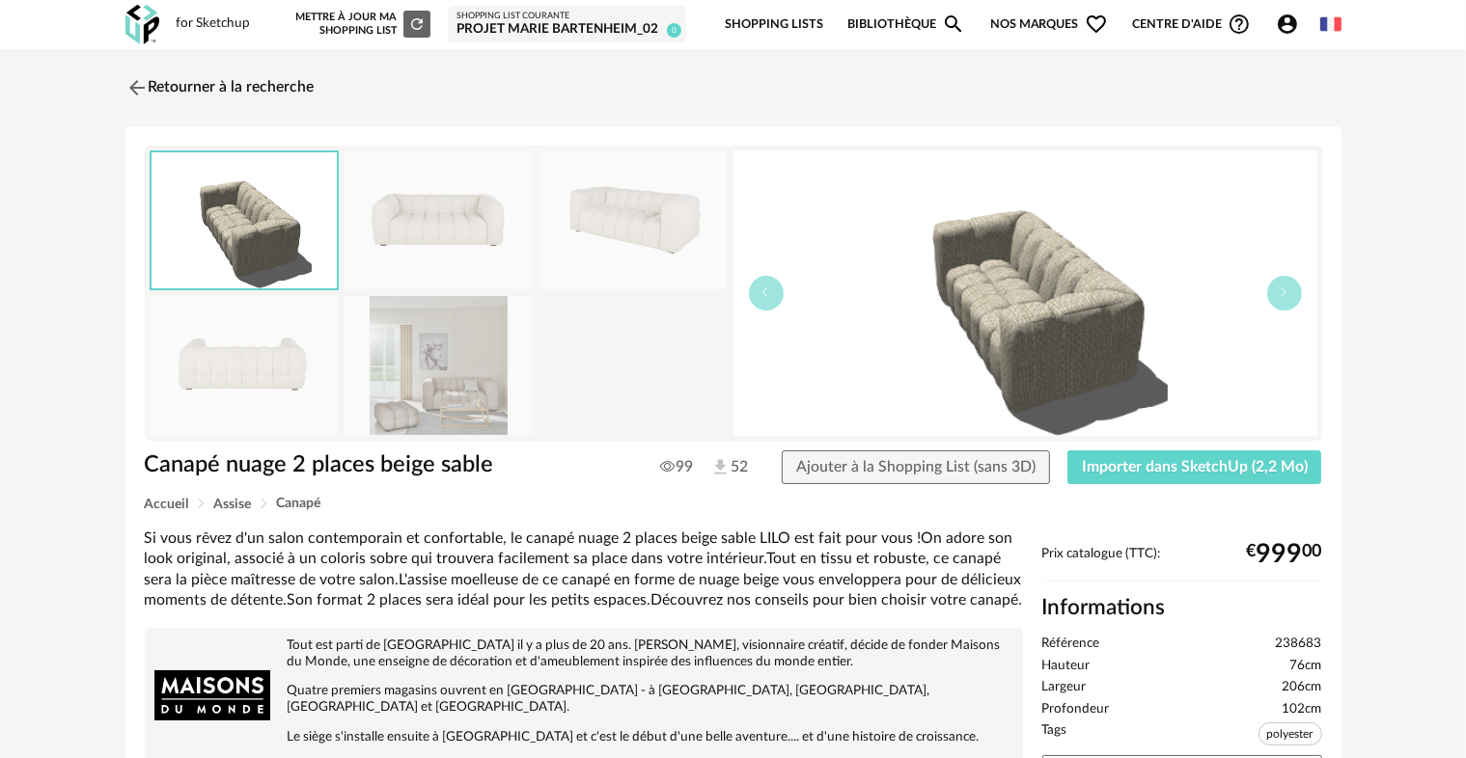
click at [413, 351] on img at bounding box center [438, 365] width 187 height 138
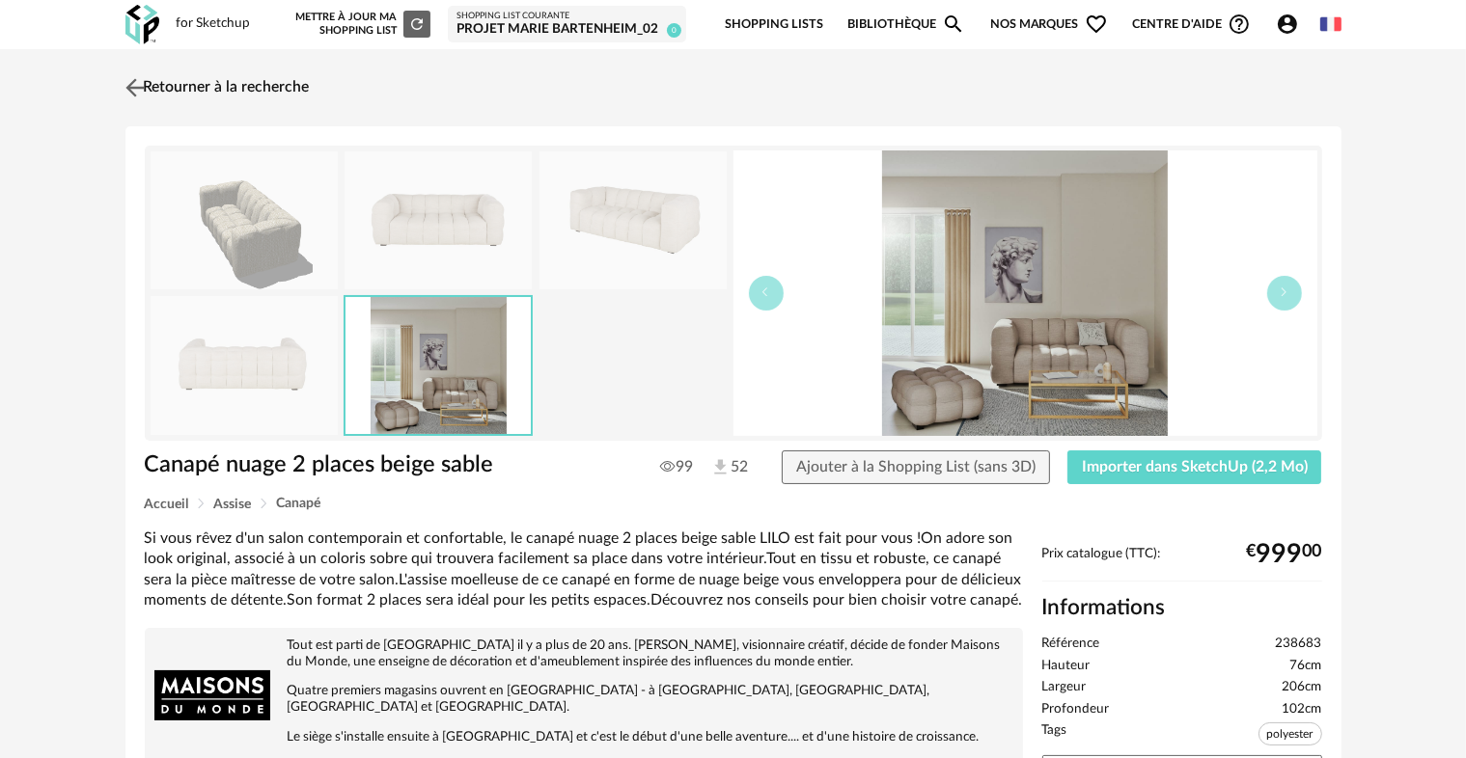
click at [159, 91] on link "Retourner à la recherche" at bounding box center [215, 88] width 189 height 42
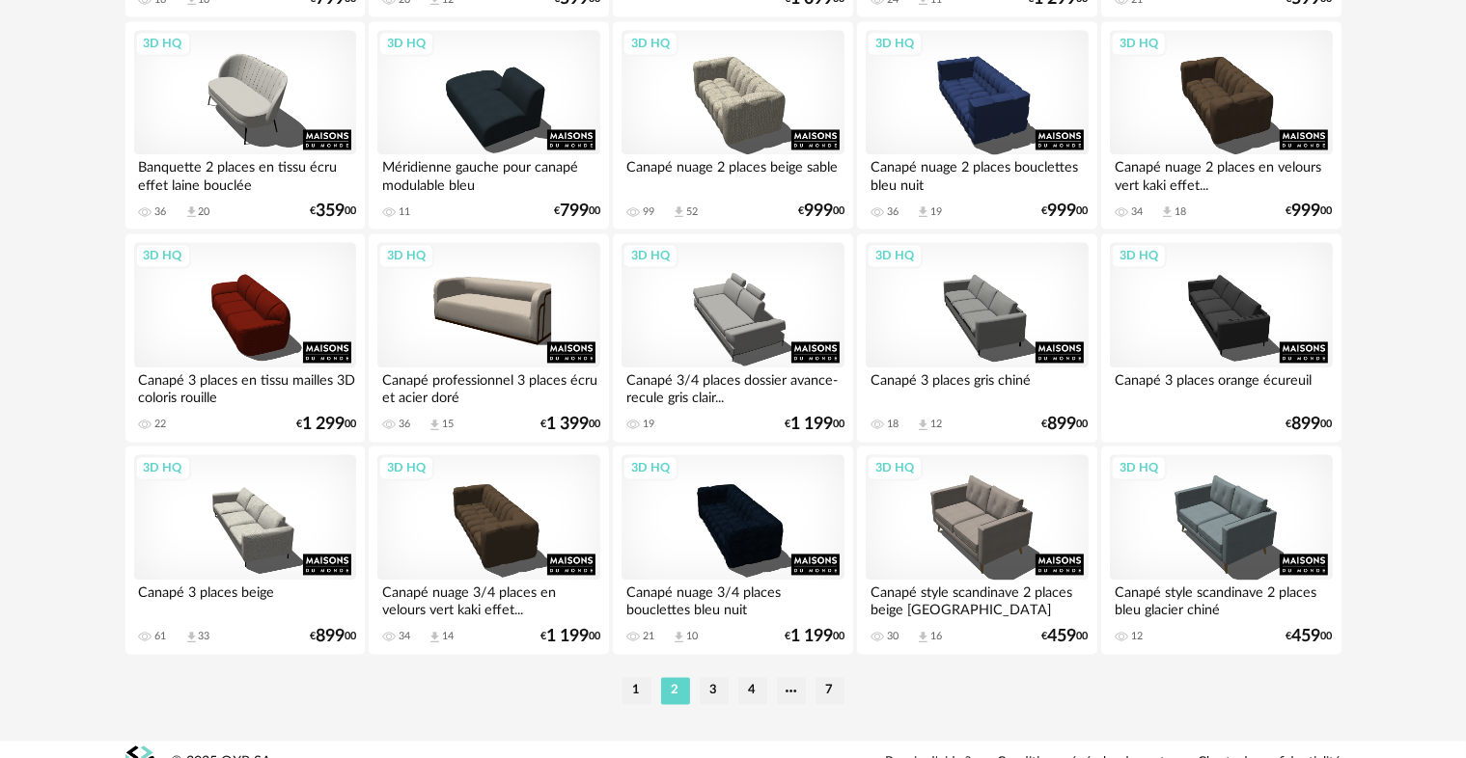
scroll to position [3868, 0]
click at [708, 699] on li "3" at bounding box center [714, 690] width 29 height 27
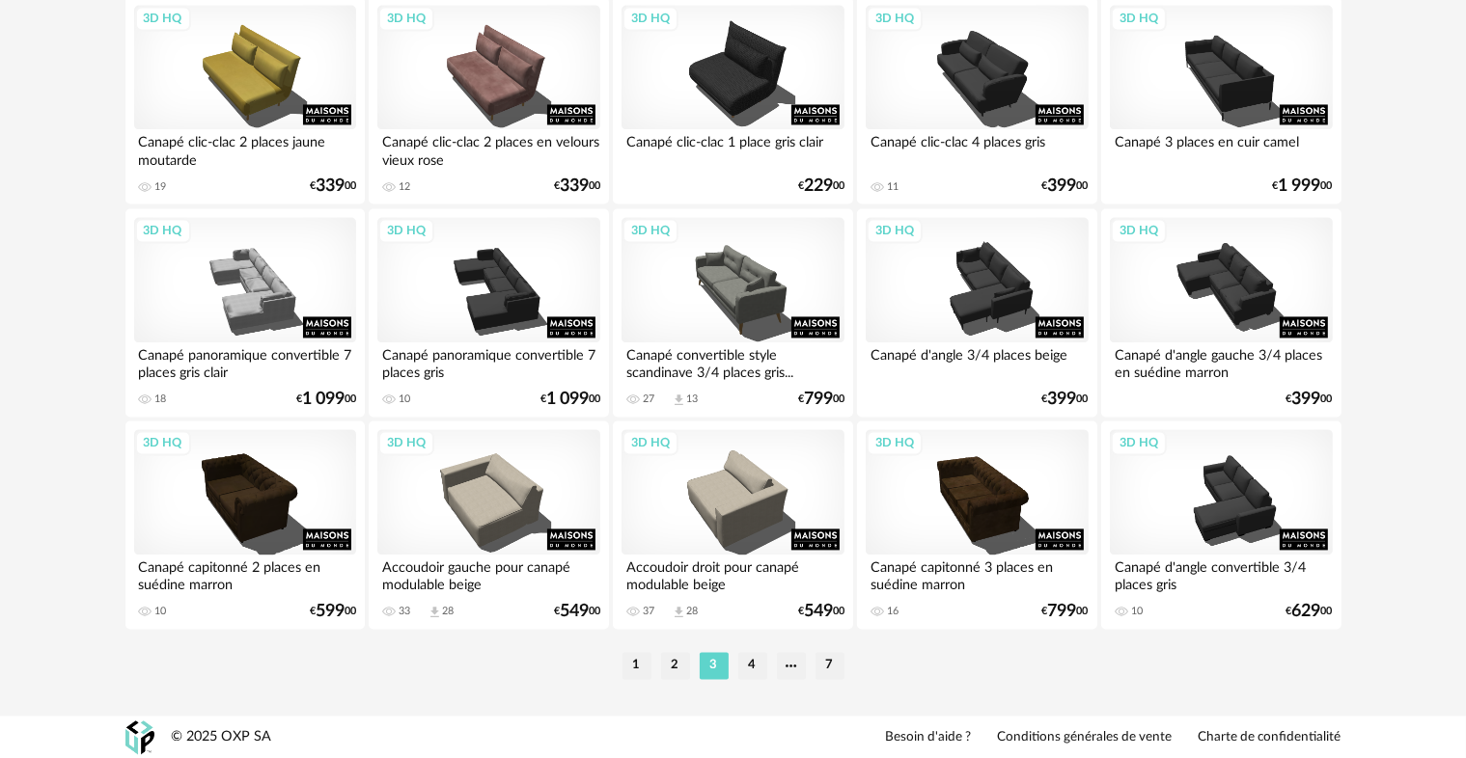
scroll to position [3893, 0]
click at [758, 669] on li "4" at bounding box center [752, 665] width 29 height 27
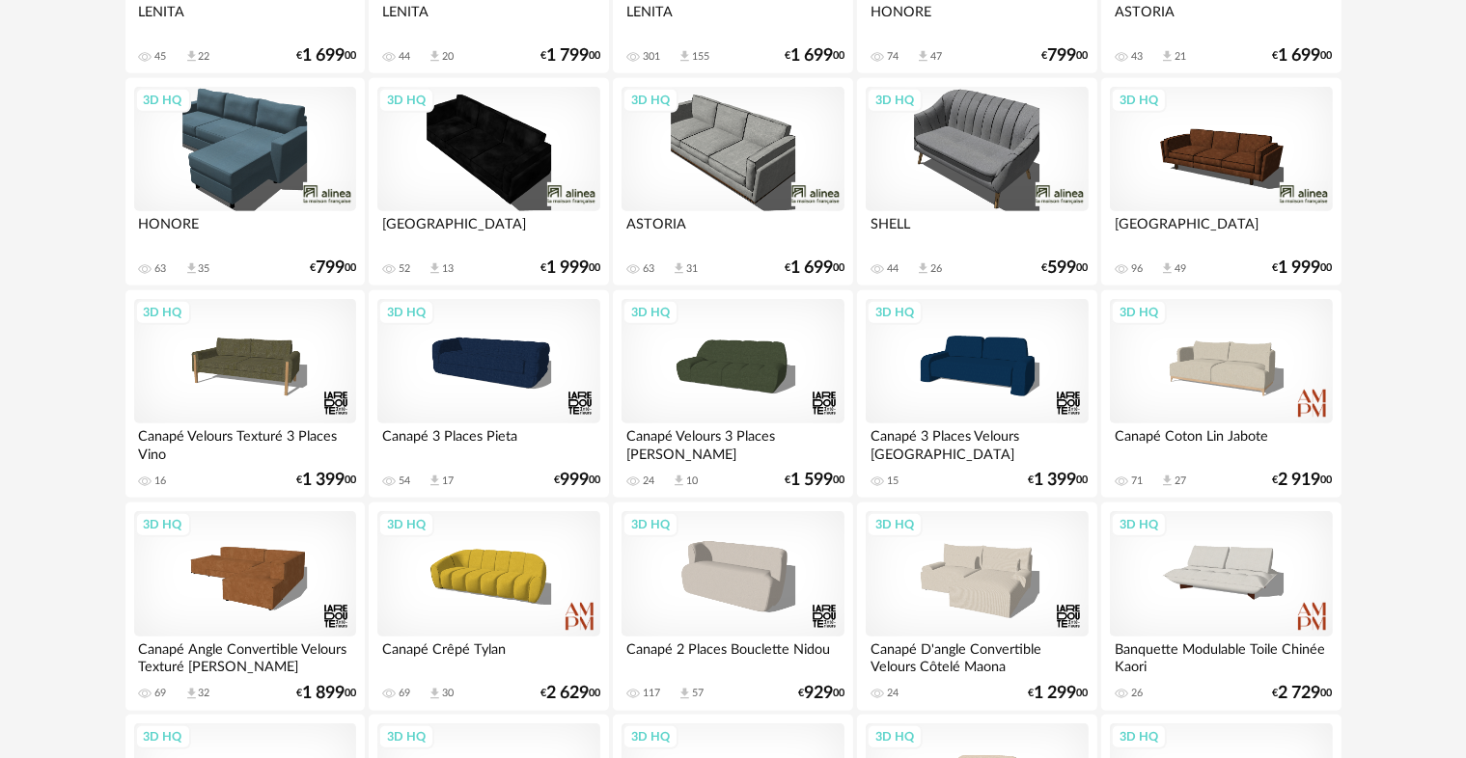
scroll to position [1262, 0]
click at [521, 590] on div "3D HQ" at bounding box center [488, 573] width 222 height 125
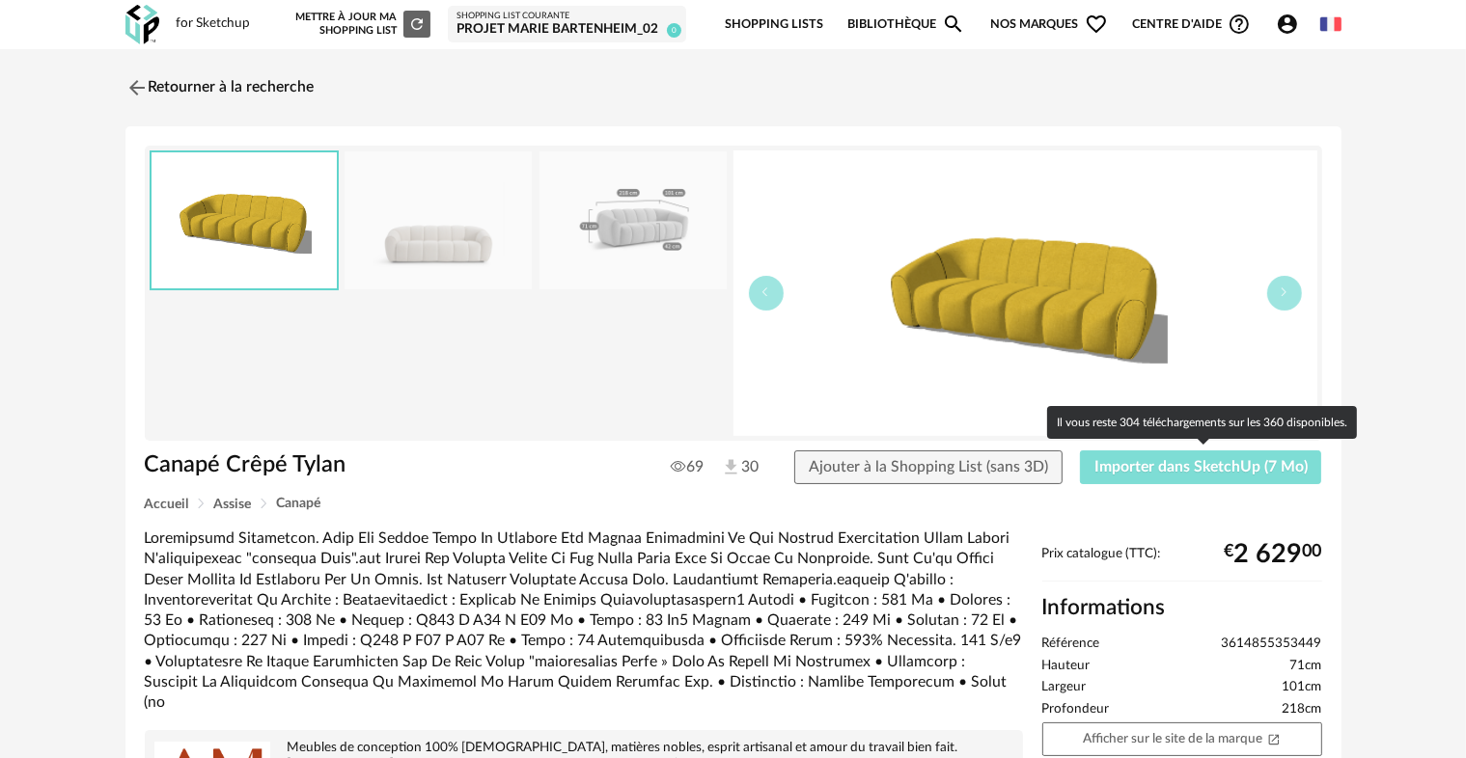
click at [1181, 478] on button "Importer dans SketchUp (7 Mo)" at bounding box center [1201, 468] width 242 height 35
click at [1145, 456] on button "Importer dans SketchUp (7 Mo)" at bounding box center [1201, 468] width 242 height 35
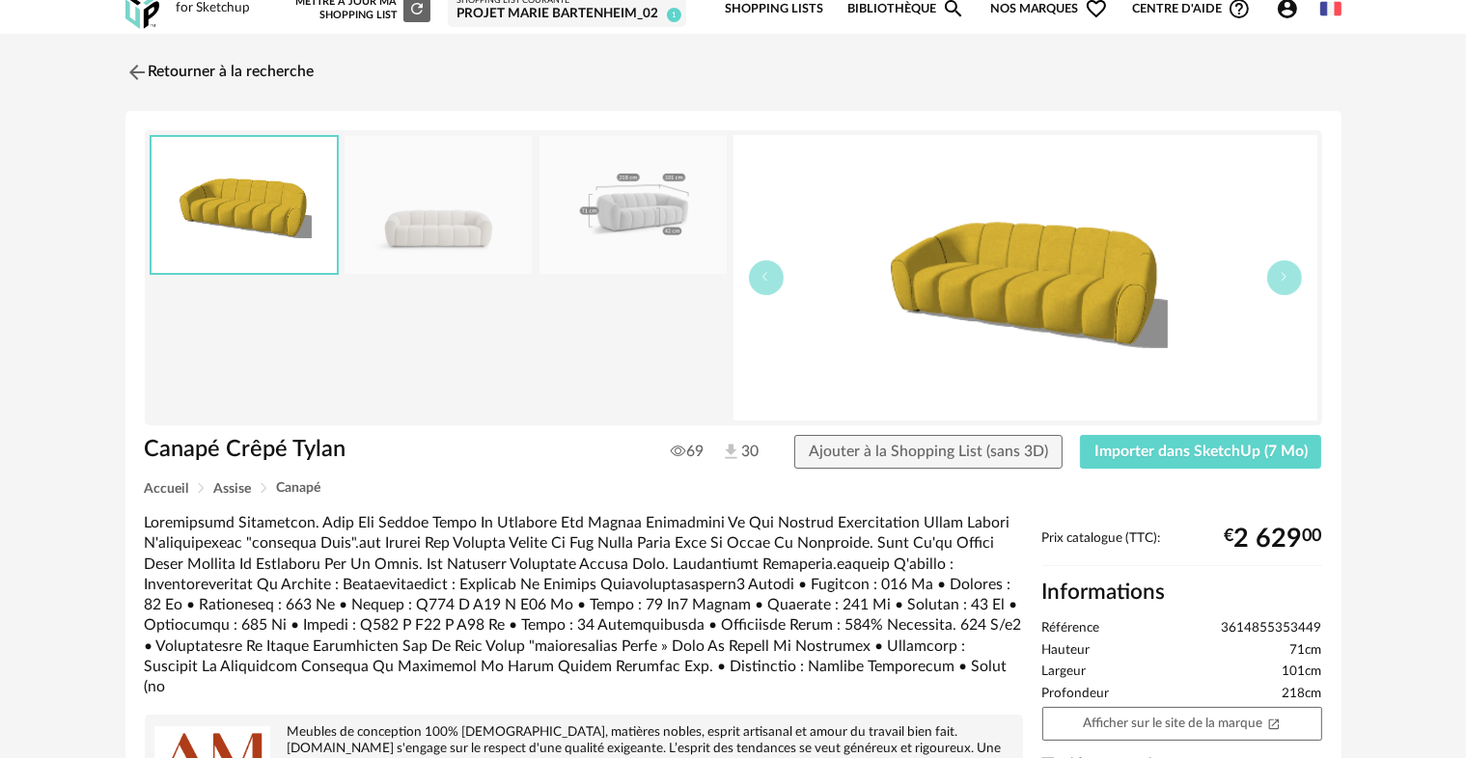
scroll to position [14, 0]
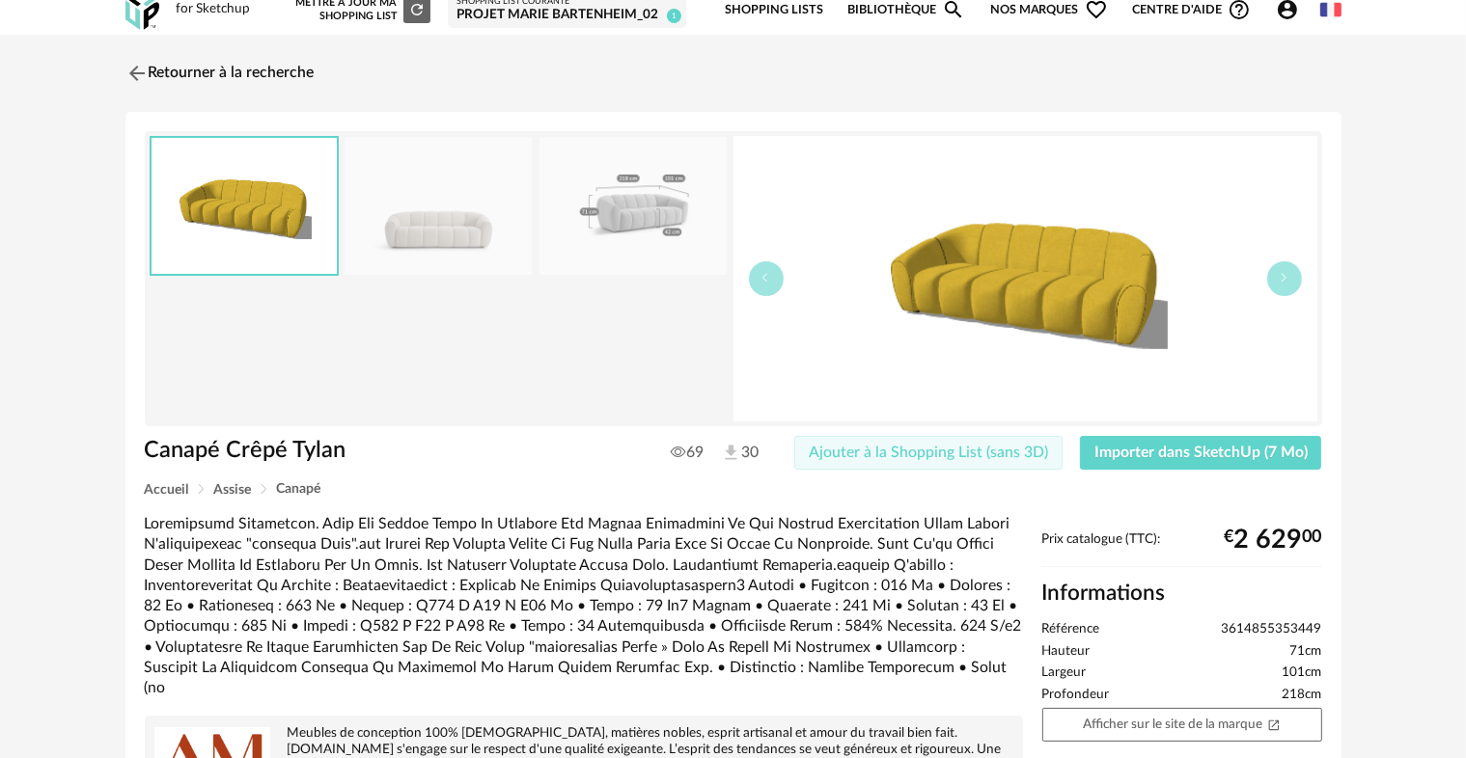
click at [909, 462] on button "Ajouter à la Shopping List (sans 3D)" at bounding box center [928, 453] width 268 height 35
click at [136, 76] on img at bounding box center [135, 73] width 28 height 28
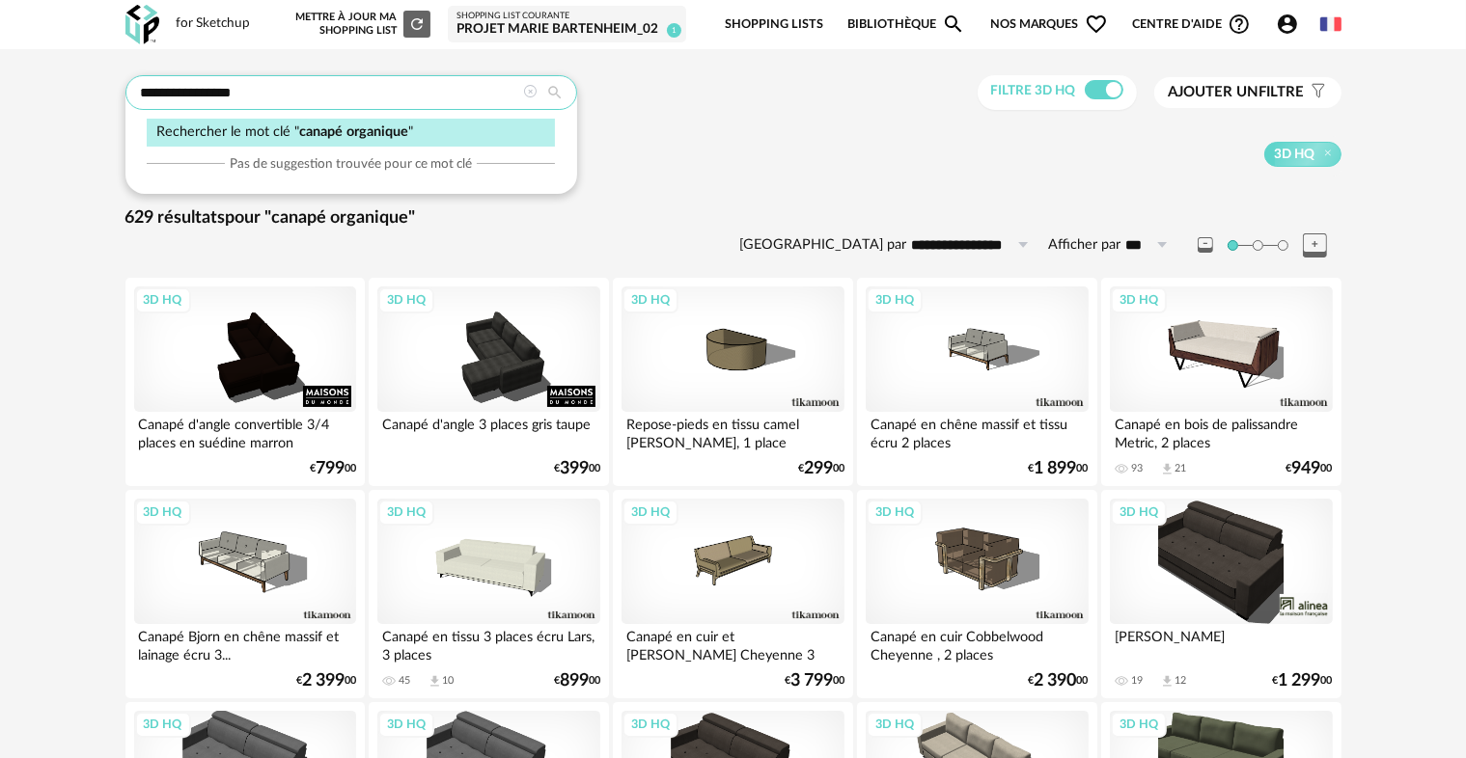
drag, startPoint x: 262, startPoint y: 86, endPoint x: 70, endPoint y: 61, distance: 193.7
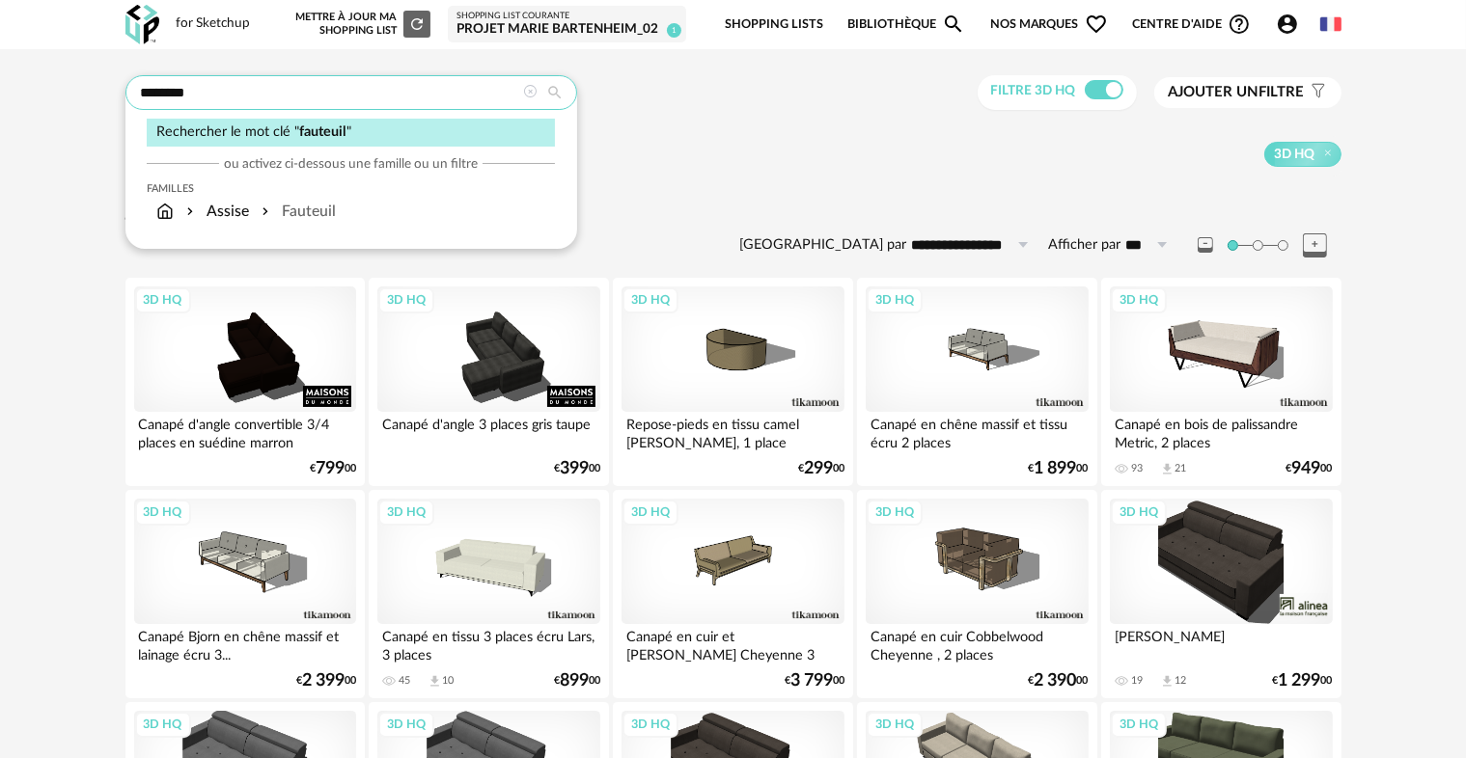
type input "********"
type input "**********"
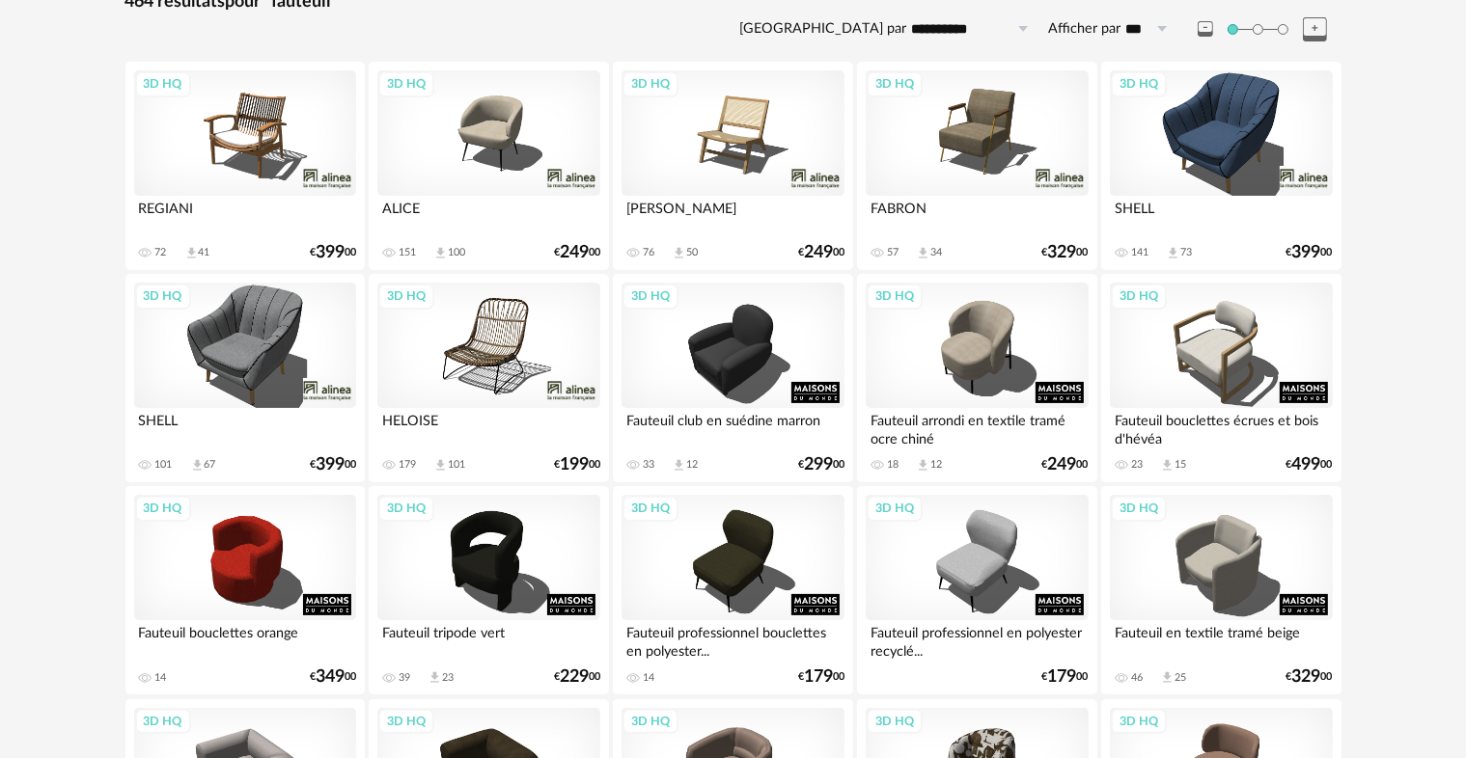
scroll to position [218, 0]
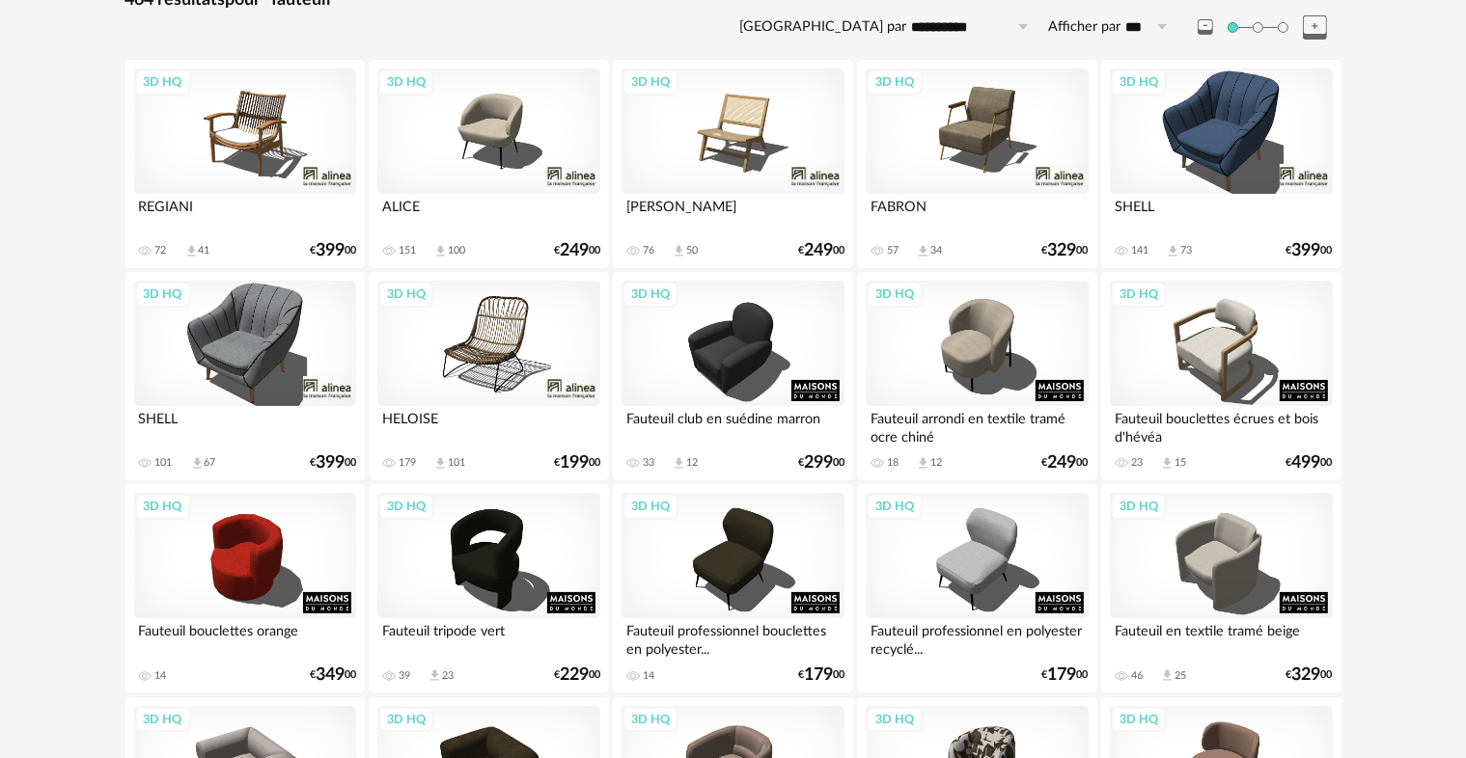
click at [999, 132] on div "3D HQ" at bounding box center [977, 131] width 222 height 125
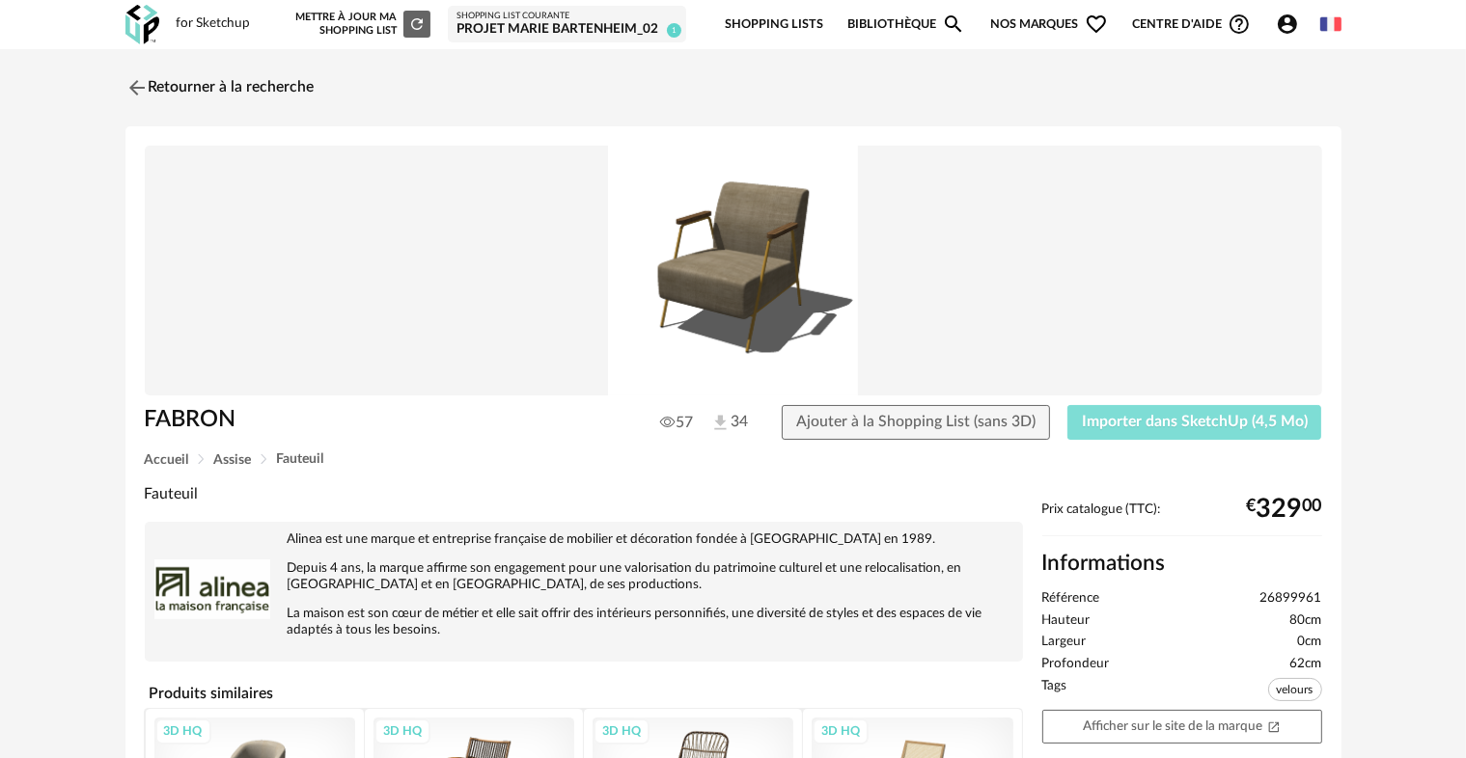
click at [1145, 432] on button "Importer dans SketchUp (4,5 Mo)" at bounding box center [1194, 422] width 255 height 35
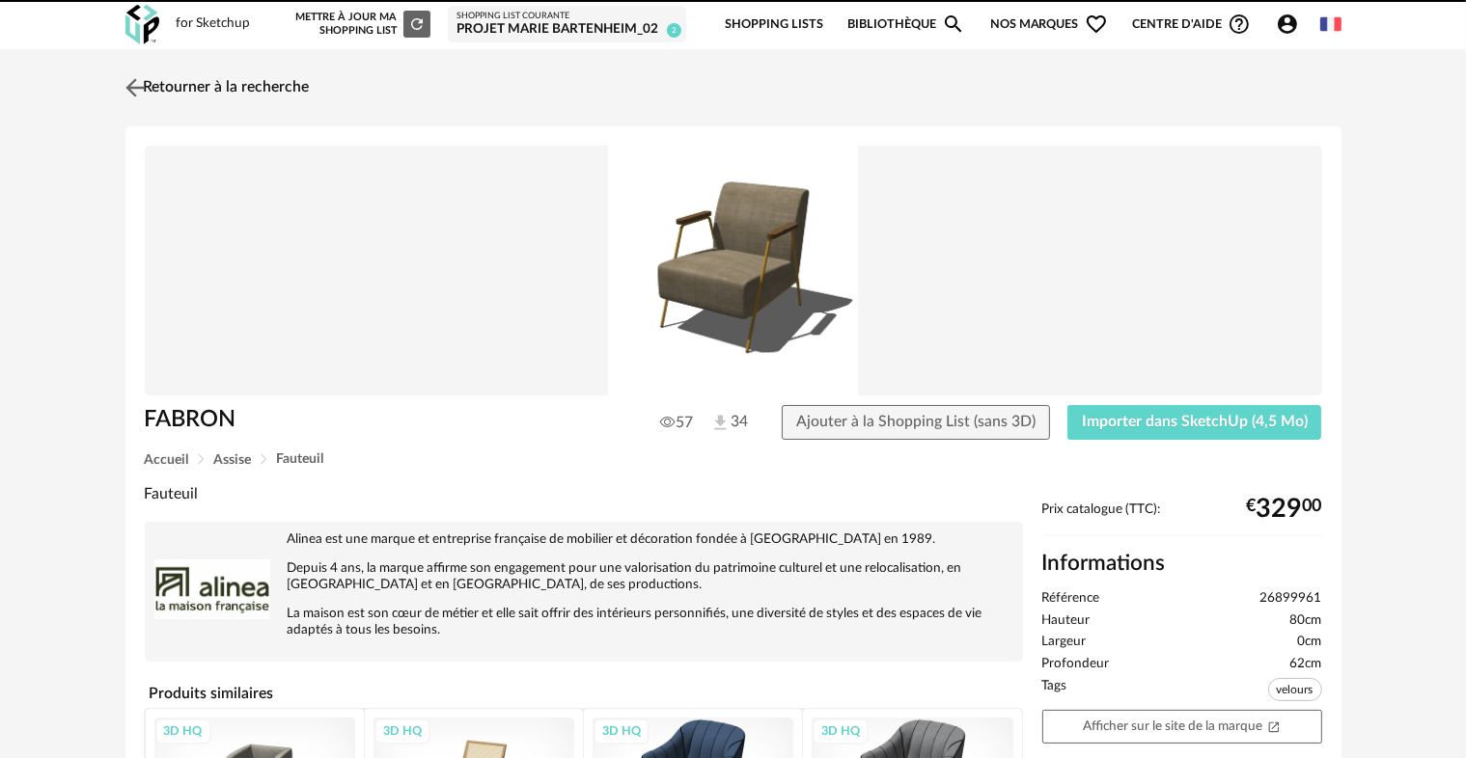
click at [132, 93] on img at bounding box center [135, 87] width 28 height 28
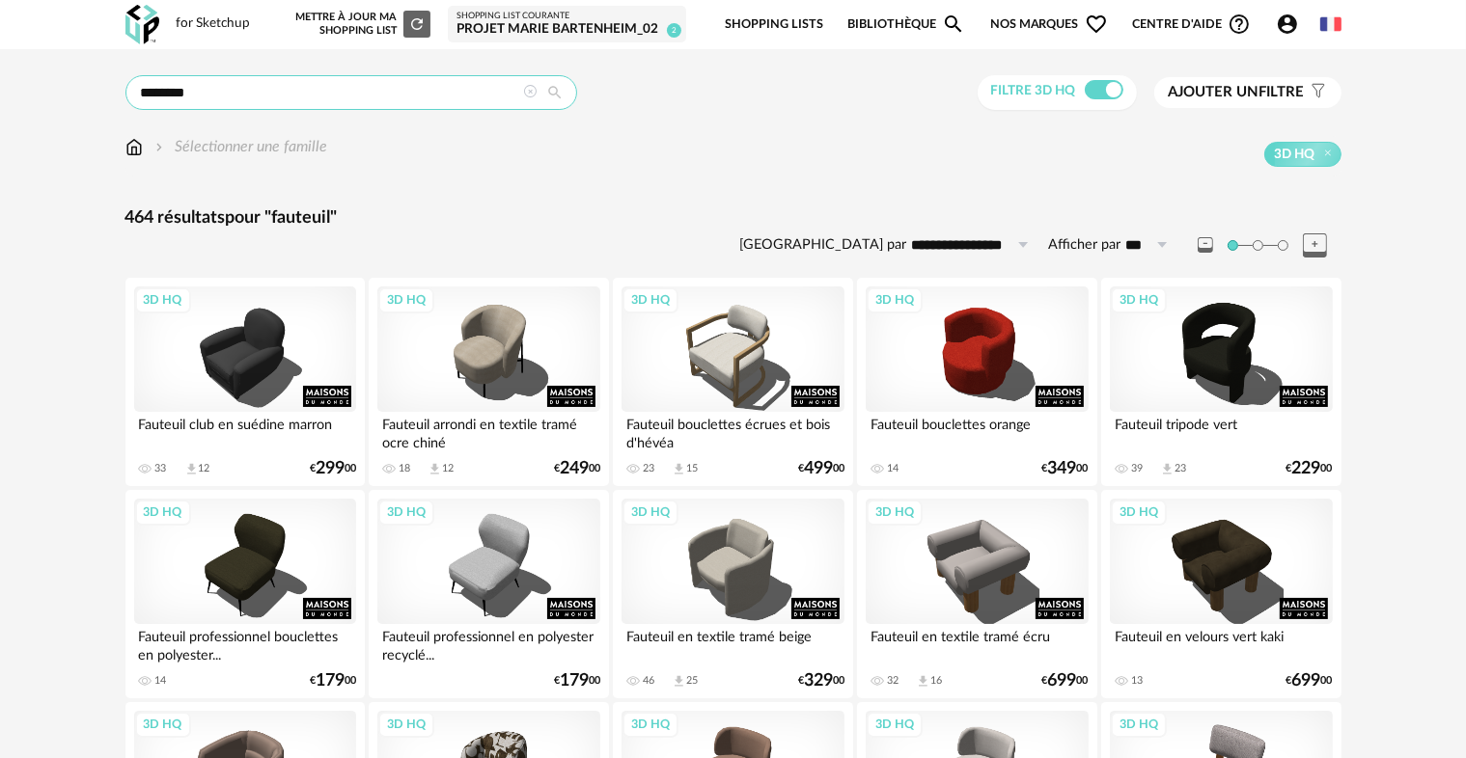
click at [311, 97] on input "********" at bounding box center [351, 92] width 452 height 35
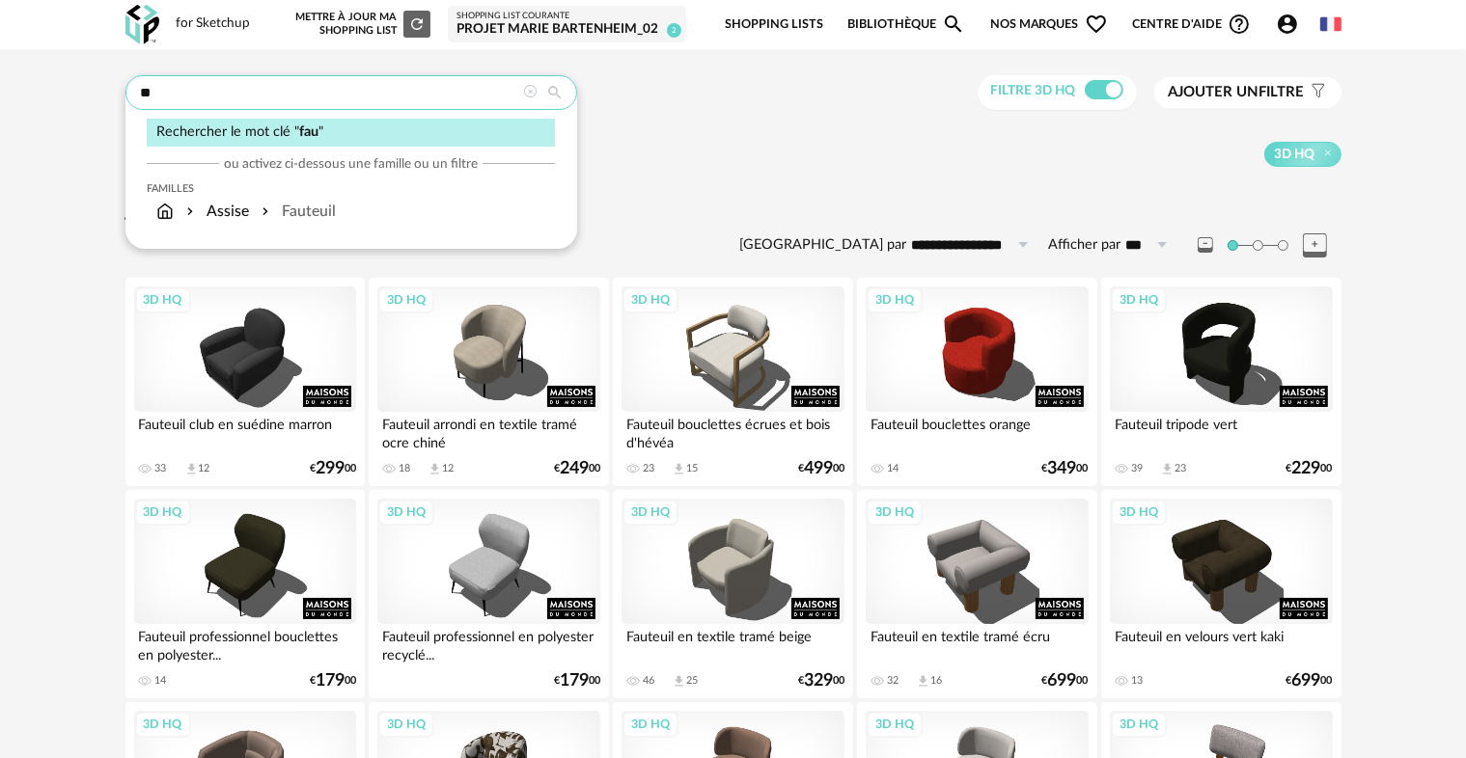
type input "*"
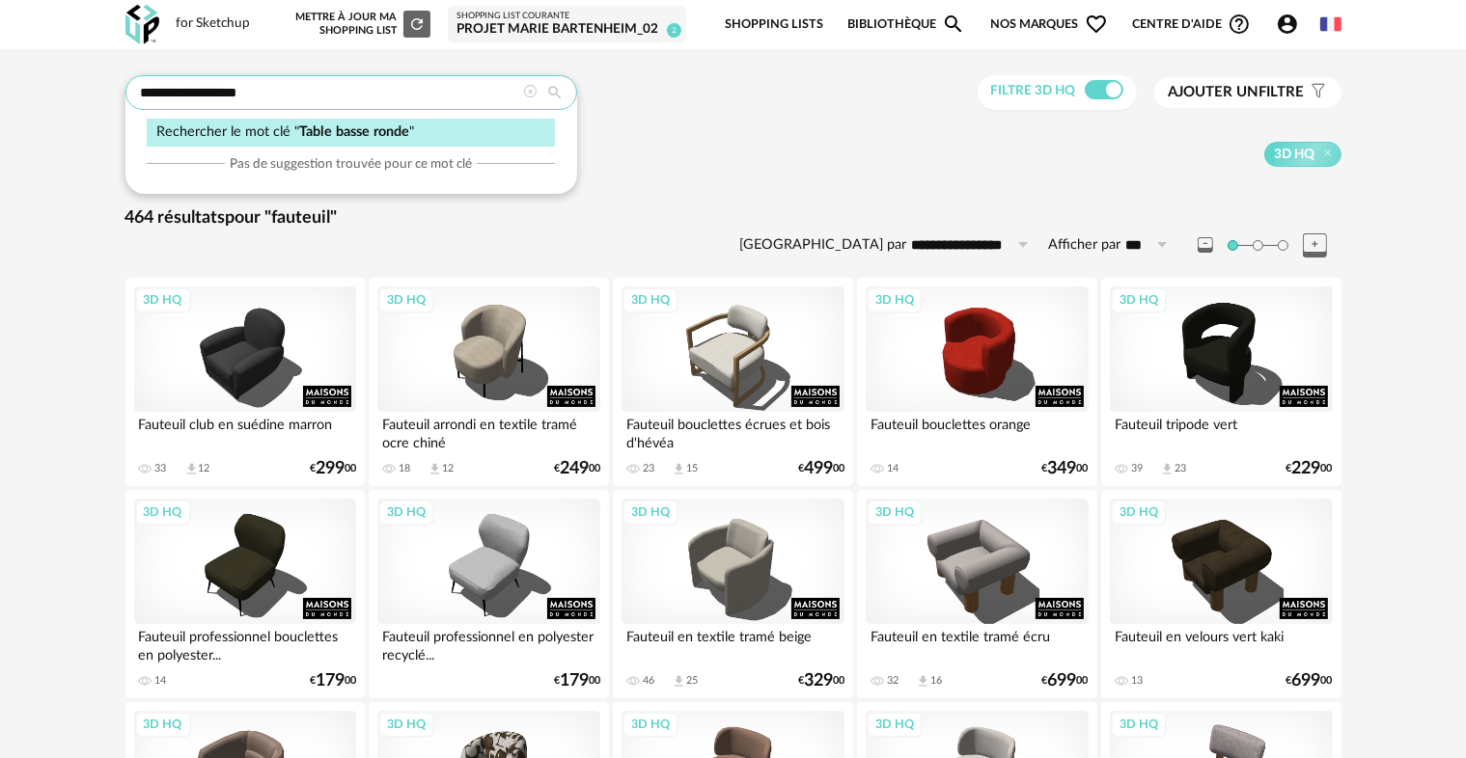
type input "**********"
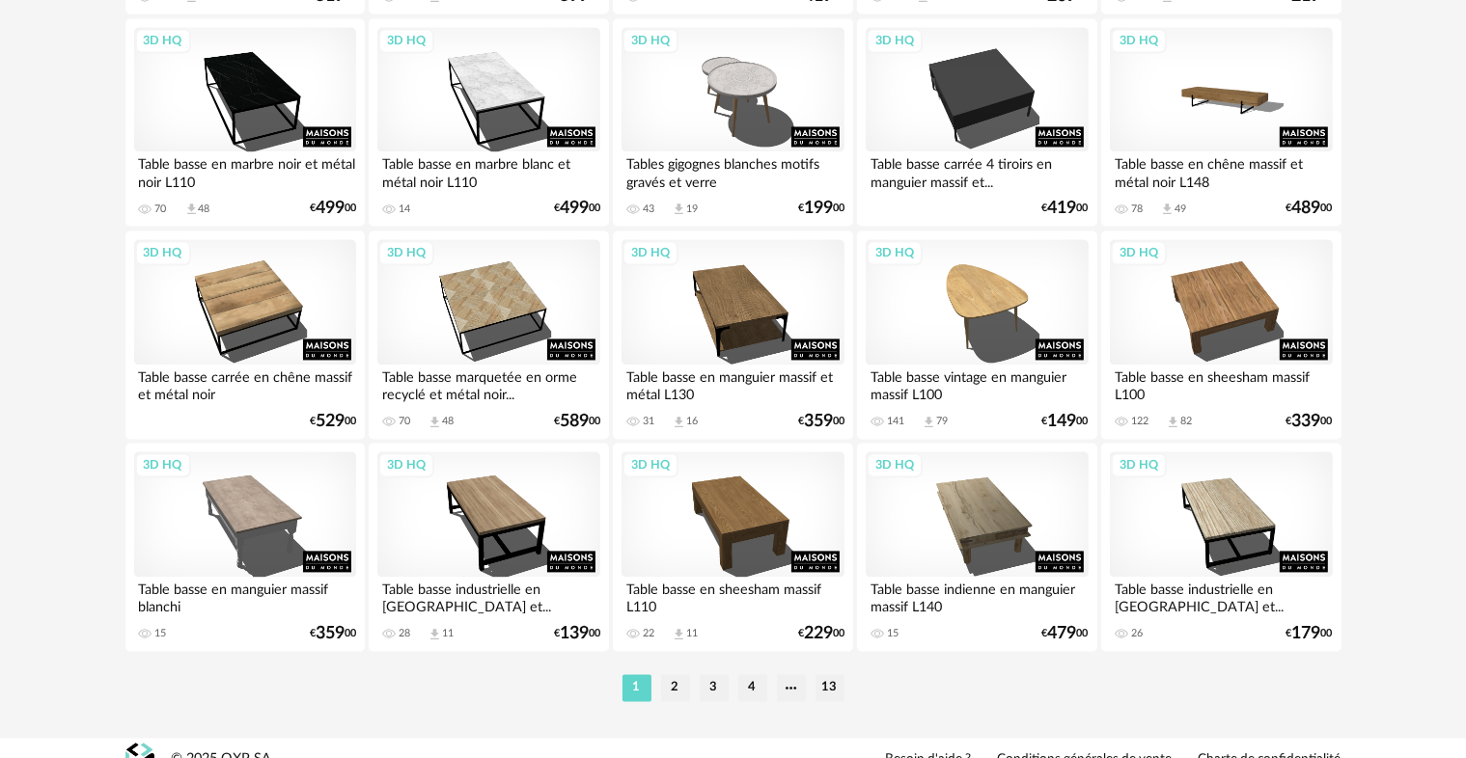
scroll to position [3893, 0]
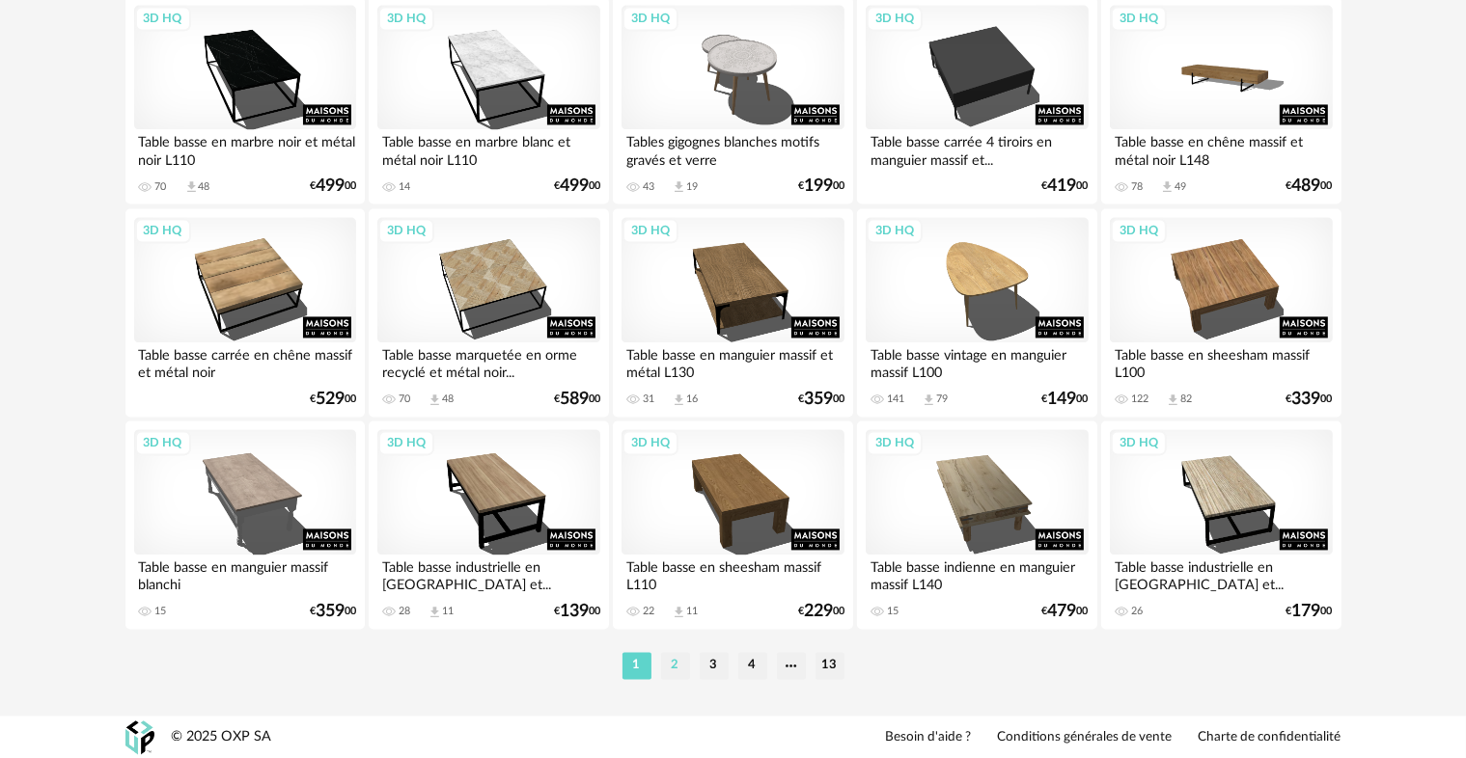
click at [683, 667] on li "2" at bounding box center [675, 665] width 29 height 27
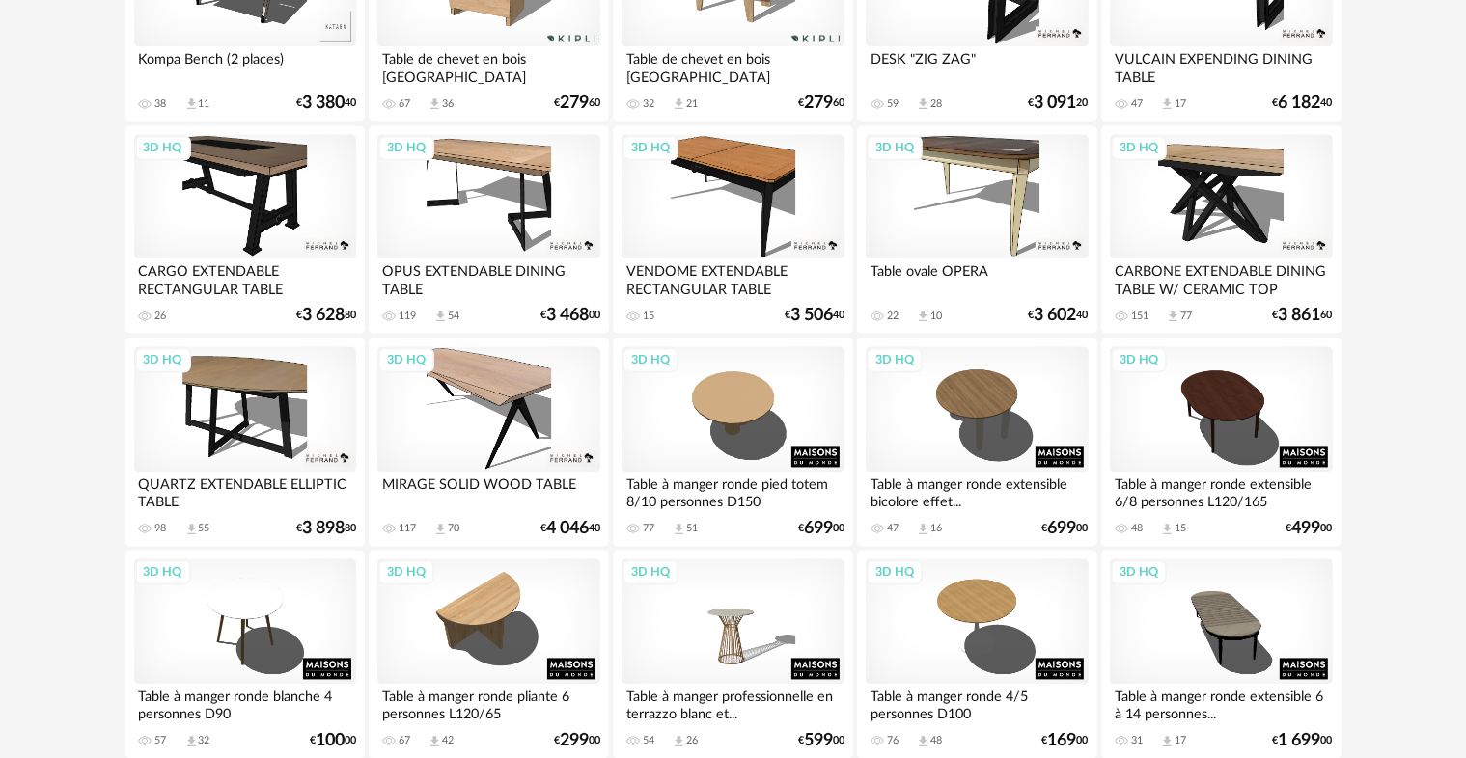
scroll to position [3893, 0]
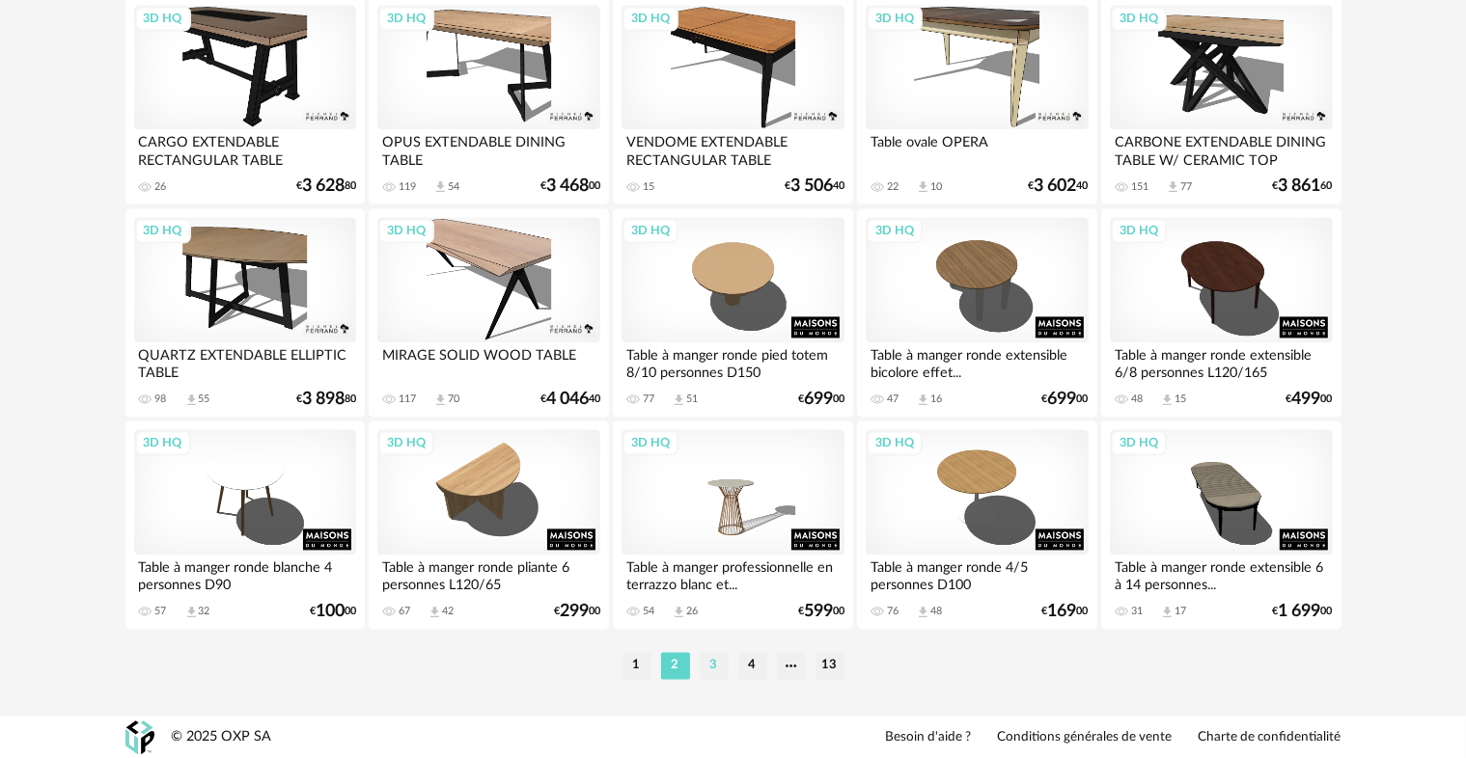
click at [714, 664] on li "3" at bounding box center [714, 665] width 29 height 27
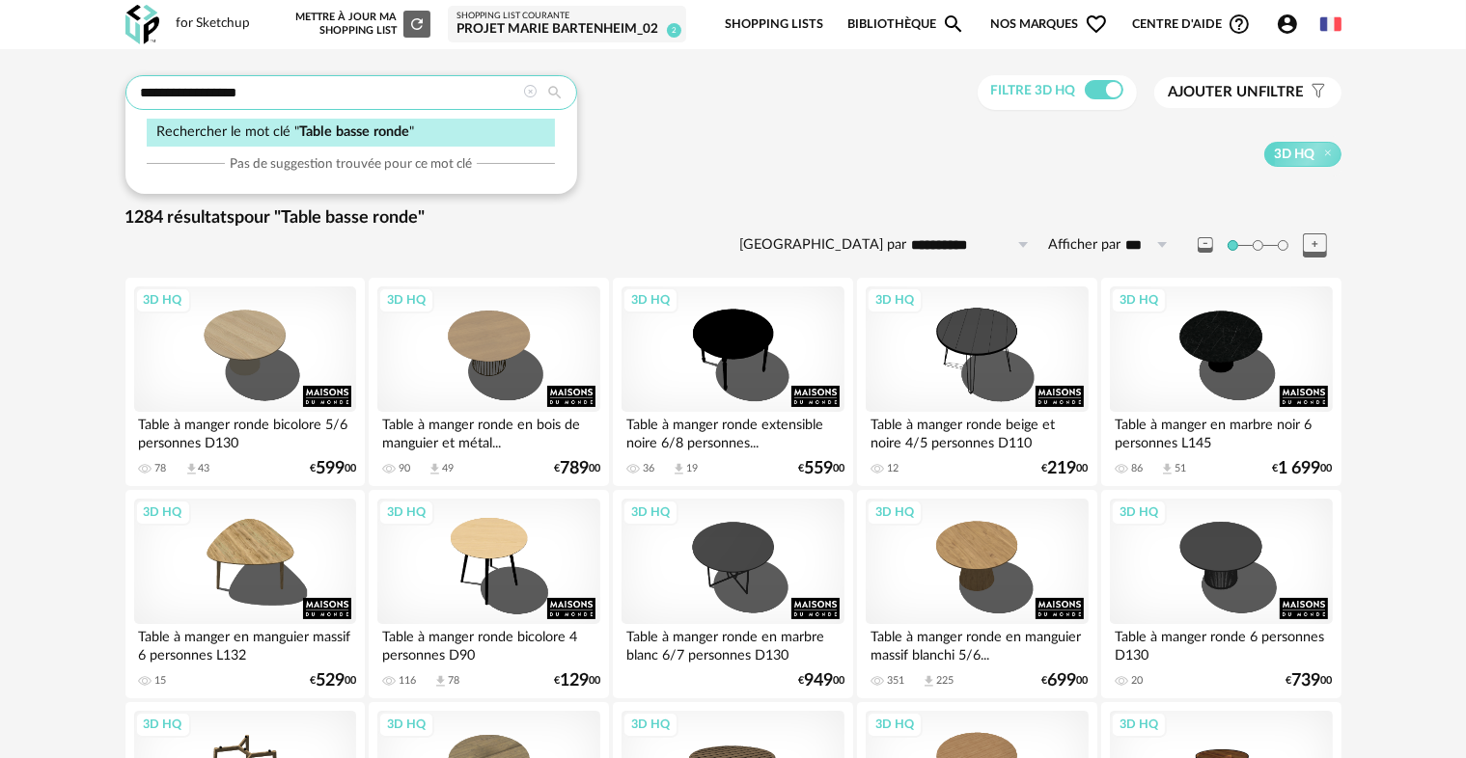
click at [292, 97] on input "**********" at bounding box center [351, 92] width 452 height 35
type input "**********"
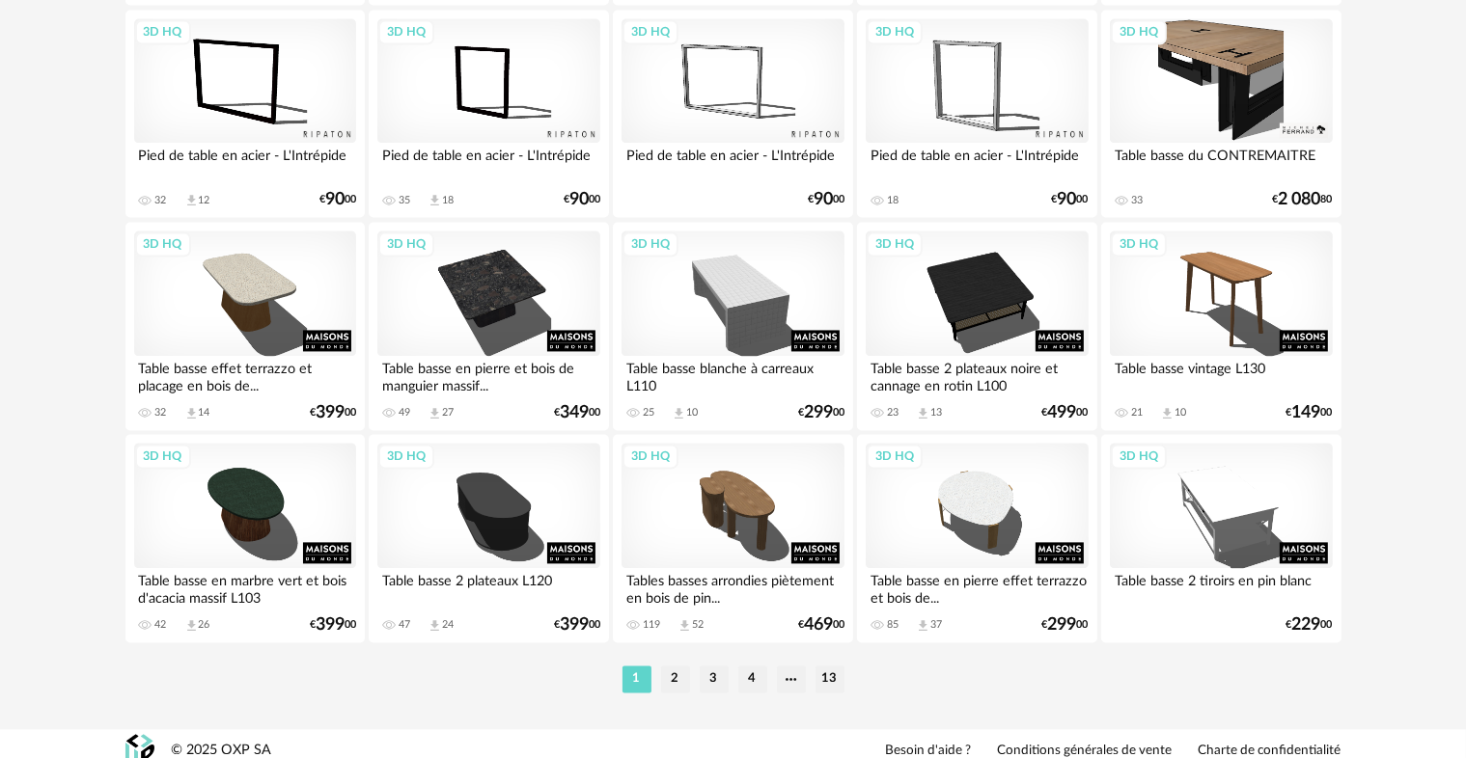
scroll to position [3893, 0]
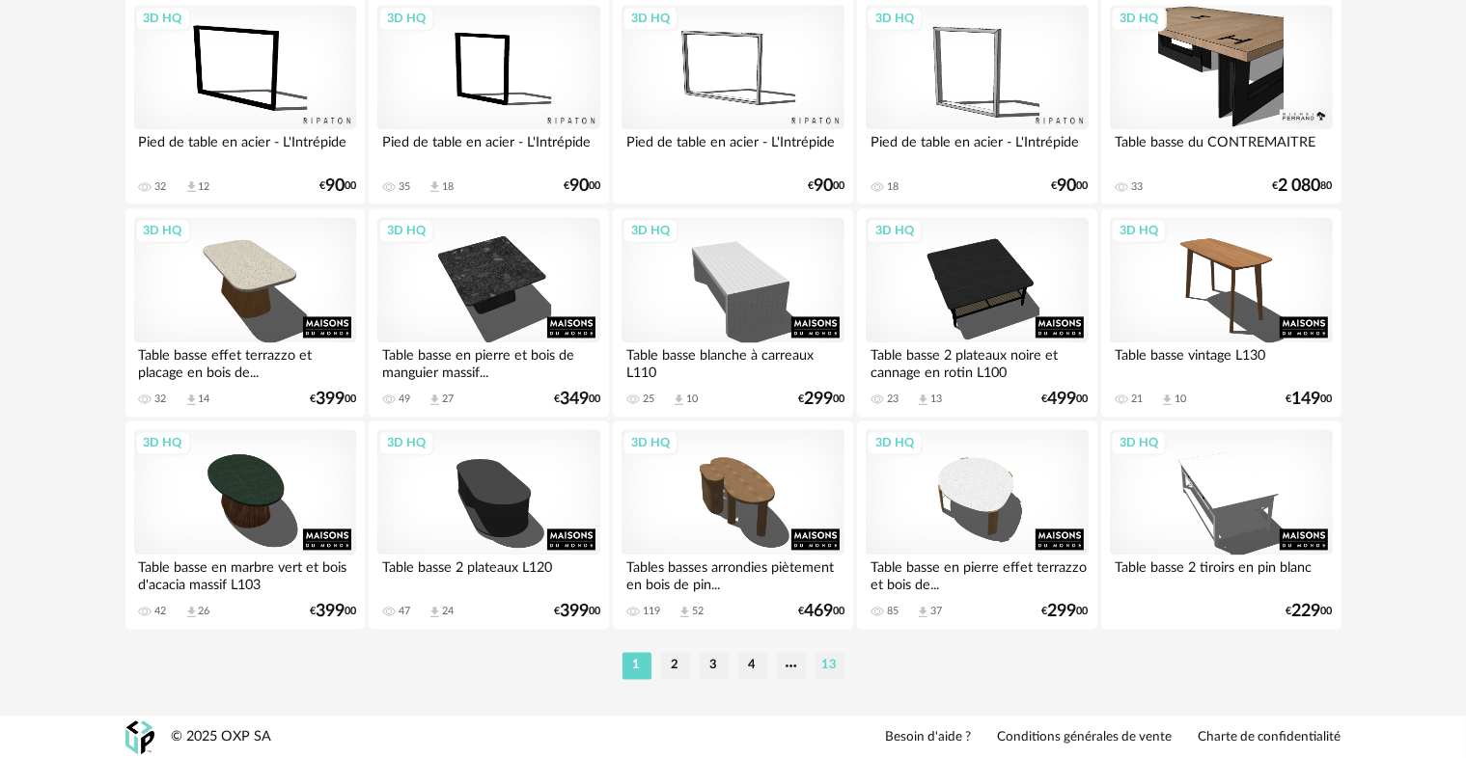
click at [836, 668] on li "13" at bounding box center [829, 665] width 29 height 27
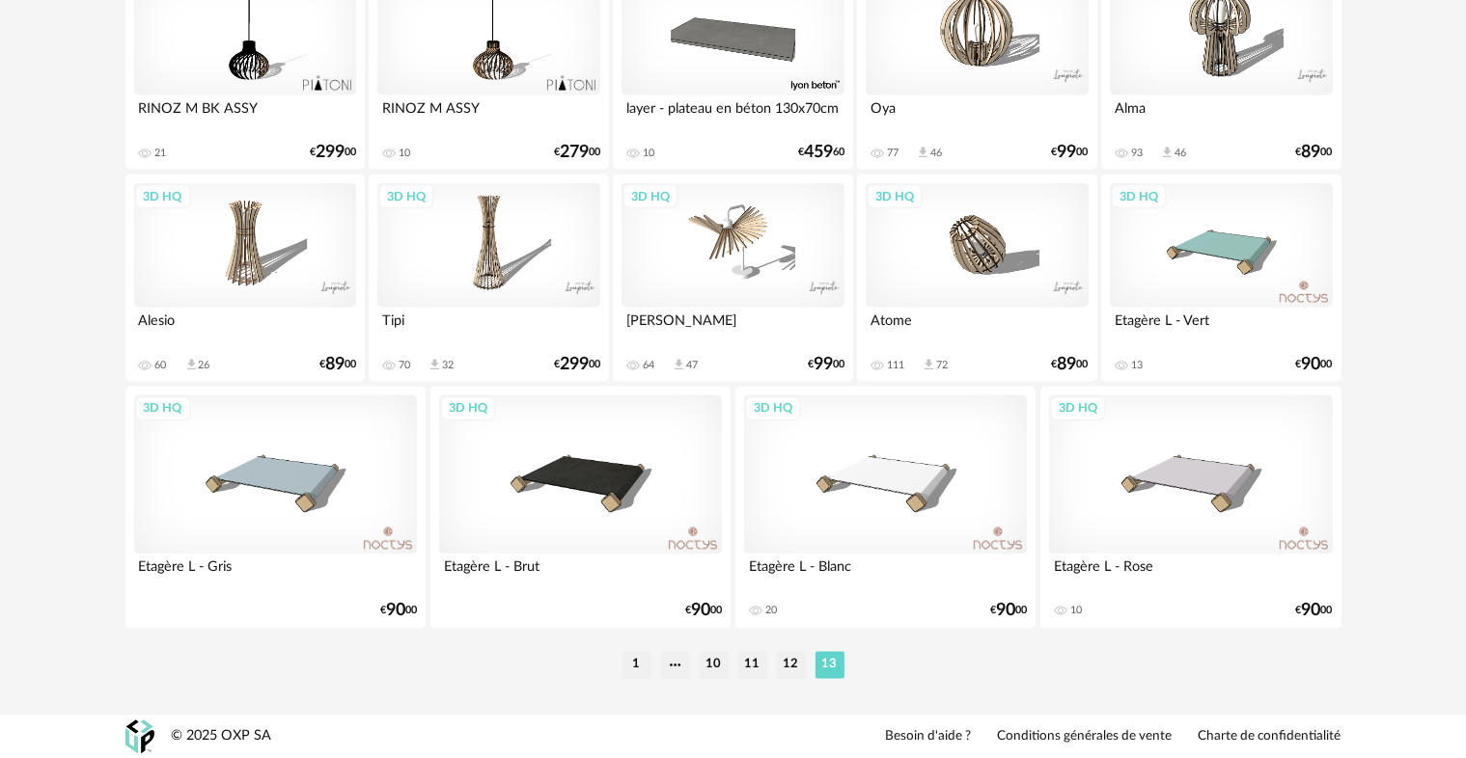
scroll to position [3289, 0]
click at [798, 672] on li "12" at bounding box center [791, 666] width 29 height 27
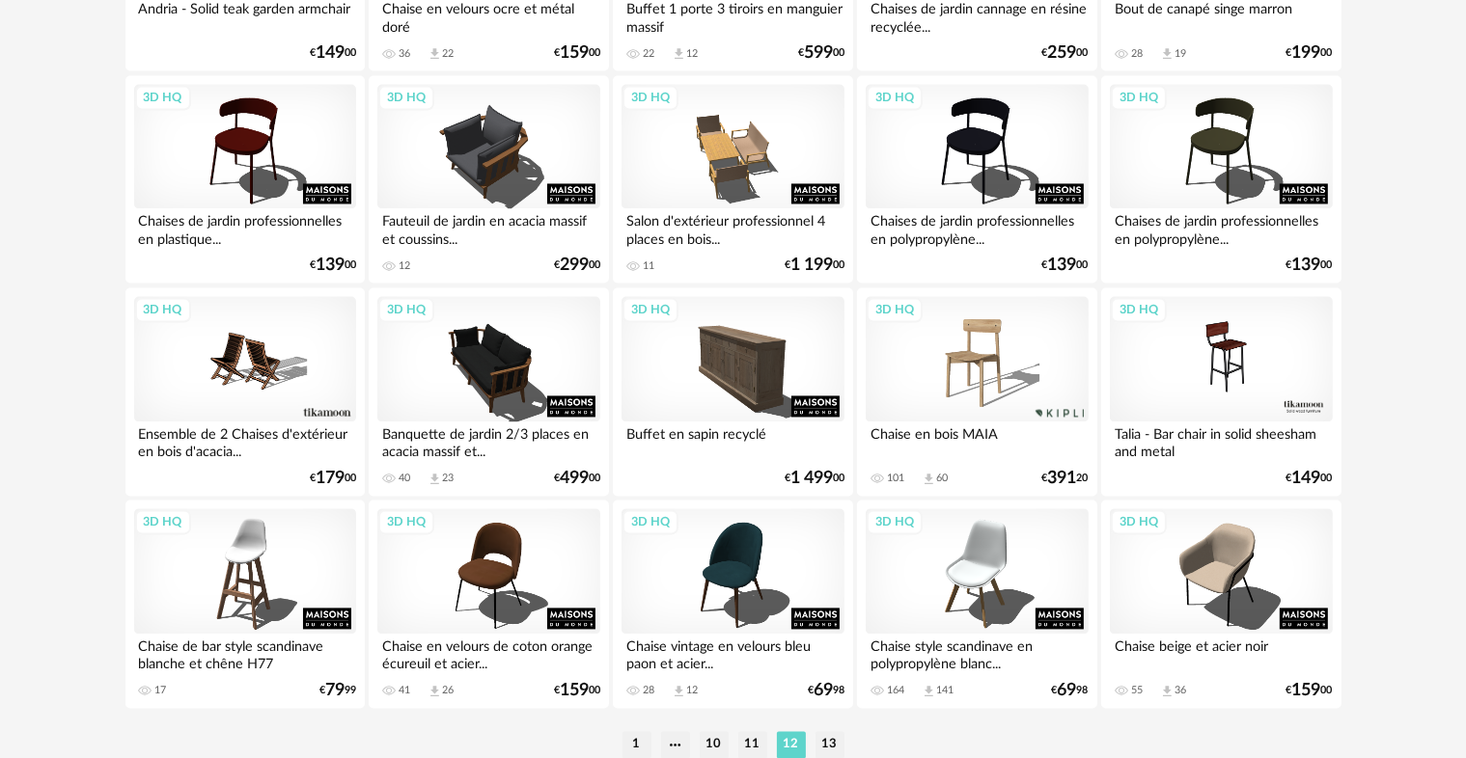
scroll to position [3893, 0]
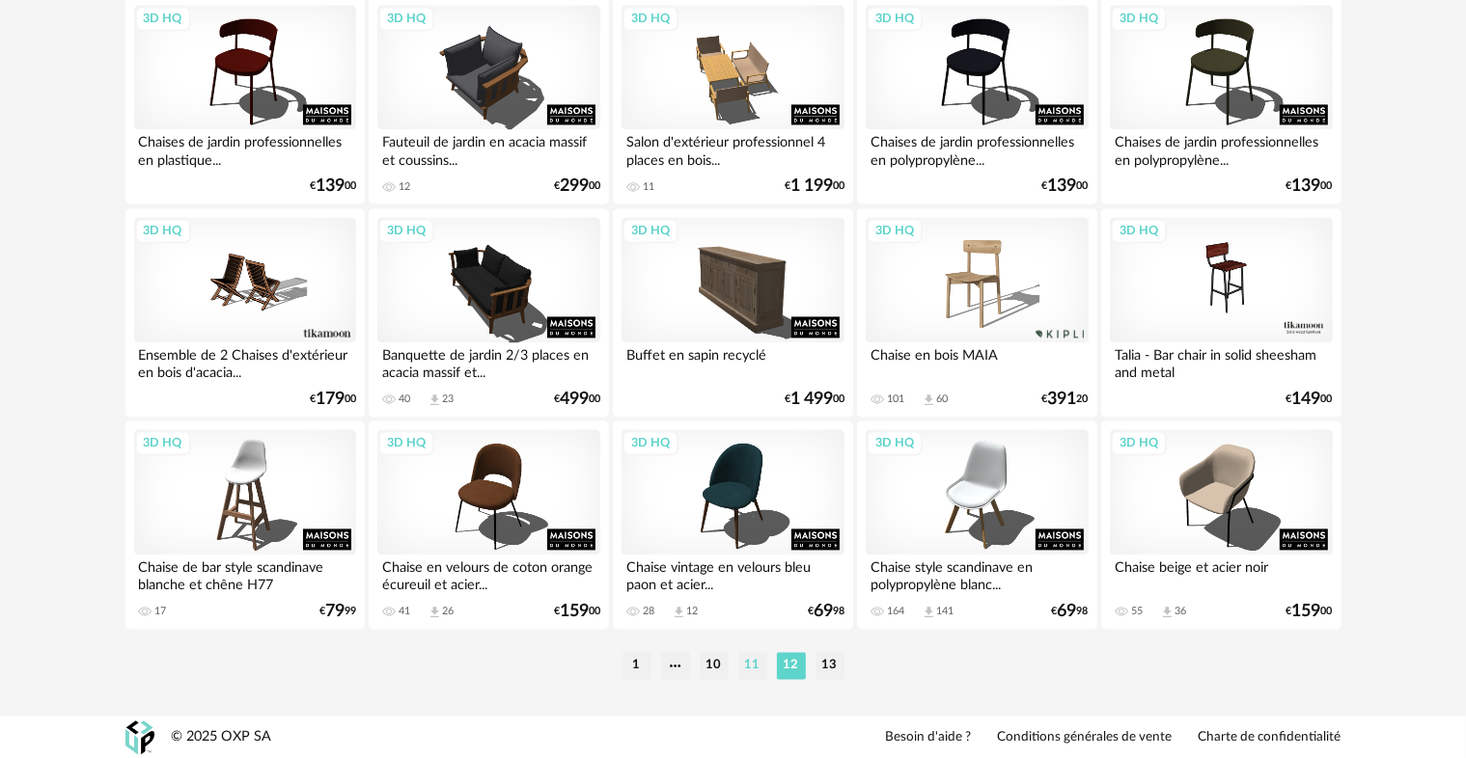
click at [753, 669] on li "11" at bounding box center [752, 665] width 29 height 27
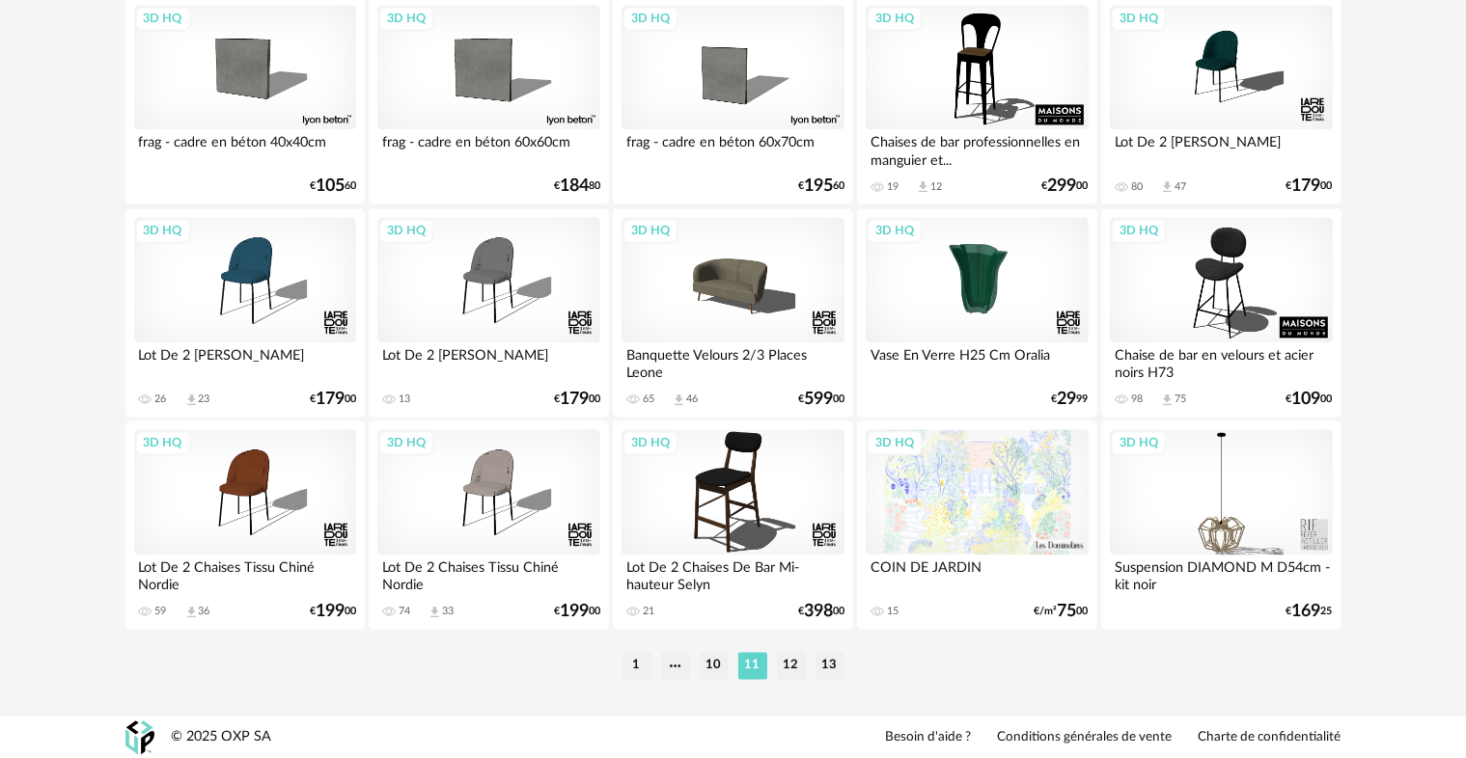
scroll to position [3874, 0]
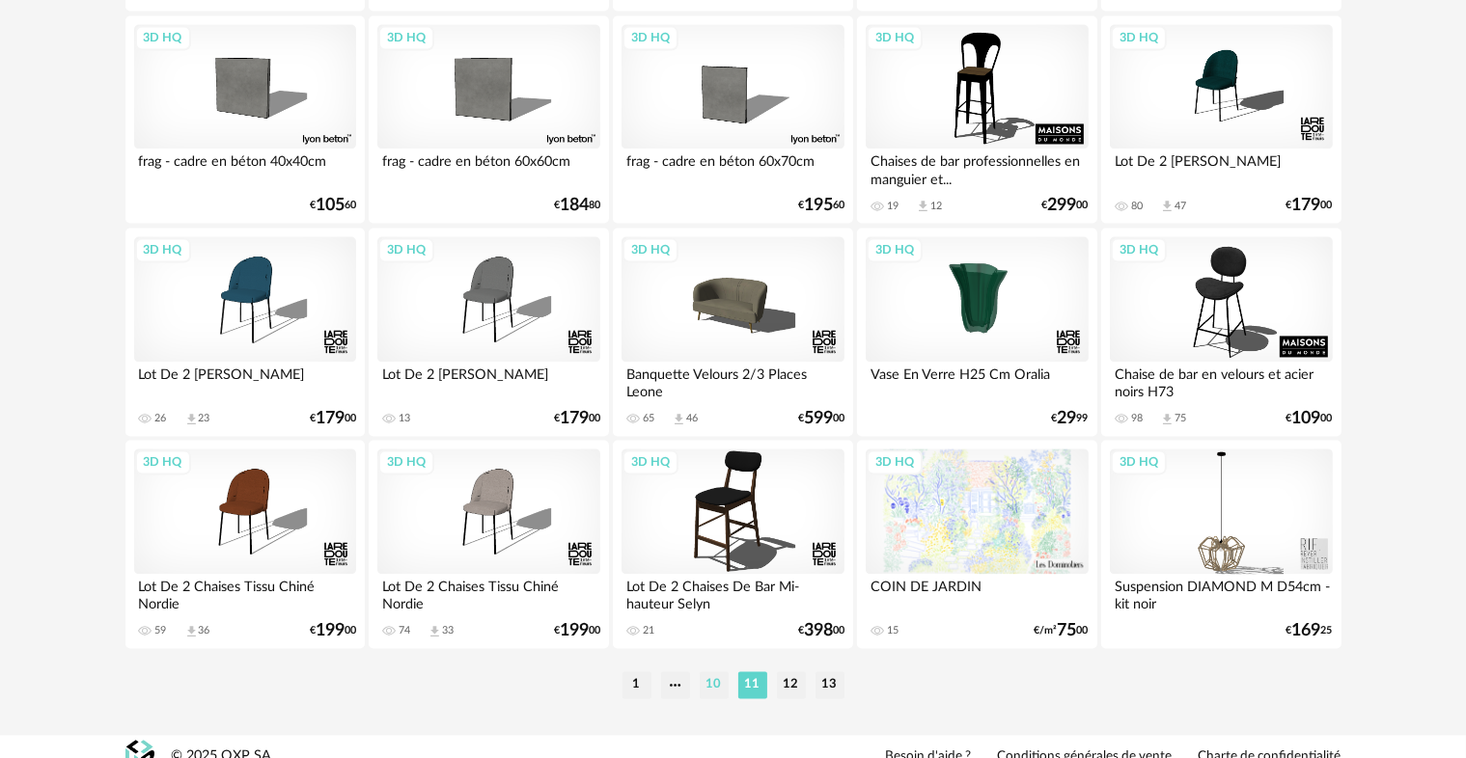
click at [714, 683] on li "10" at bounding box center [714, 685] width 29 height 27
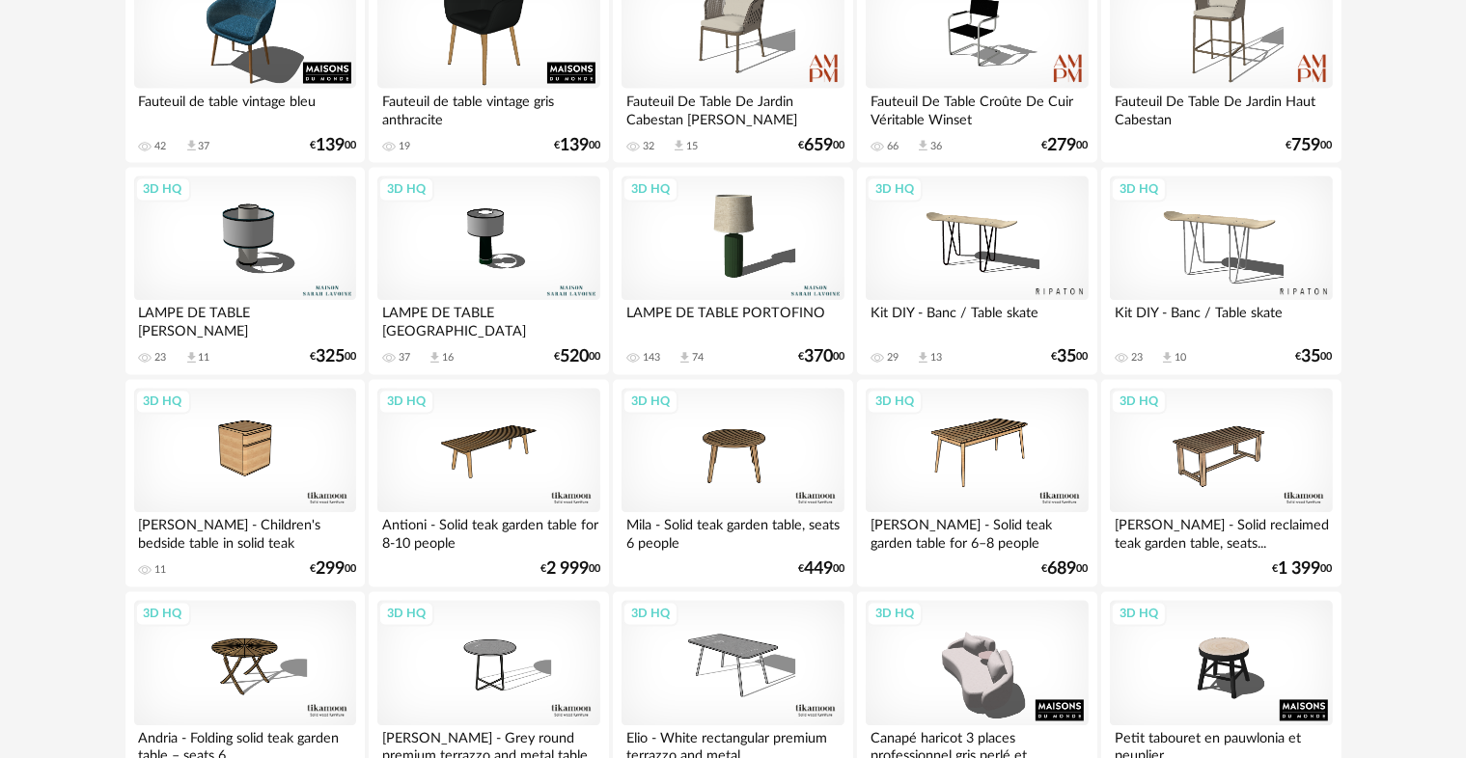
scroll to position [3893, 0]
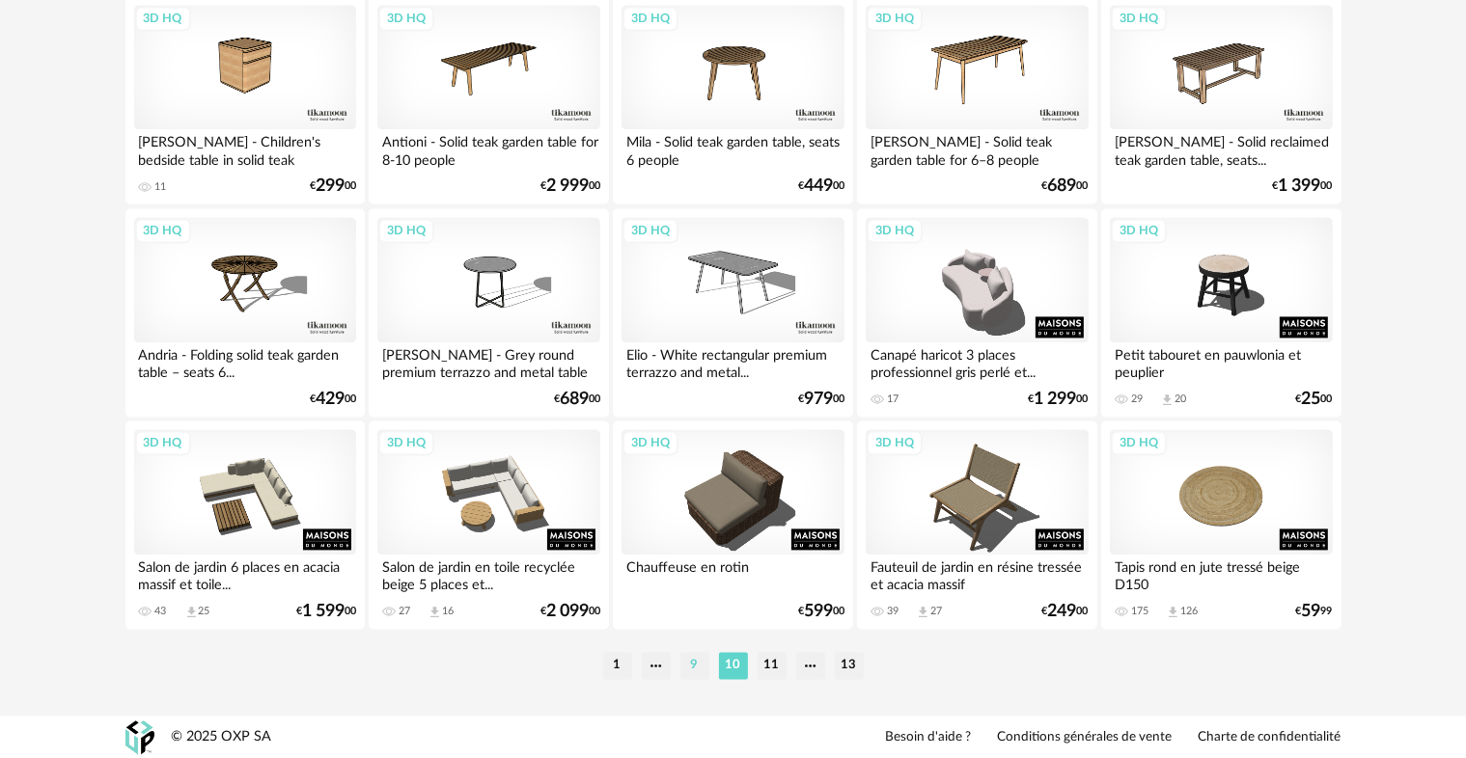
click at [697, 668] on li "9" at bounding box center [694, 665] width 29 height 27
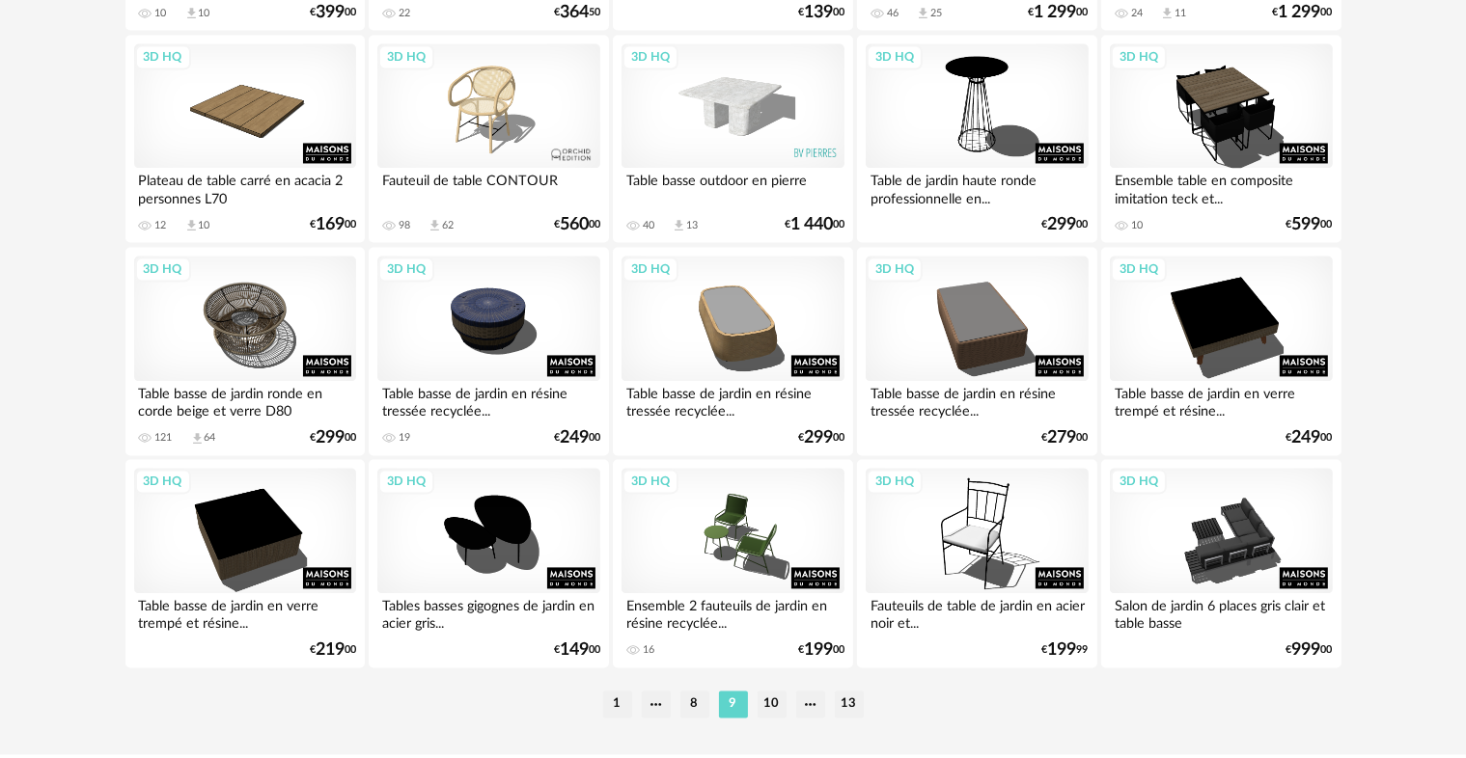
scroll to position [3893, 0]
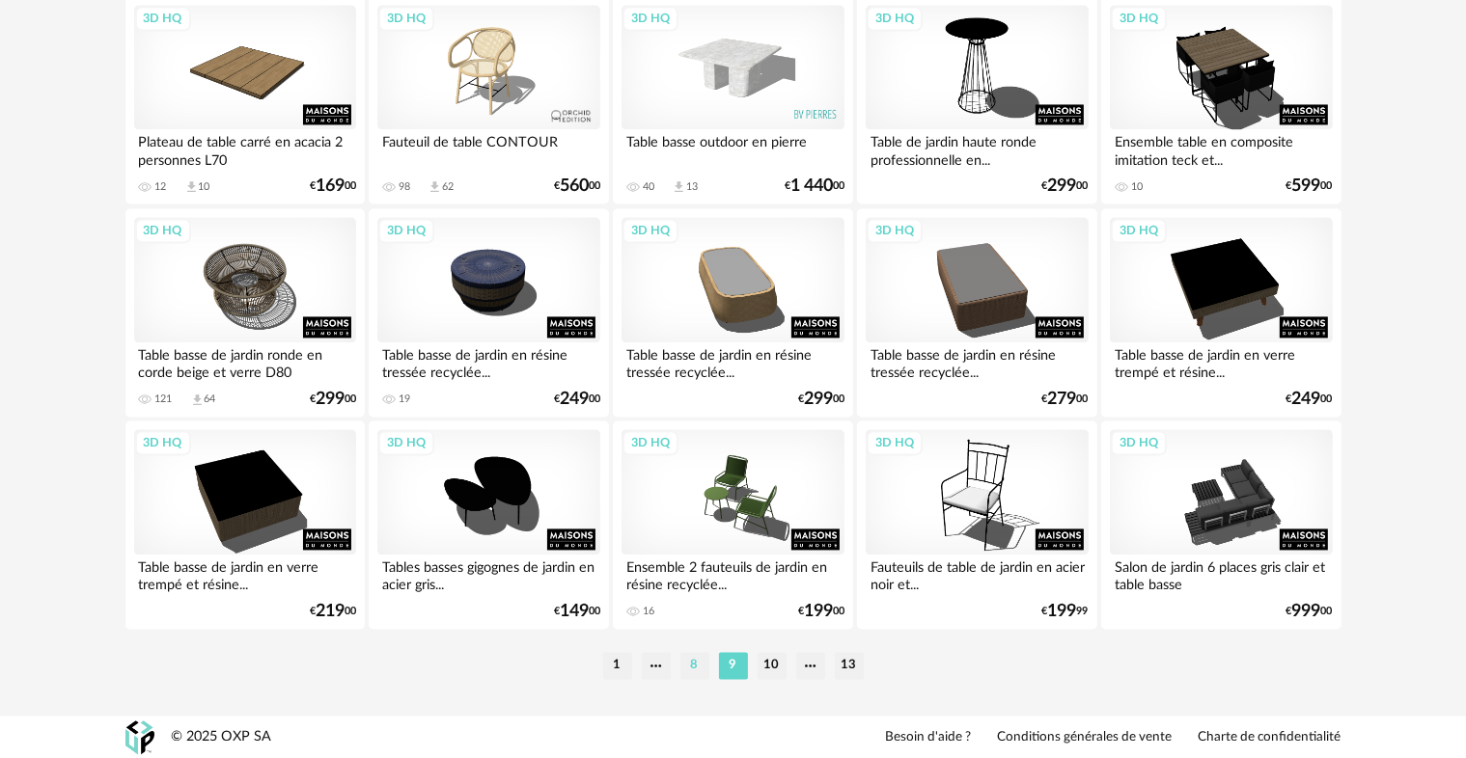
click at [690, 674] on li "8" at bounding box center [694, 665] width 29 height 27
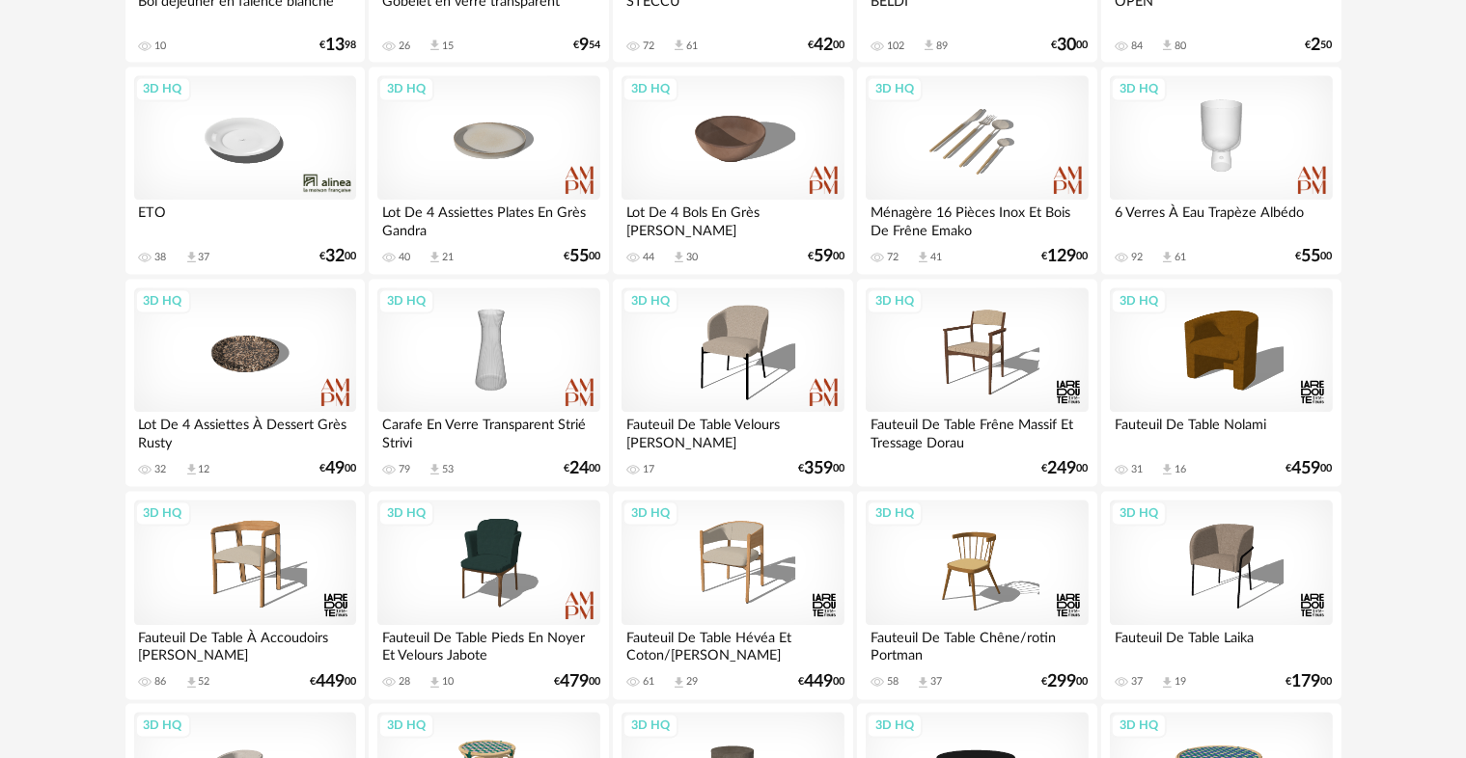
scroll to position [3893, 0]
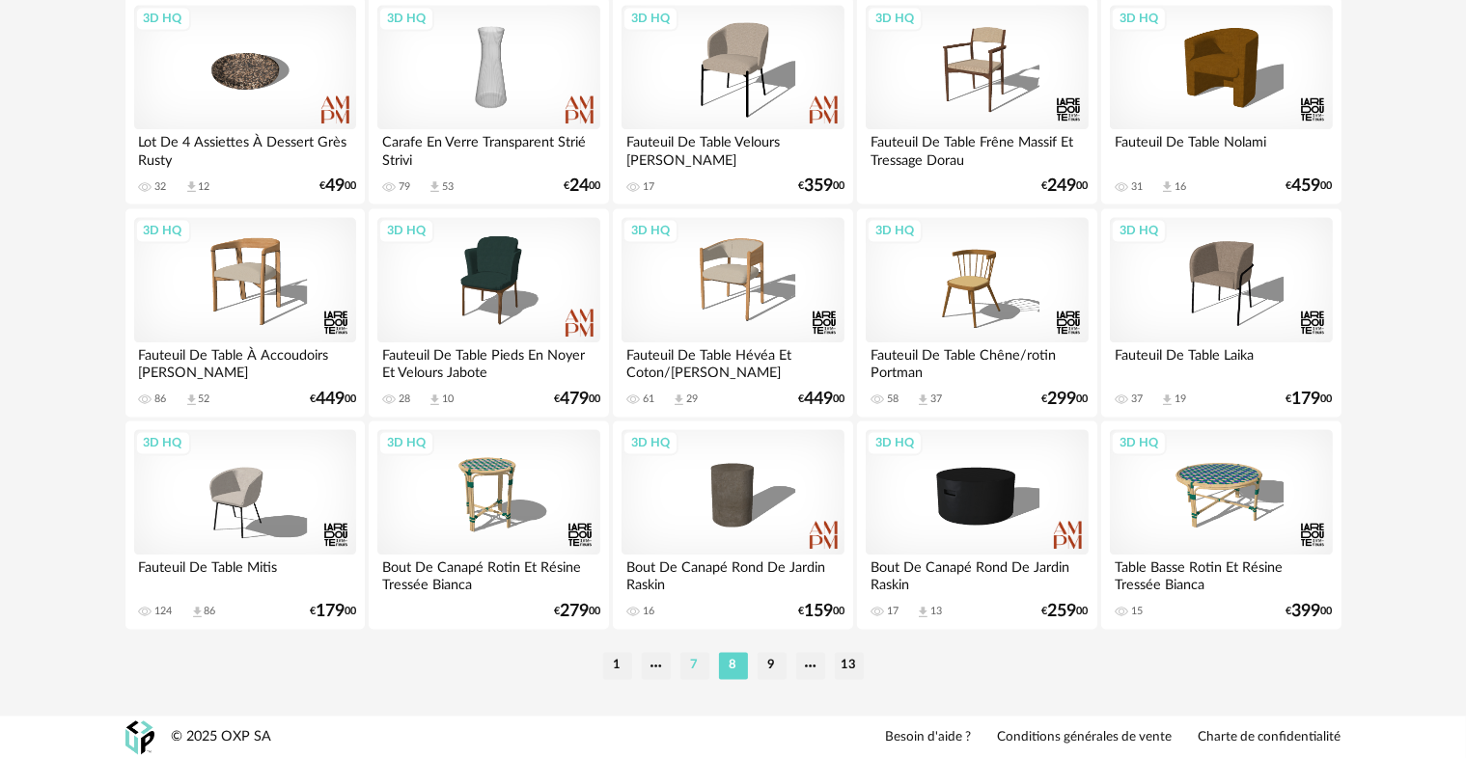
click at [688, 659] on li "7" at bounding box center [694, 665] width 29 height 27
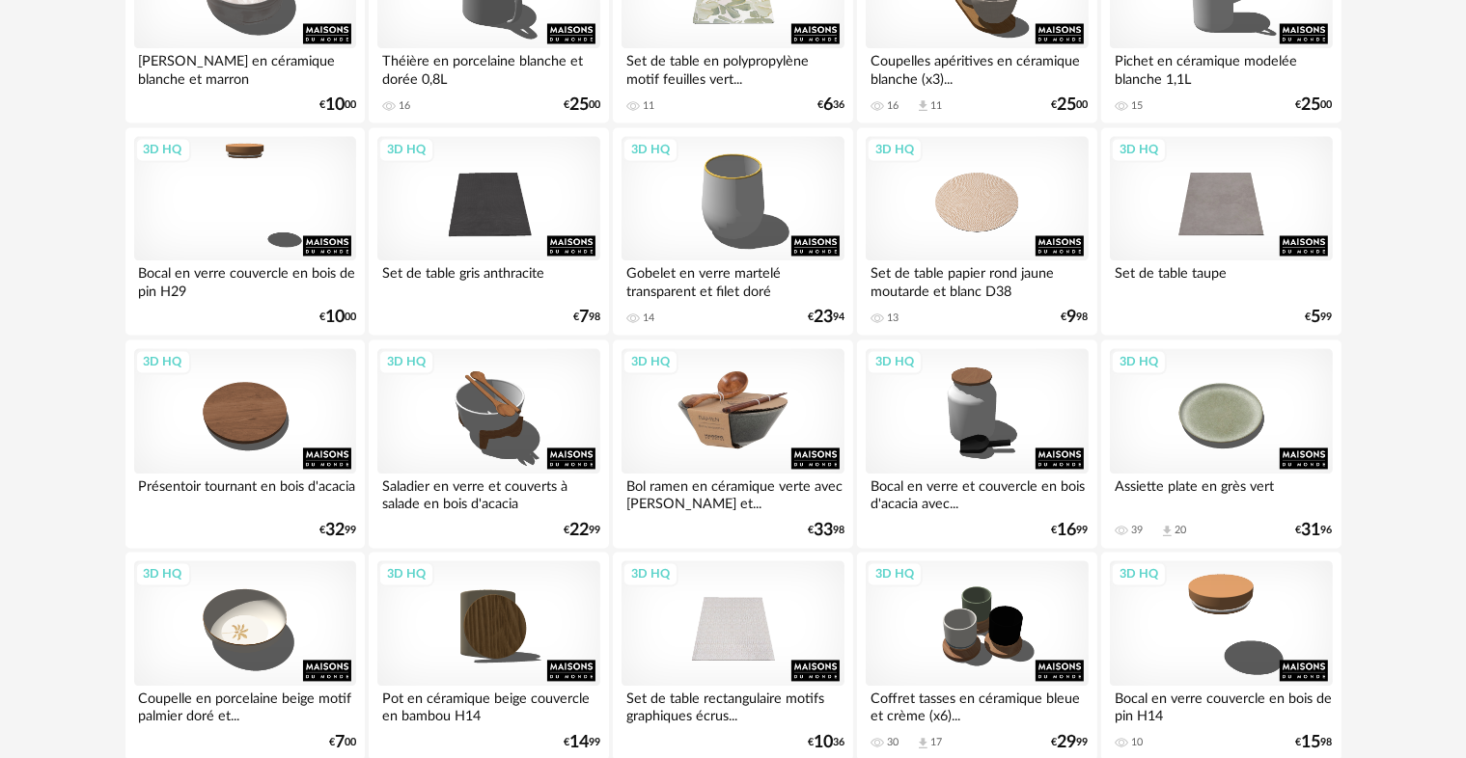
scroll to position [3893, 0]
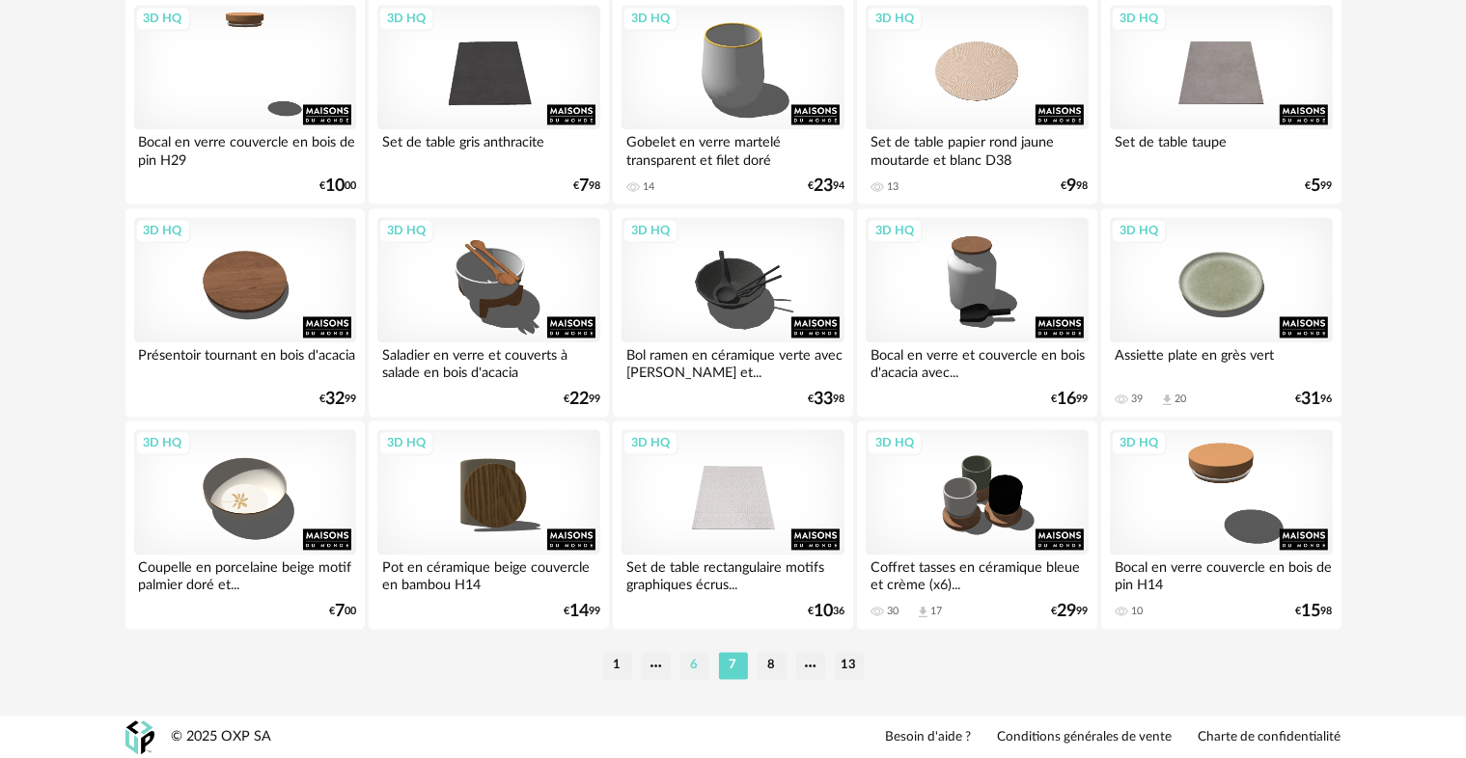
click at [692, 672] on li "6" at bounding box center [694, 665] width 29 height 27
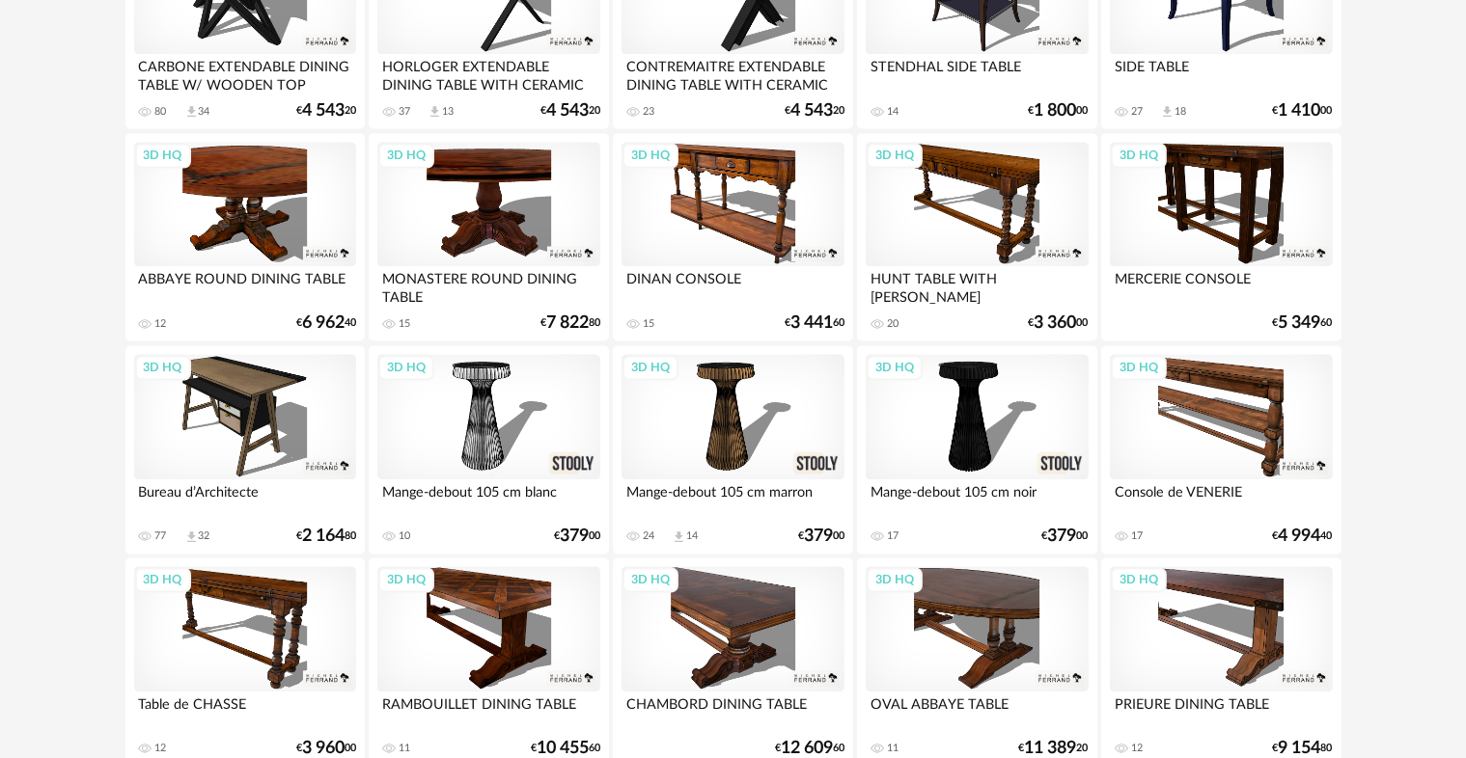
scroll to position [3893, 0]
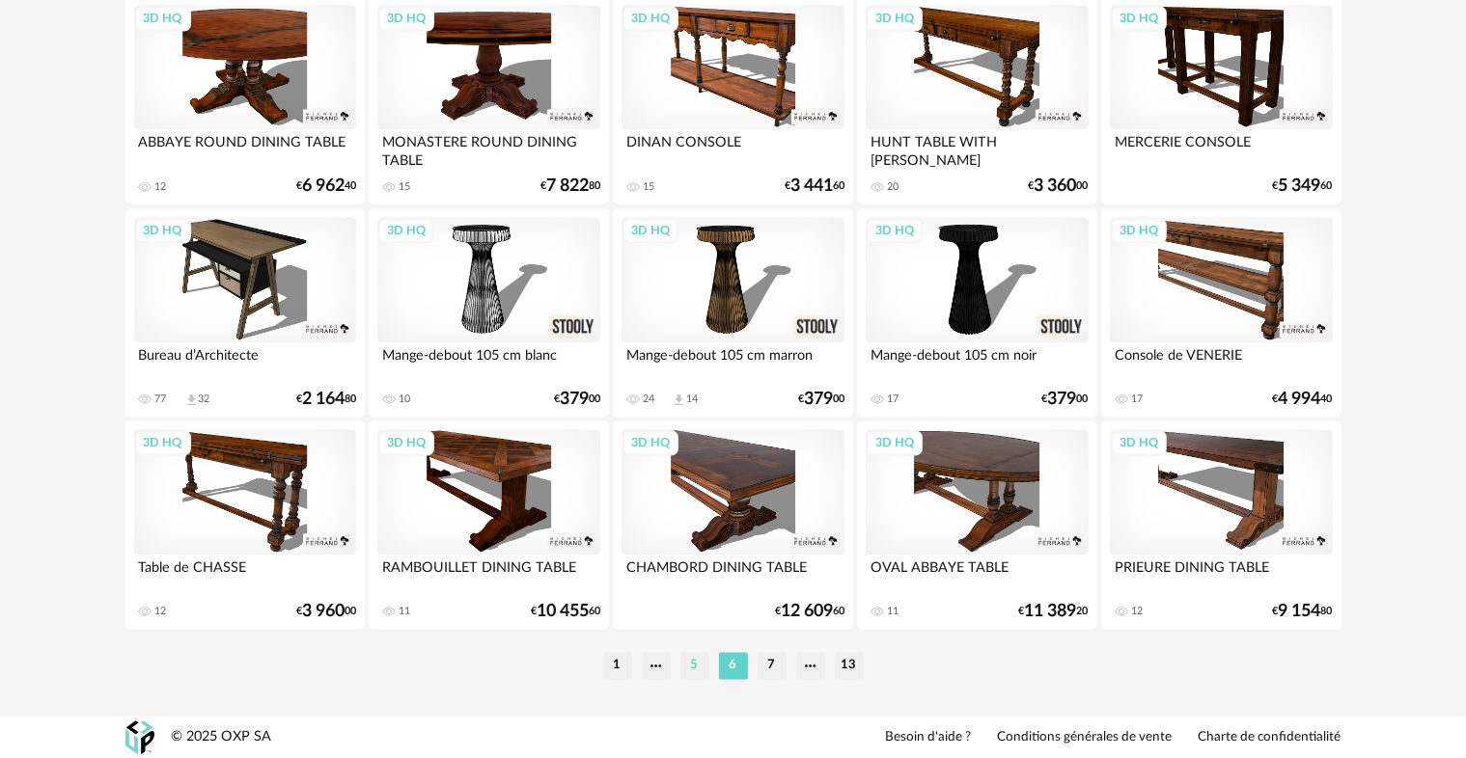
click at [690, 673] on li "5" at bounding box center [694, 665] width 29 height 27
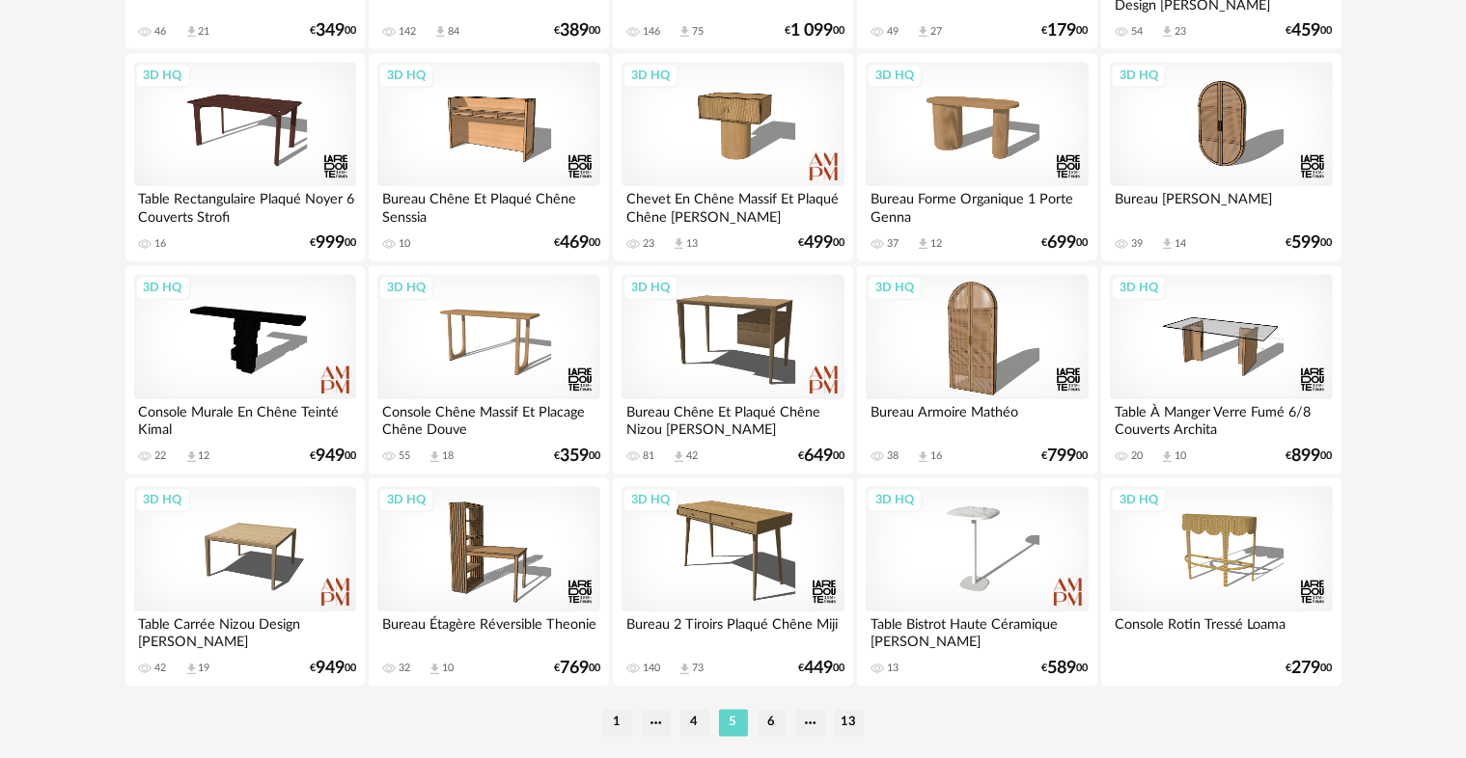
scroll to position [3893, 0]
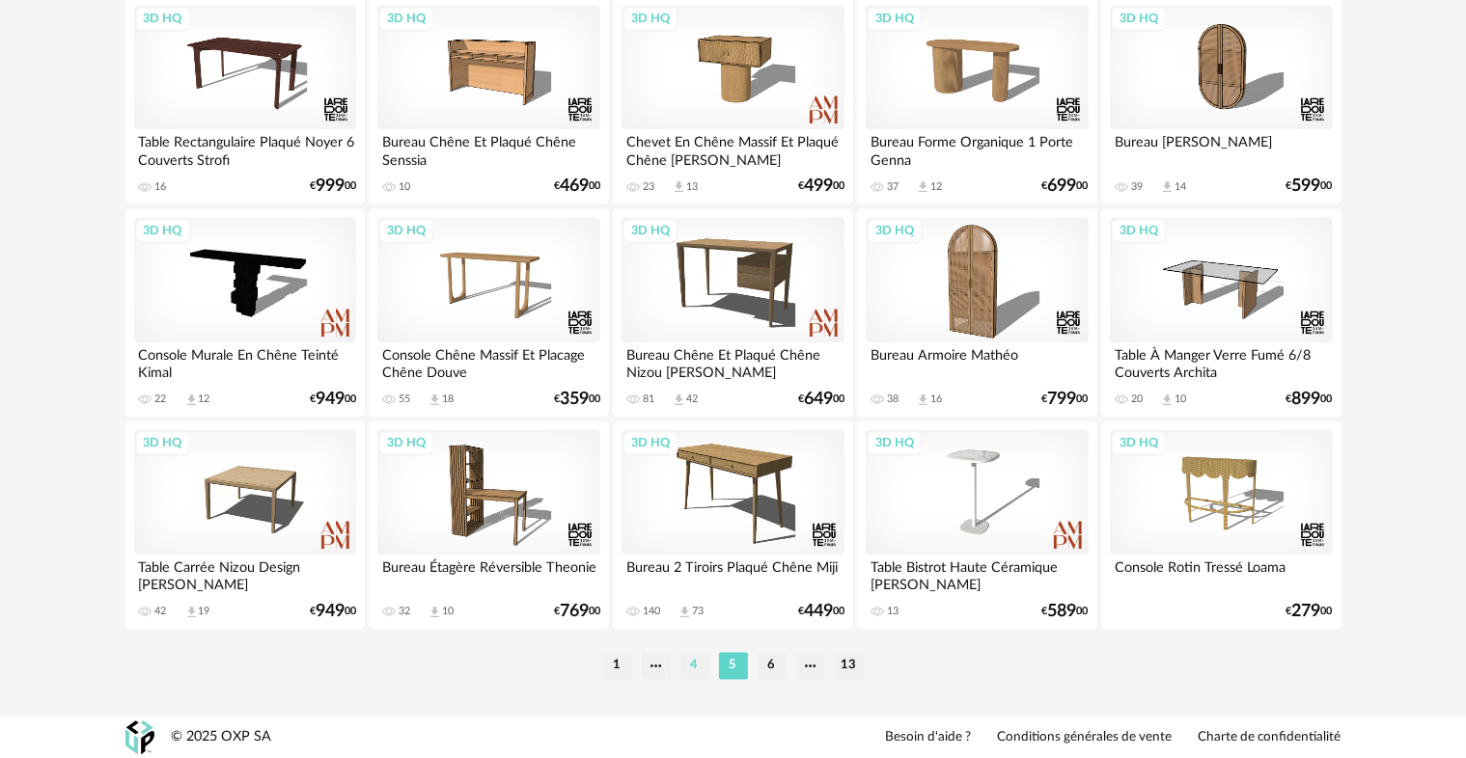
click at [690, 672] on li "4" at bounding box center [694, 665] width 29 height 27
